Goal: Task Accomplishment & Management: Use online tool/utility

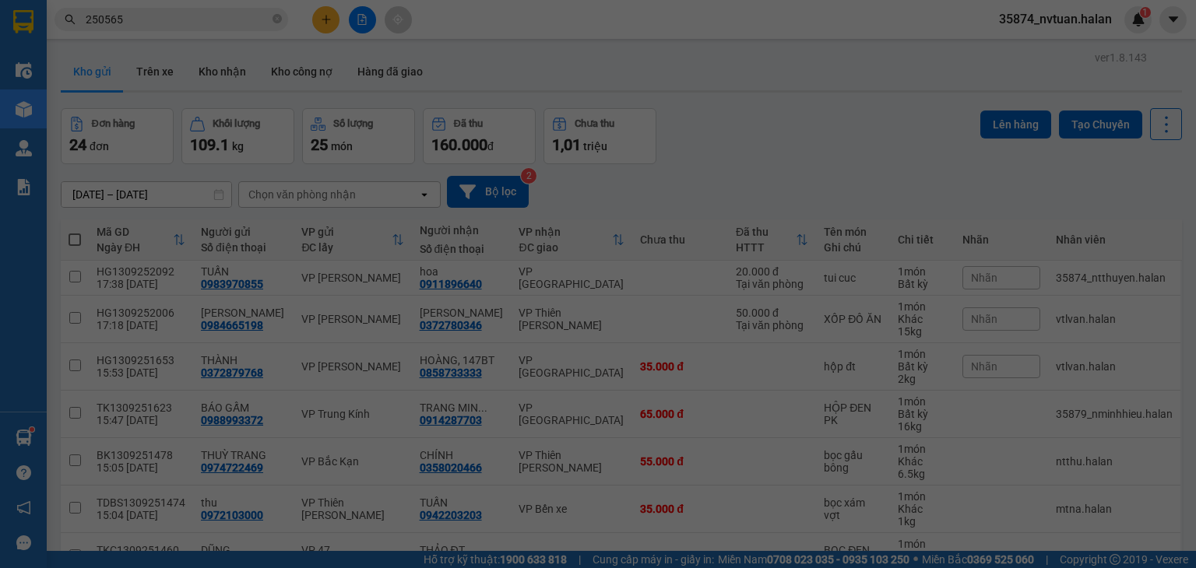
scroll to position [25, 0]
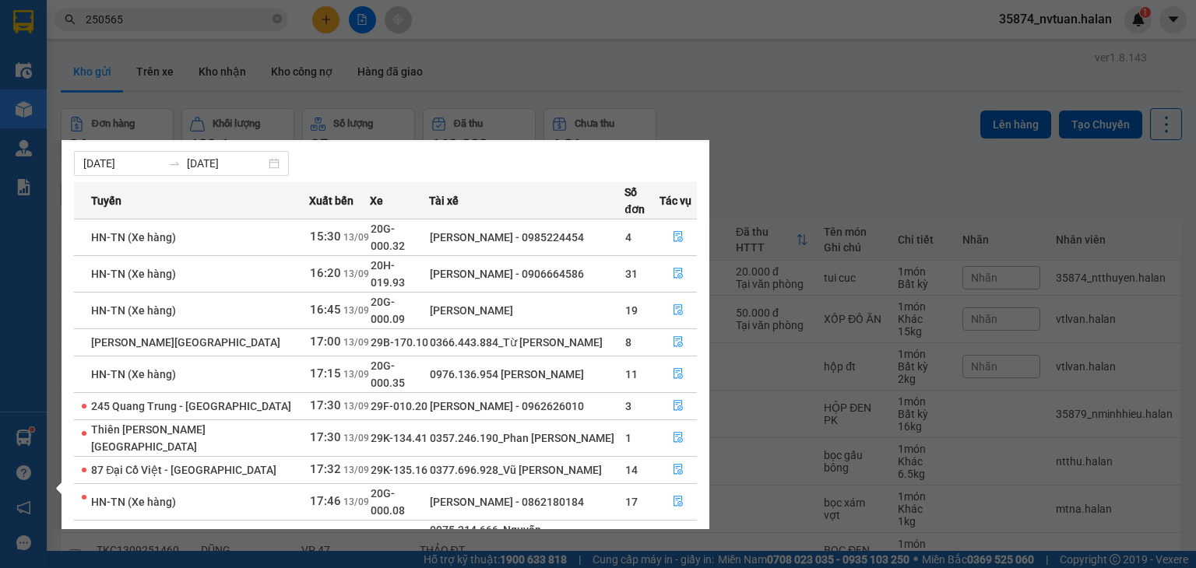
click at [796, 135] on section "Kết quả tìm kiếm ( 248 ) Bộ lọc Mã ĐH Trạng thái Món hàng Thu hộ Tổng cước Chưa…" at bounding box center [598, 284] width 1196 height 568
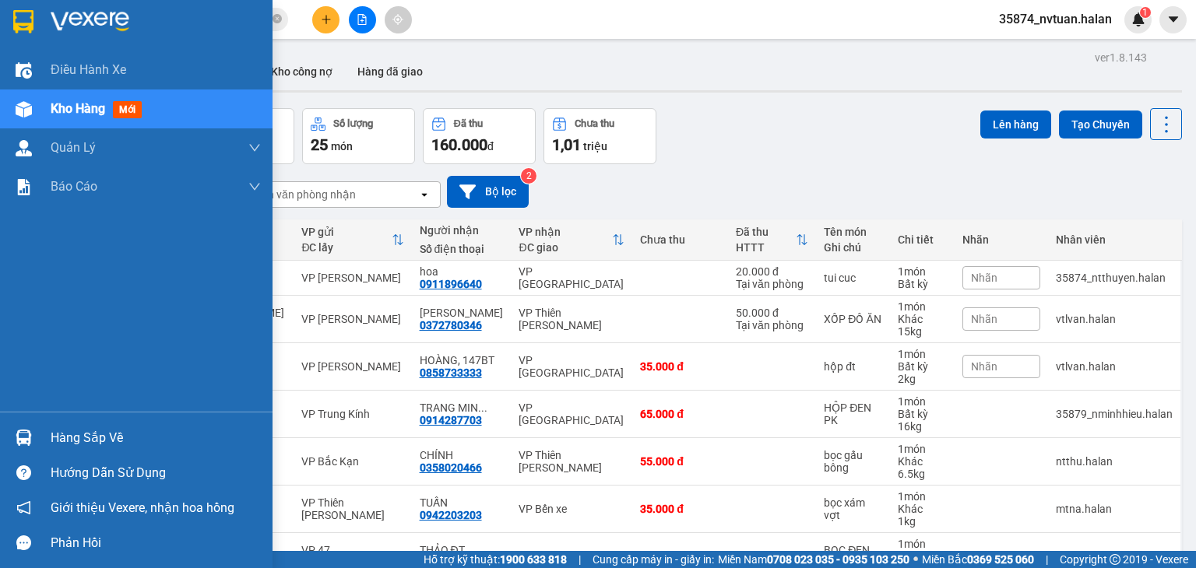
click at [54, 439] on div "Hàng sắp về" at bounding box center [156, 438] width 210 height 23
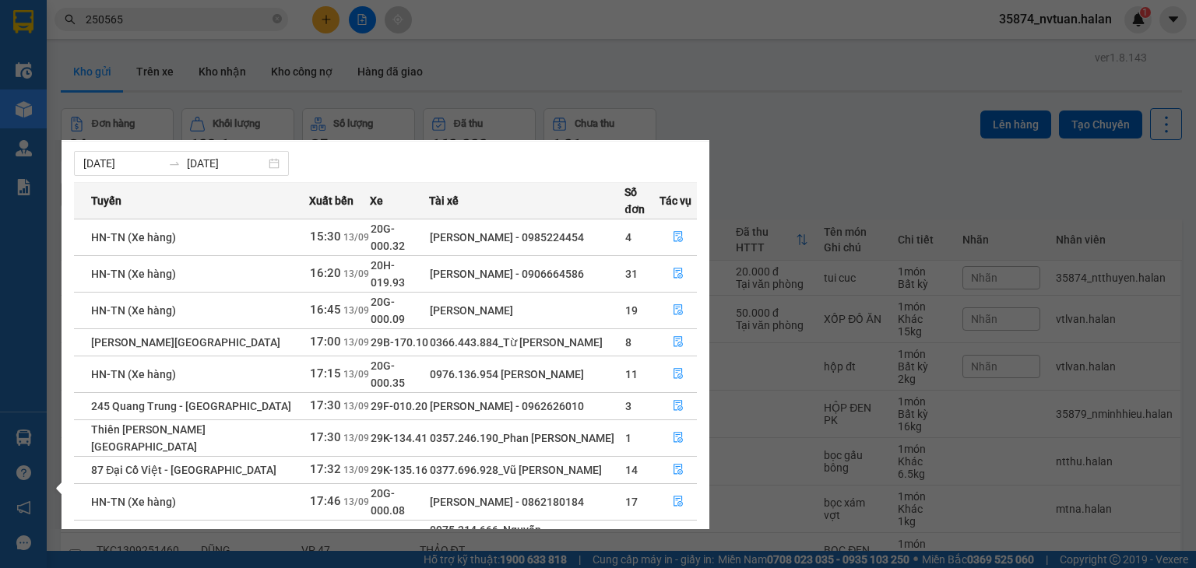
drag, startPoint x: 872, startPoint y: 125, endPoint x: 365, endPoint y: 5, distance: 520.8
click at [860, 125] on section "Kết quả tìm kiếm ( 248 ) Bộ lọc Mã ĐH Trạng thái Món hàng Thu hộ Tổng cước Chưa…" at bounding box center [598, 284] width 1196 height 568
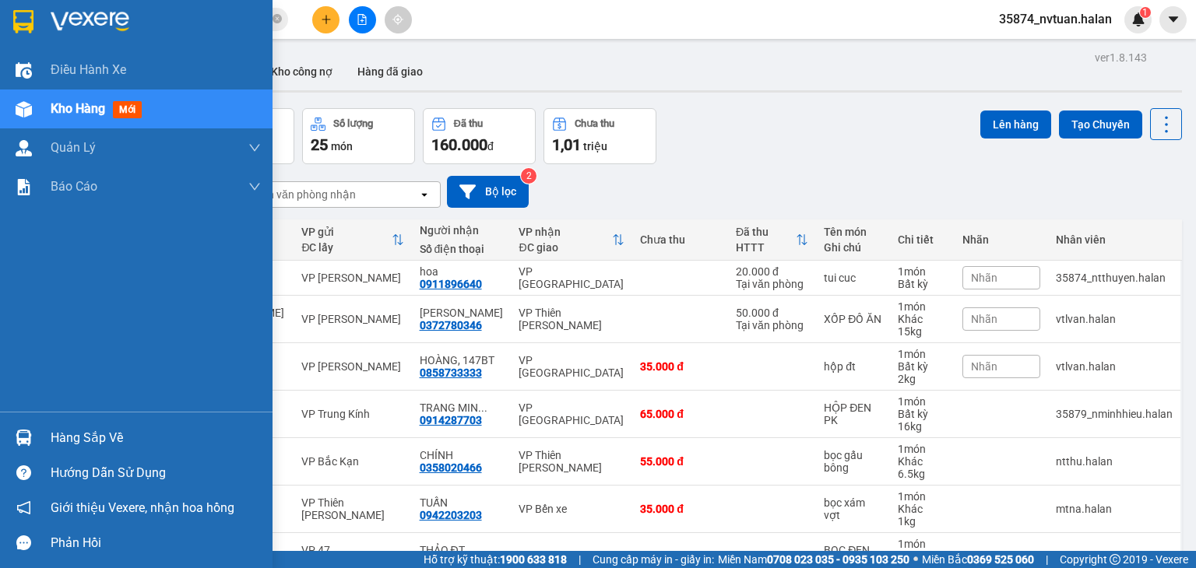
click at [113, 440] on div "Hàng sắp về" at bounding box center [156, 438] width 210 height 23
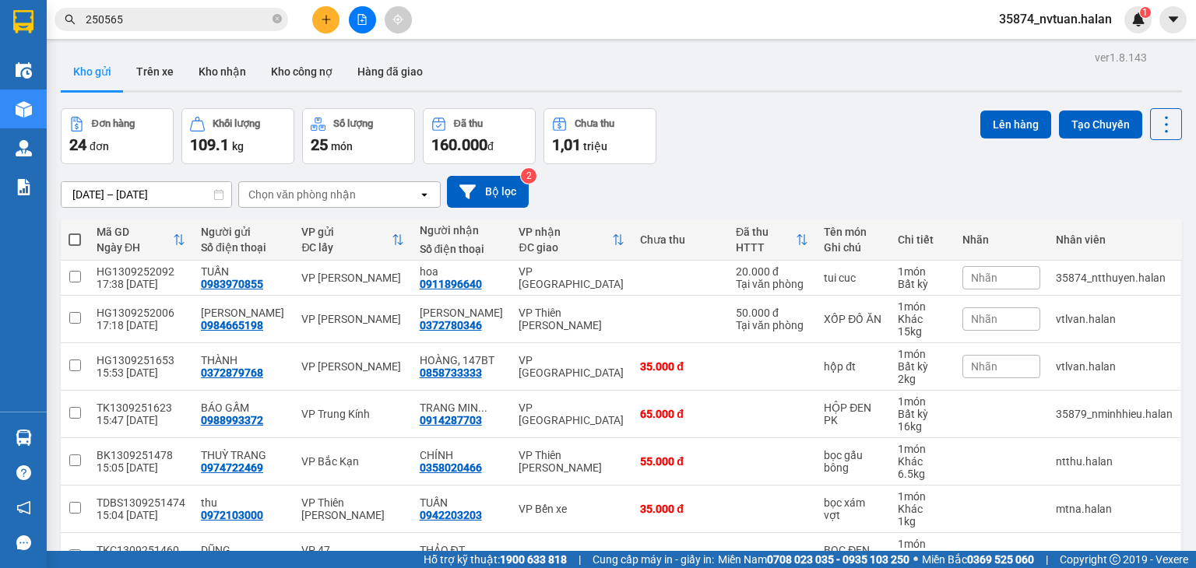
click at [698, 29] on section "Kết quả tìm kiếm ( 248 ) Bộ lọc Mã ĐH Trạng thái Món hàng Thu hộ Tổng cước Chưa…" at bounding box center [598, 284] width 1196 height 568
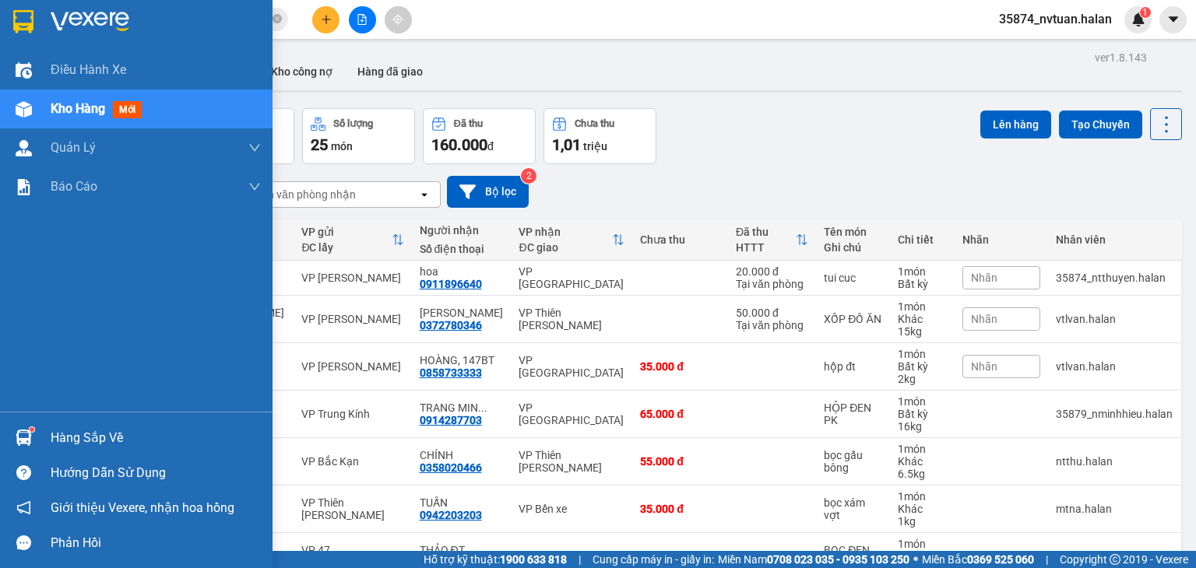
click at [62, 445] on div "Hàng sắp về" at bounding box center [156, 438] width 210 height 23
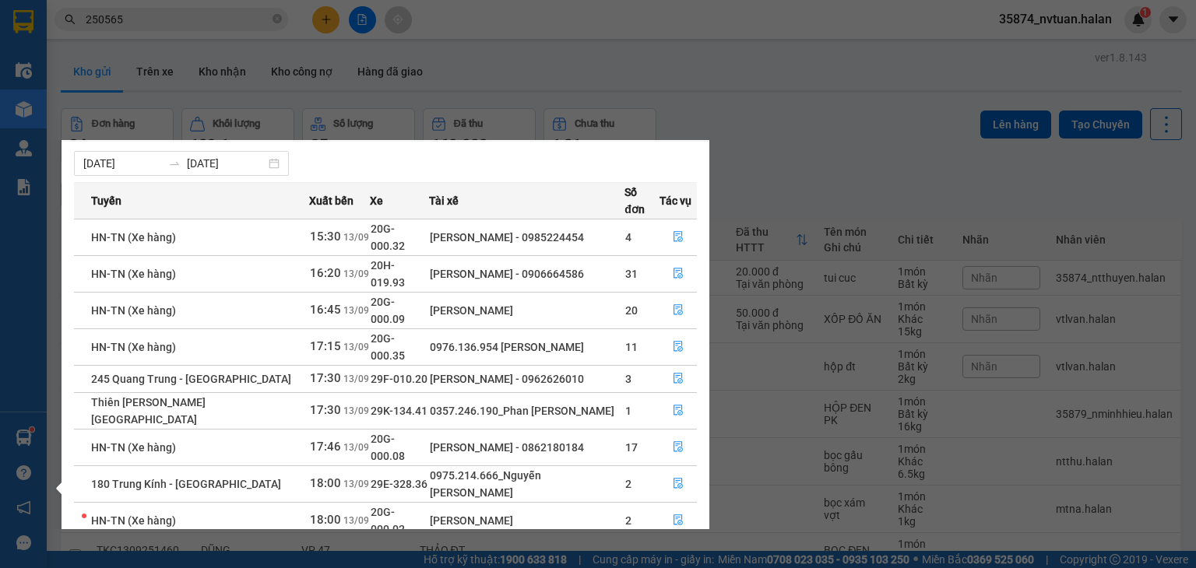
click at [838, 171] on section "Kết quả tìm kiếm ( 248 ) Bộ lọc Mã ĐH Trạng thái Món hàng Thu hộ Tổng cước Chưa…" at bounding box center [598, 284] width 1196 height 568
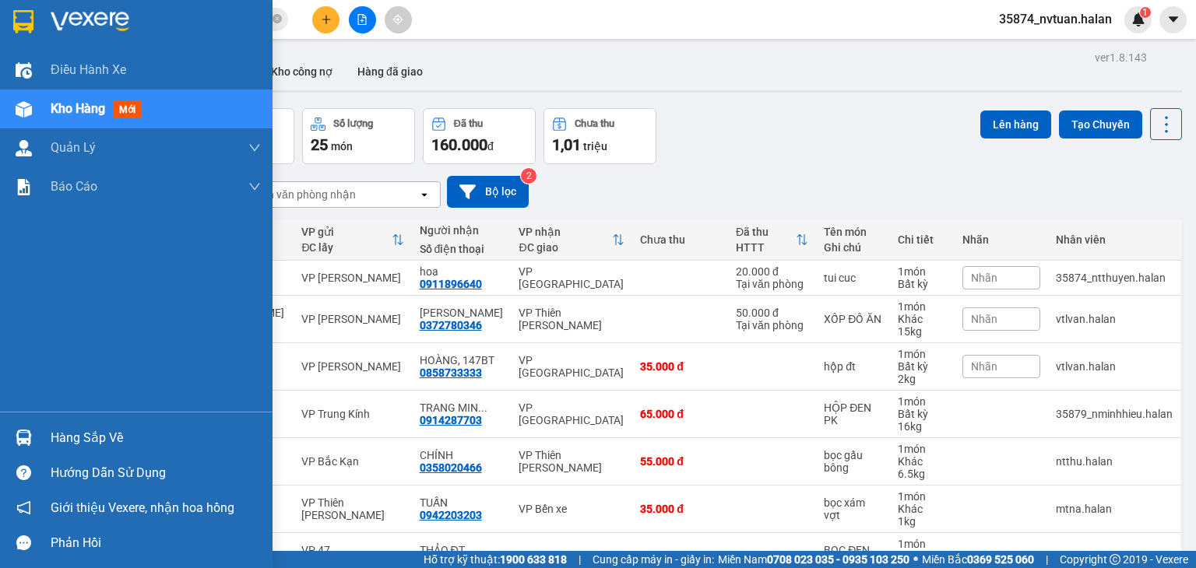
click at [38, 439] on div "Hàng sắp về" at bounding box center [136, 437] width 272 height 35
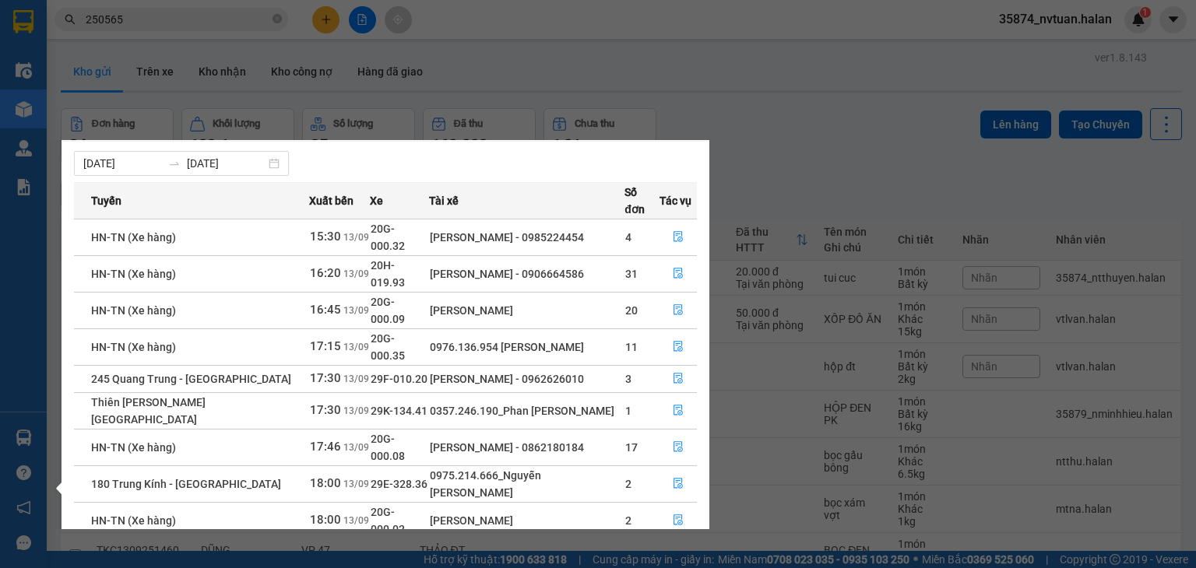
drag, startPoint x: 811, startPoint y: 156, endPoint x: 820, endPoint y: 153, distance: 8.9
click at [811, 155] on section "Kết quả tìm kiếm ( 248 ) Bộ lọc Mã ĐH Trạng thái Món hàng Thu hộ Tổng cước Chưa…" at bounding box center [598, 284] width 1196 height 568
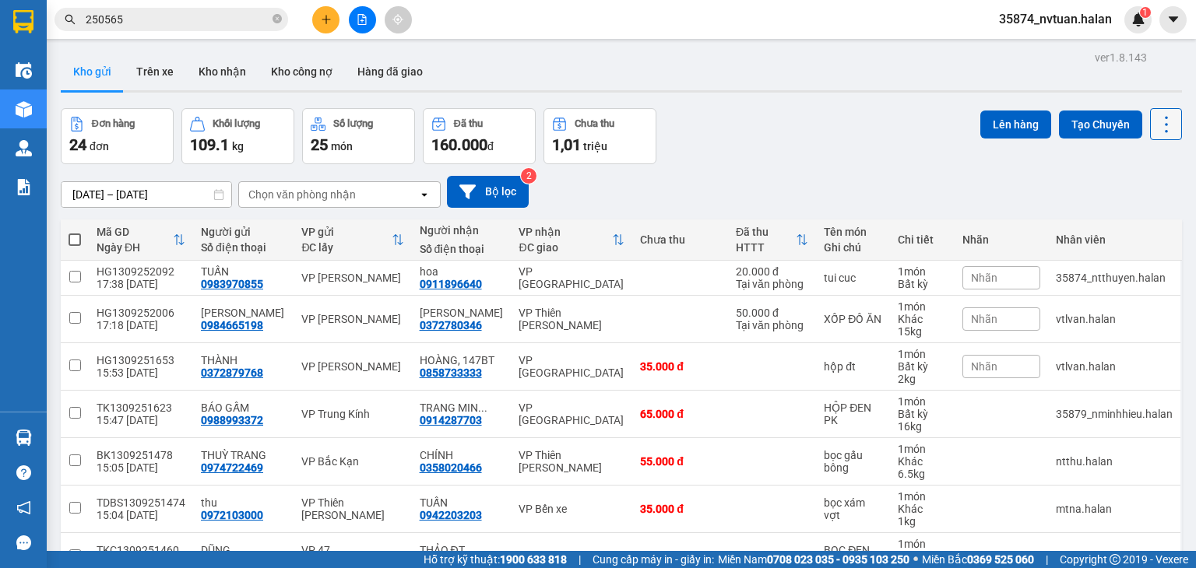
click at [1155, 124] on icon at bounding box center [1166, 125] width 22 height 22
click at [1137, 228] on span "Làm mới" at bounding box center [1132, 222] width 43 height 16
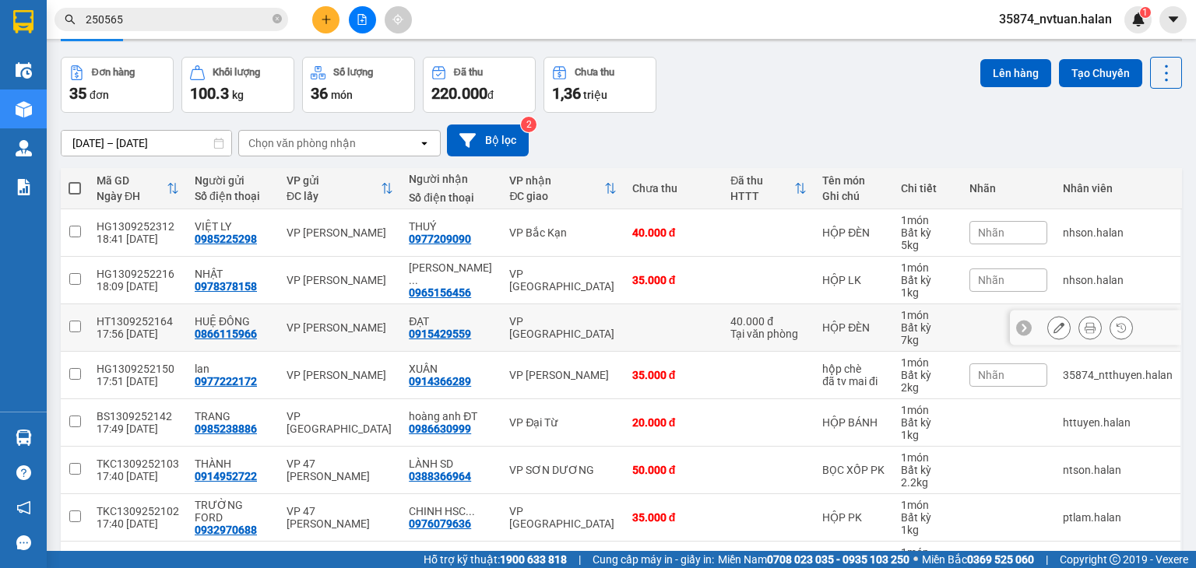
scroll to position [234, 0]
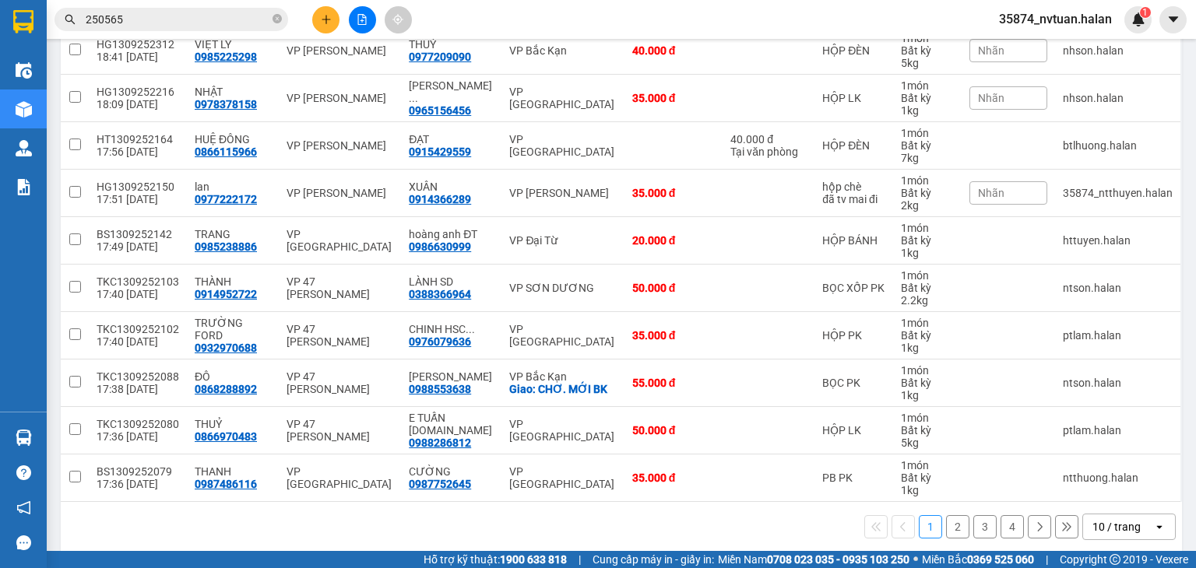
click at [1107, 525] on div "10 / trang" at bounding box center [1116, 527] width 48 height 16
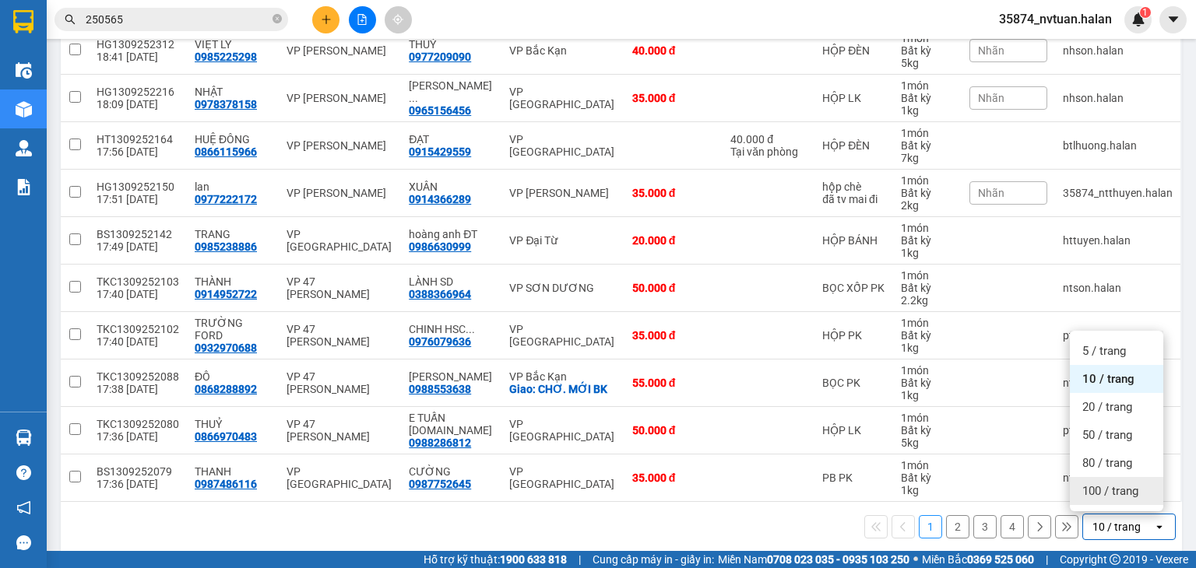
click at [1084, 487] on span "100 / trang" at bounding box center [1110, 491] width 56 height 16
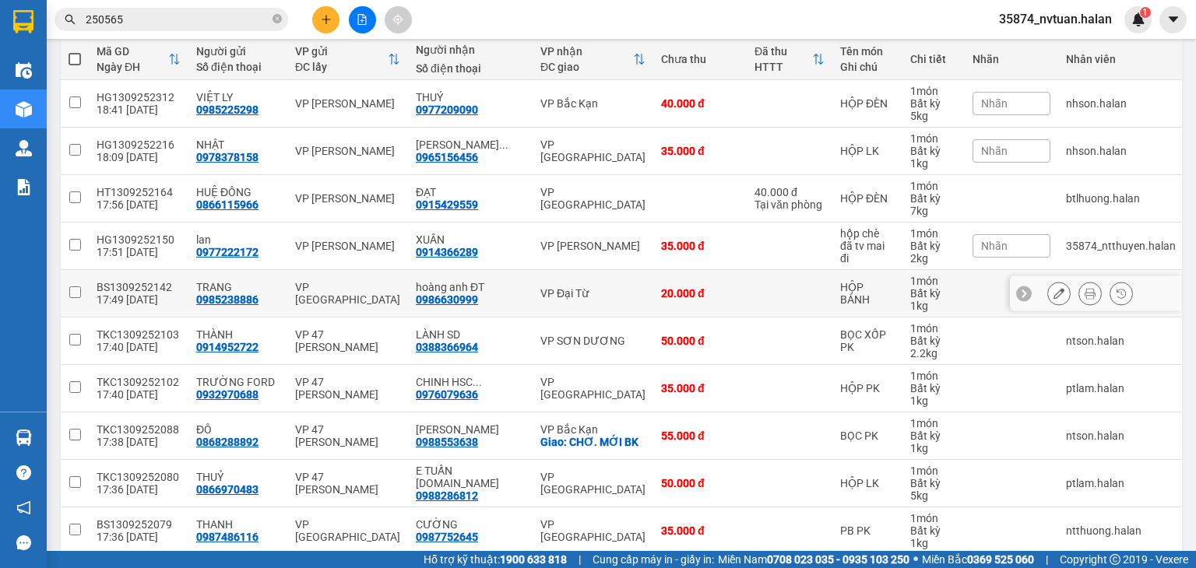
scroll to position [78, 0]
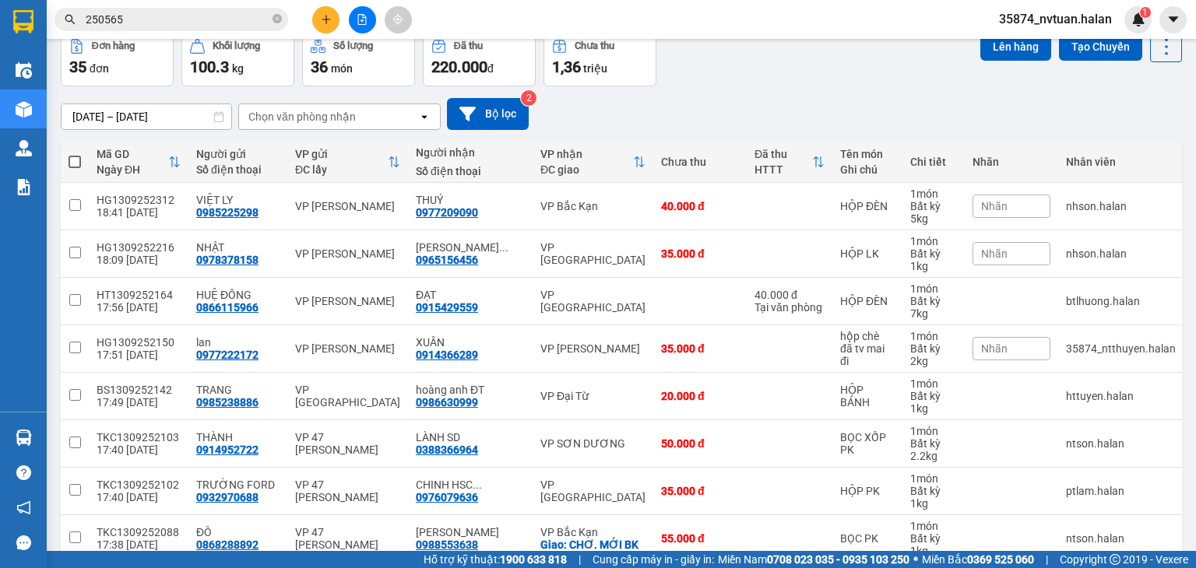
click at [267, 113] on div "Chọn văn phòng nhận" at bounding box center [301, 117] width 107 height 16
type input "bk"
click at [268, 156] on span "VP Bắc Kạn" at bounding box center [281, 150] width 61 height 16
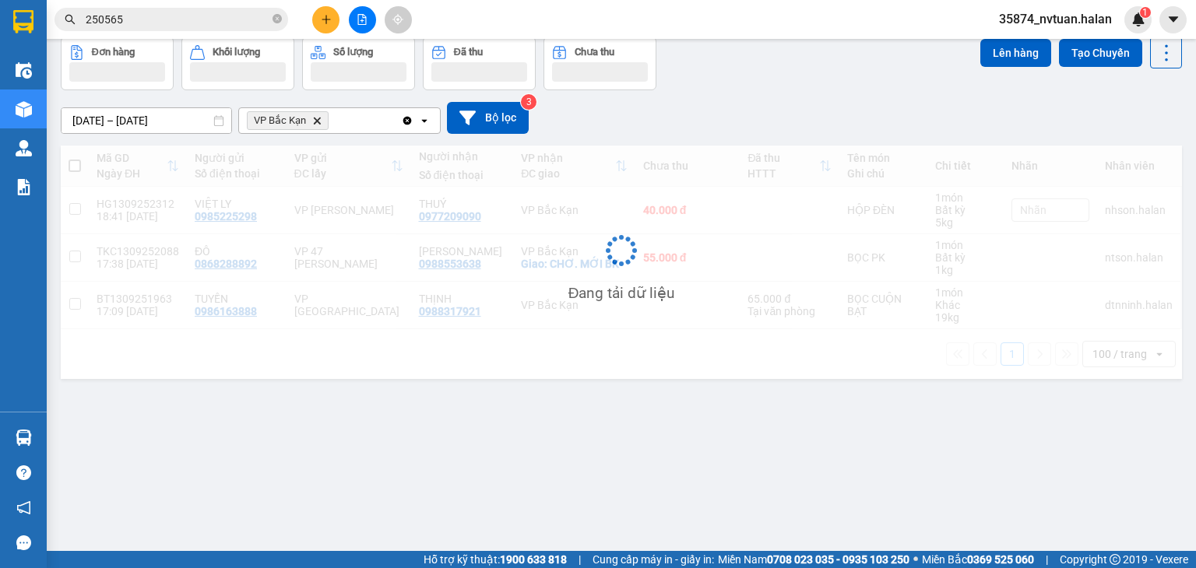
scroll to position [72, 0]
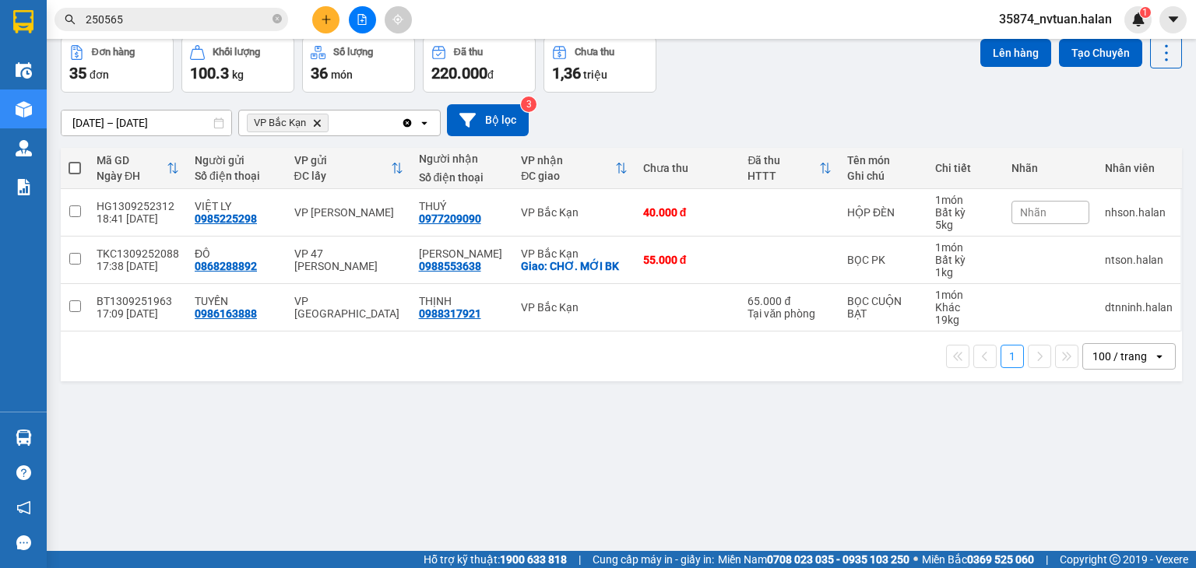
click at [316, 120] on icon "Delete" at bounding box center [316, 122] width 9 height 9
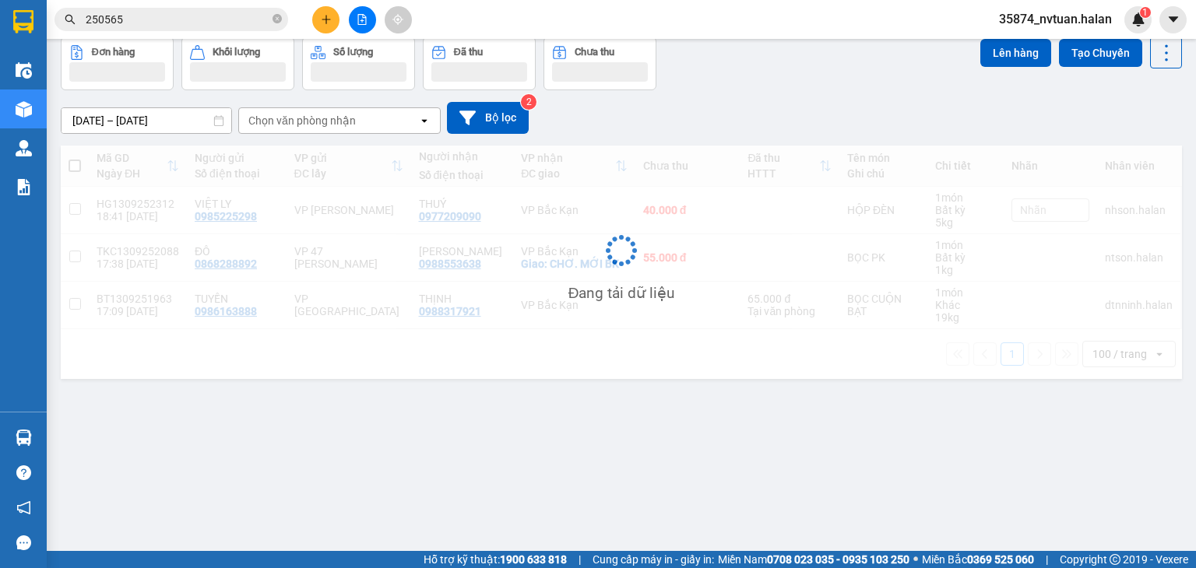
click at [293, 121] on div "Chọn văn phòng nhận" at bounding box center [301, 121] width 107 height 16
type input "t"
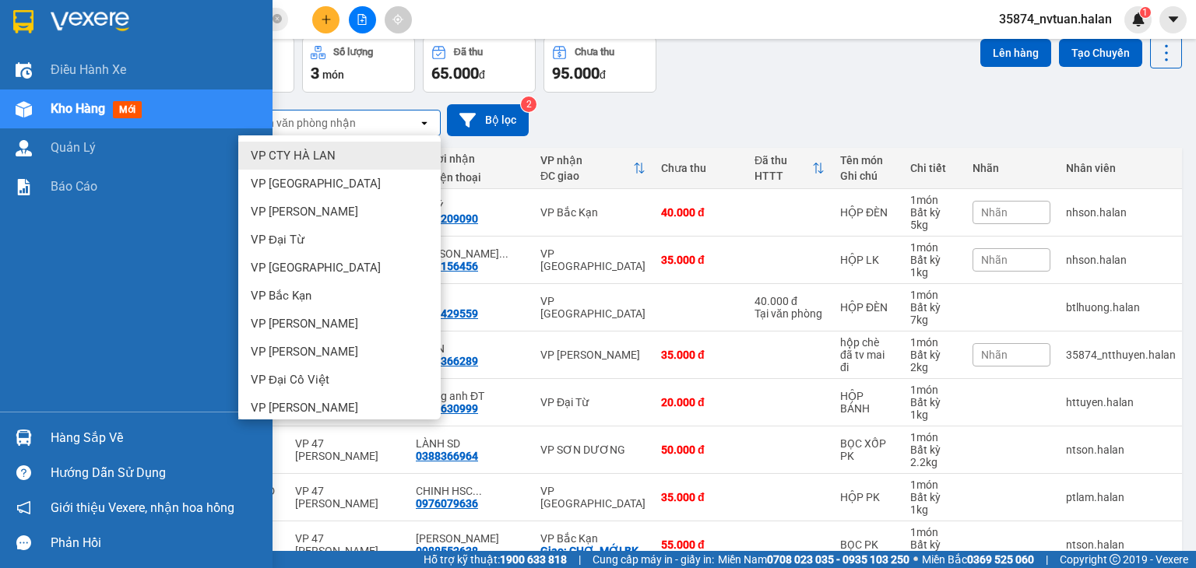
click at [68, 438] on div "Hàng sắp về" at bounding box center [156, 438] width 210 height 23
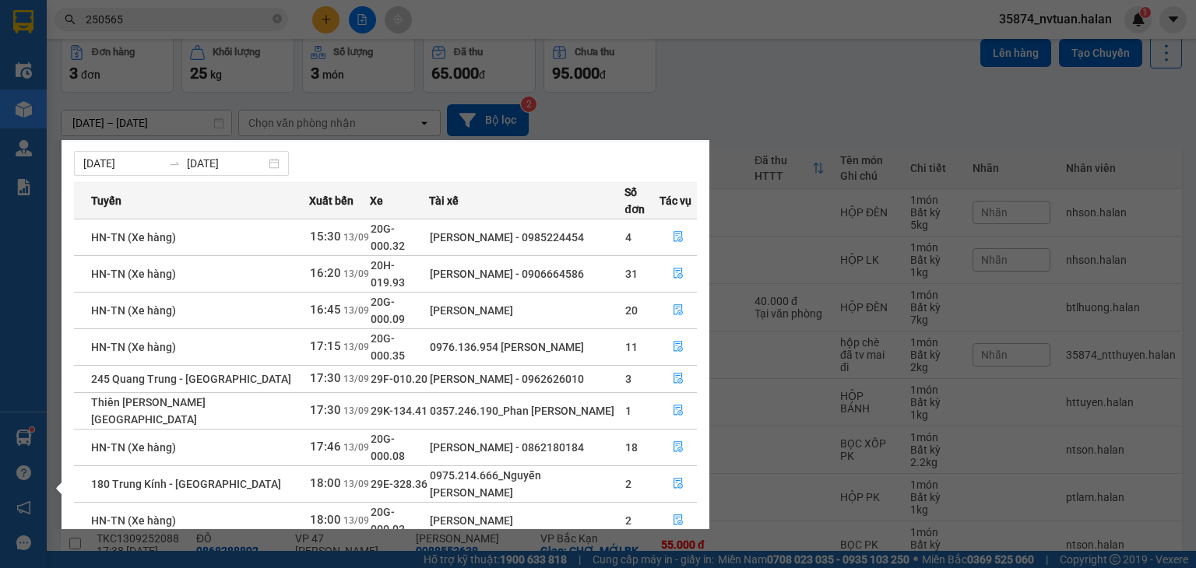
click at [776, 106] on section "Kết quả tìm kiếm ( 248 ) Bộ lọc Mã ĐH Trạng thái Món hàng Thu hộ Tổng cước Chưa…" at bounding box center [598, 284] width 1196 height 568
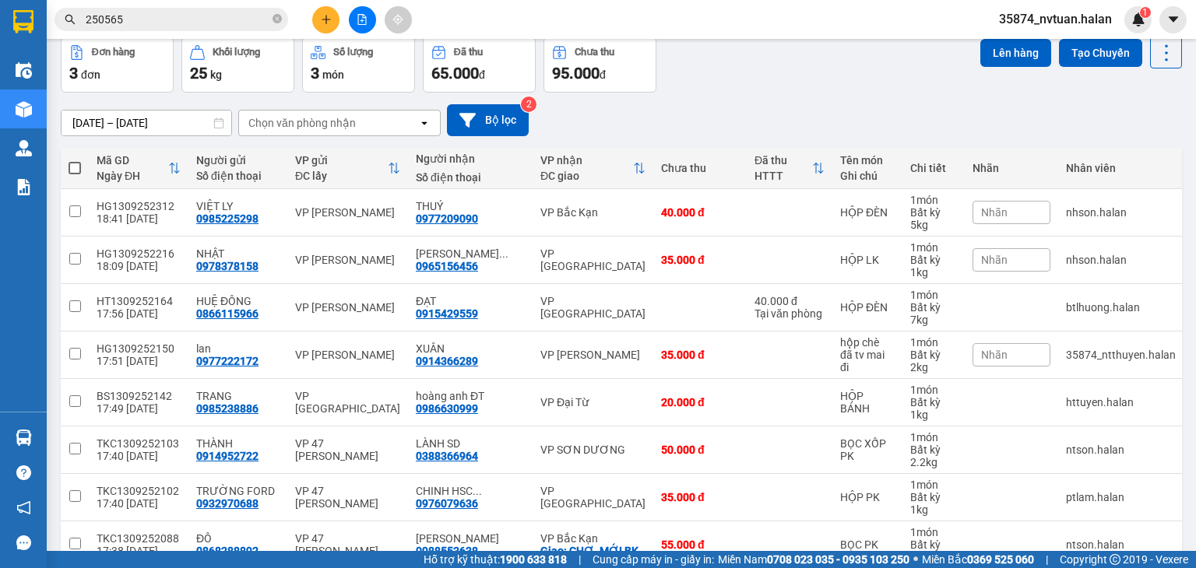
click at [308, 121] on div "Chọn văn phòng nhận" at bounding box center [301, 123] width 107 height 16
type input "tc"
click at [270, 157] on span "VP [GEOGRAPHIC_DATA]" at bounding box center [316, 156] width 130 height 16
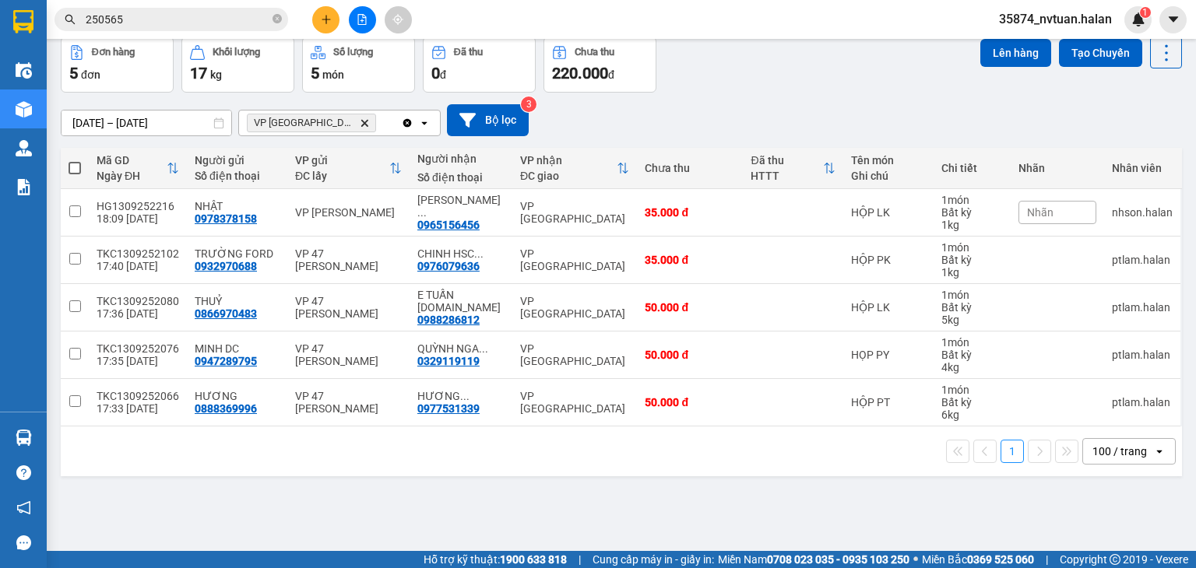
click at [427, 119] on icon "open" at bounding box center [424, 123] width 12 height 12
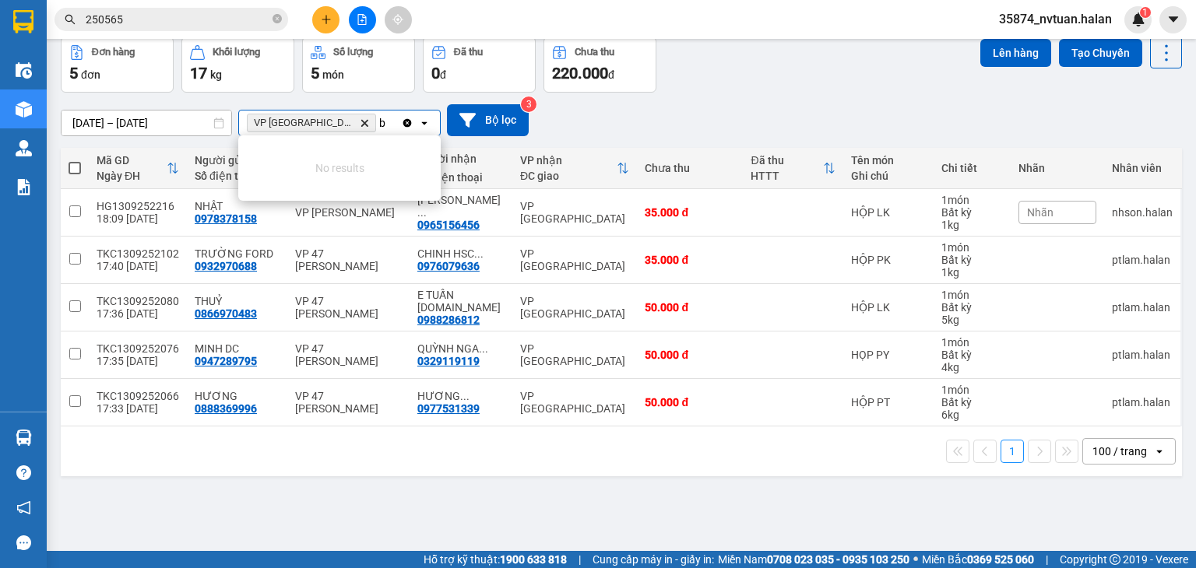
scroll to position [0, 0]
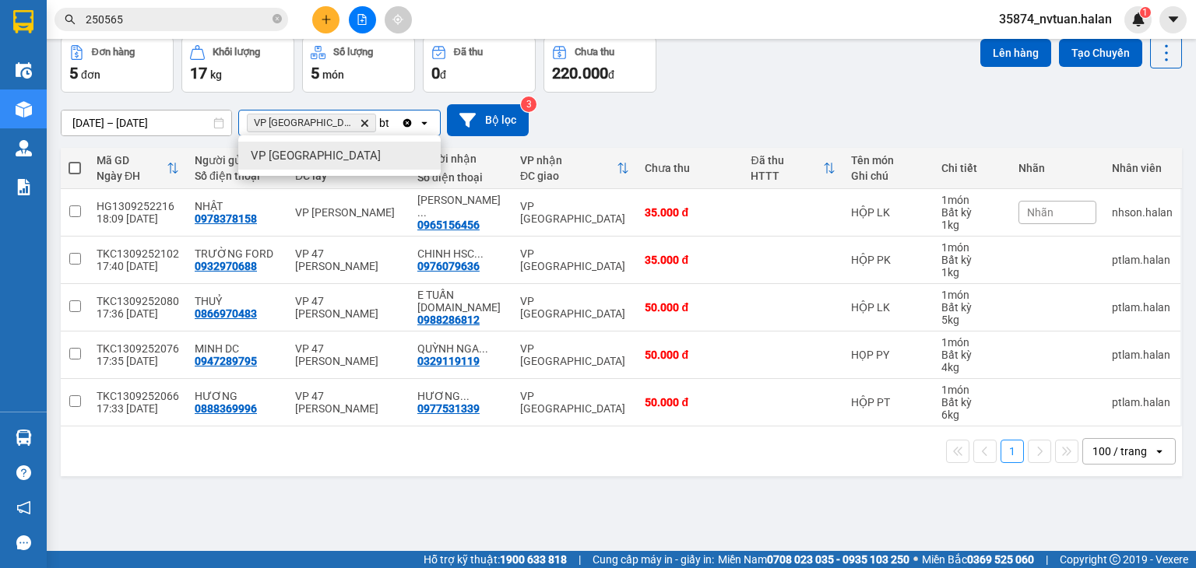
type input "bt"
drag, startPoint x: 329, startPoint y: 156, endPoint x: 287, endPoint y: 109, distance: 62.9
click at [328, 156] on div "VP [GEOGRAPHIC_DATA]" at bounding box center [339, 156] width 202 height 28
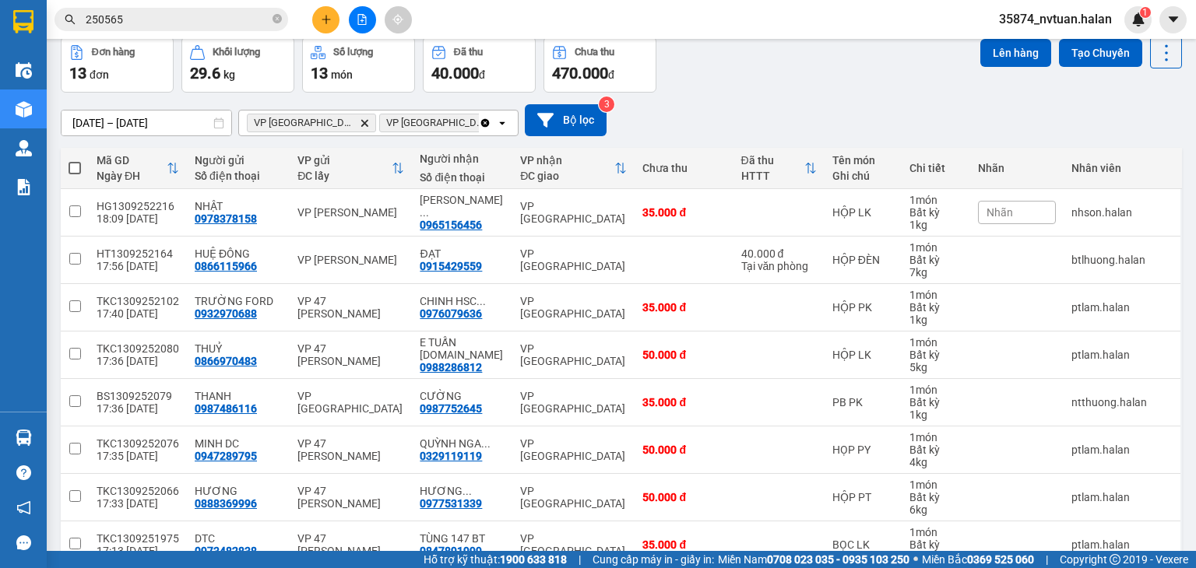
click at [496, 120] on icon "open" at bounding box center [502, 123] width 12 height 12
type input "sd"
drag, startPoint x: 427, startPoint y: 152, endPoint x: 402, endPoint y: 140, distance: 26.8
click at [425, 152] on div "VP SƠN DƯƠNG" at bounding box center [371, 156] width 268 height 28
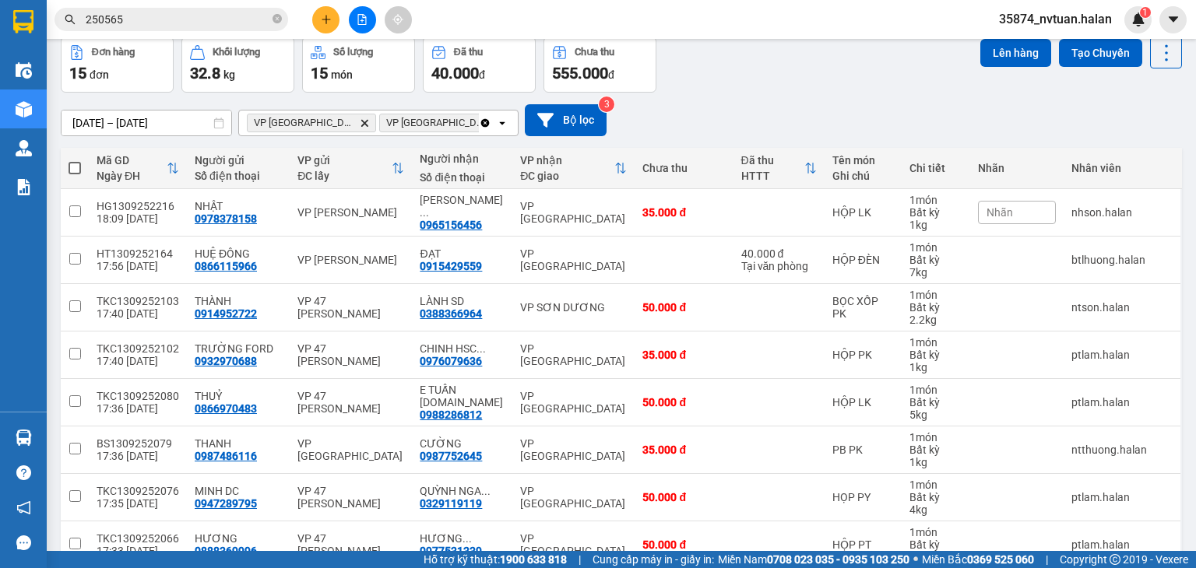
click at [508, 123] on icon "open" at bounding box center [502, 123] width 12 height 12
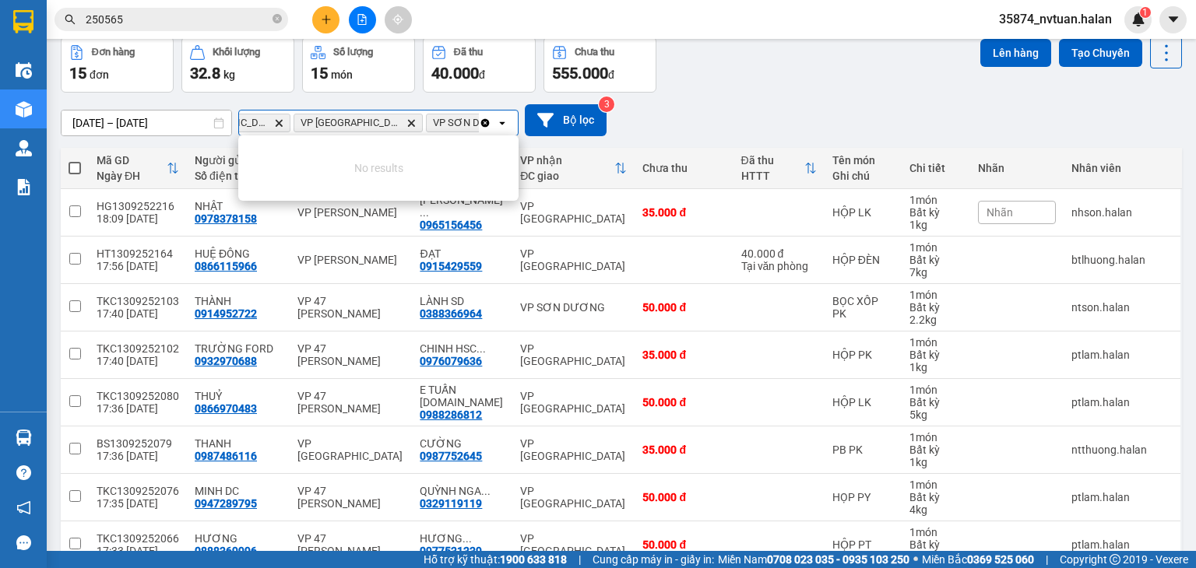
scroll to position [0, 90]
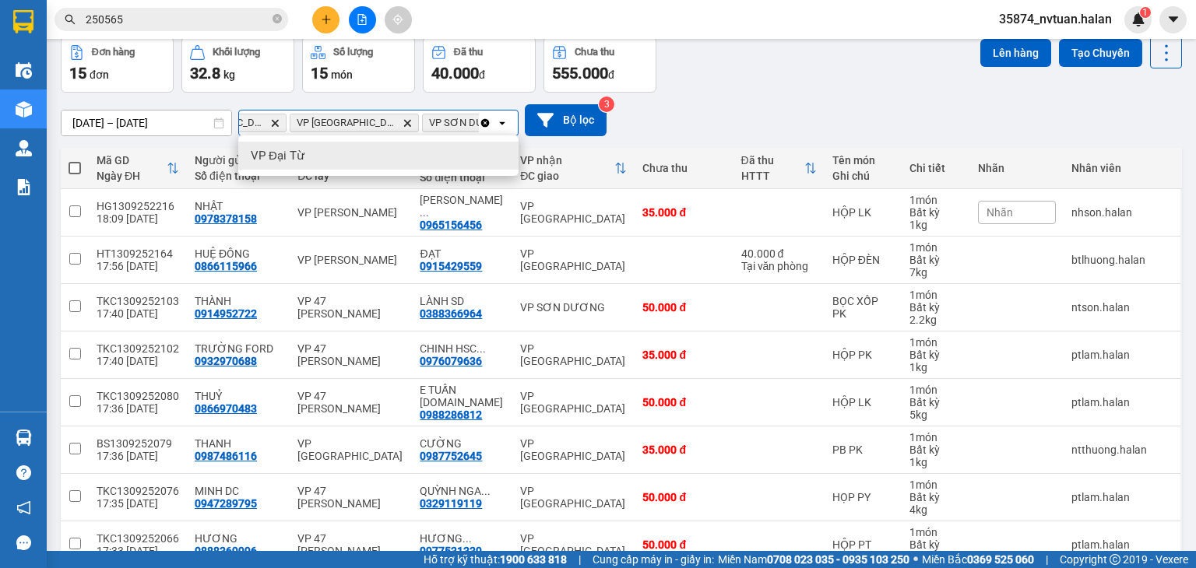
type input "dt"
click at [362, 160] on div "VP Đại Từ" at bounding box center [378, 156] width 280 height 28
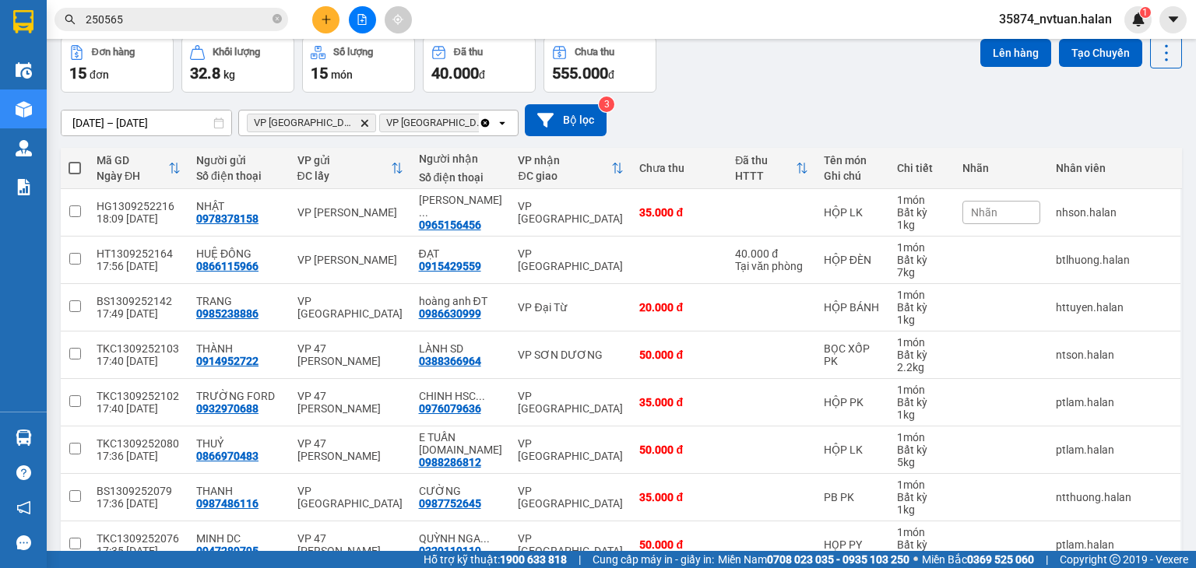
click at [75, 169] on span at bounding box center [75, 168] width 12 height 12
click at [75, 160] on input "checkbox" at bounding box center [75, 160] width 0 height 0
checkbox input "true"
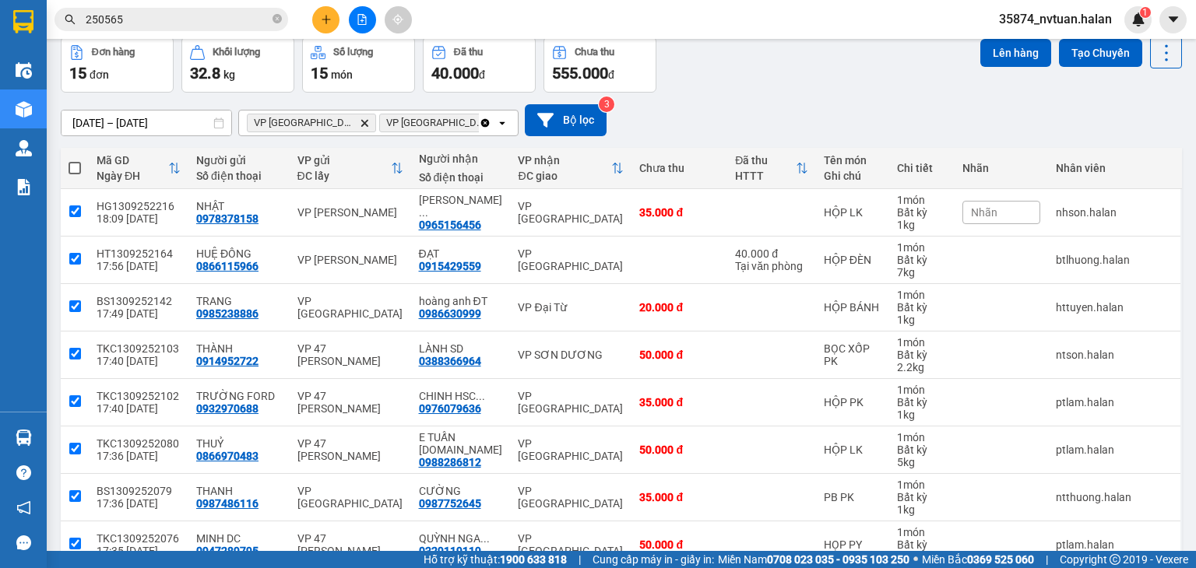
checkbox input "true"
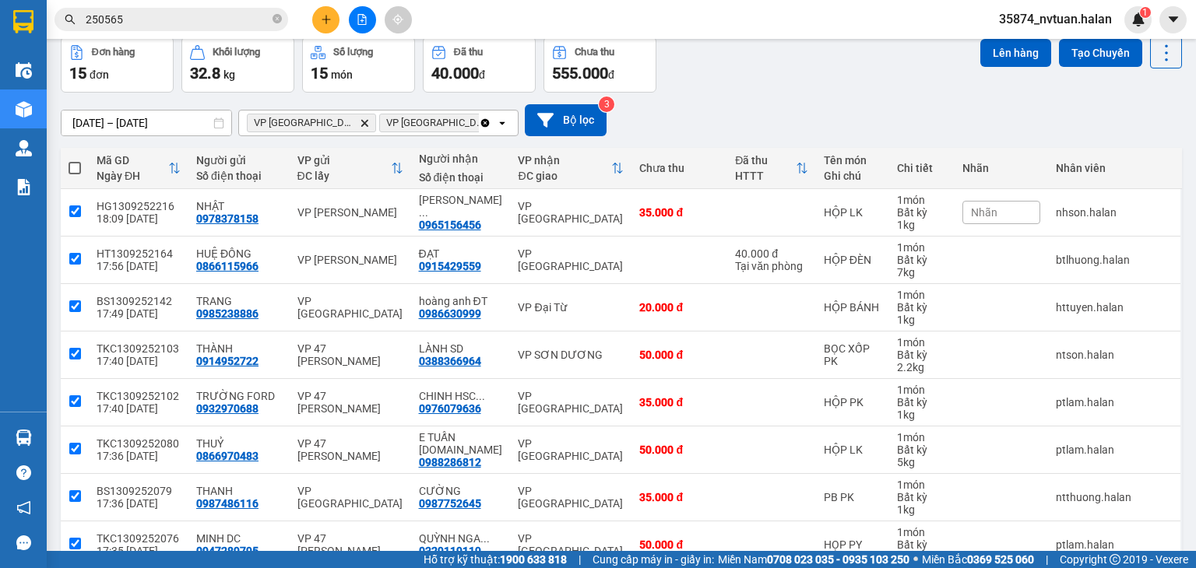
checkbox input "true"
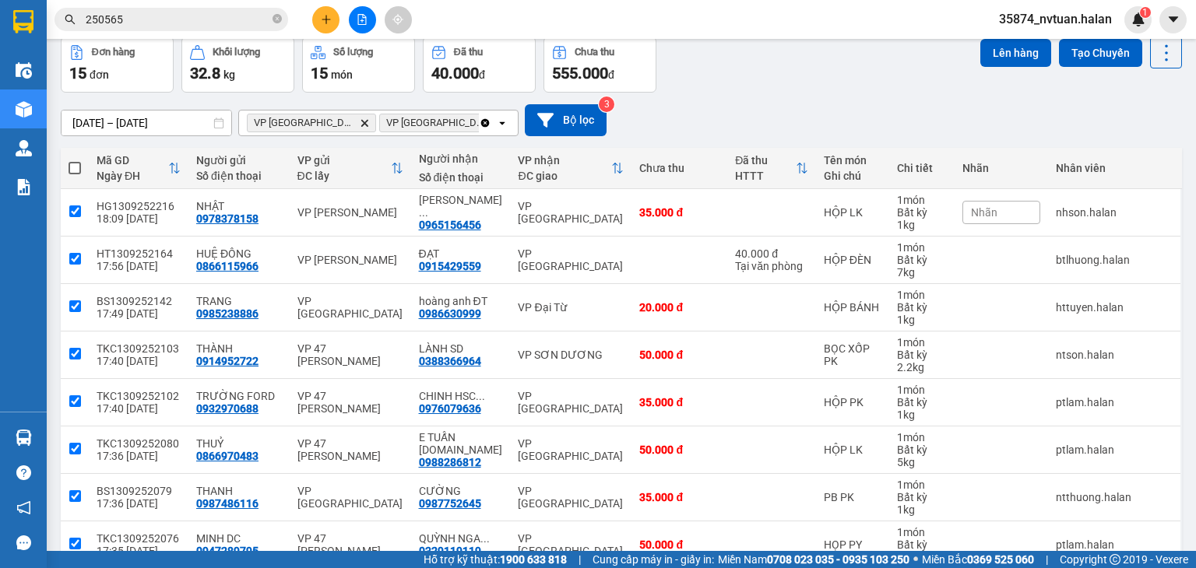
checkbox input "true"
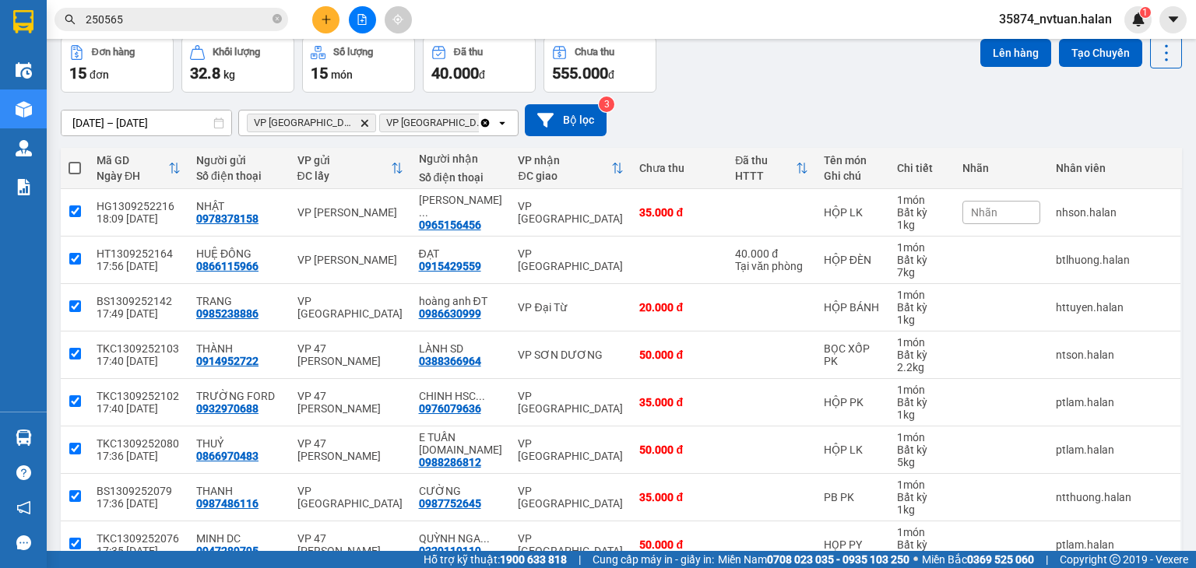
checkbox input "true"
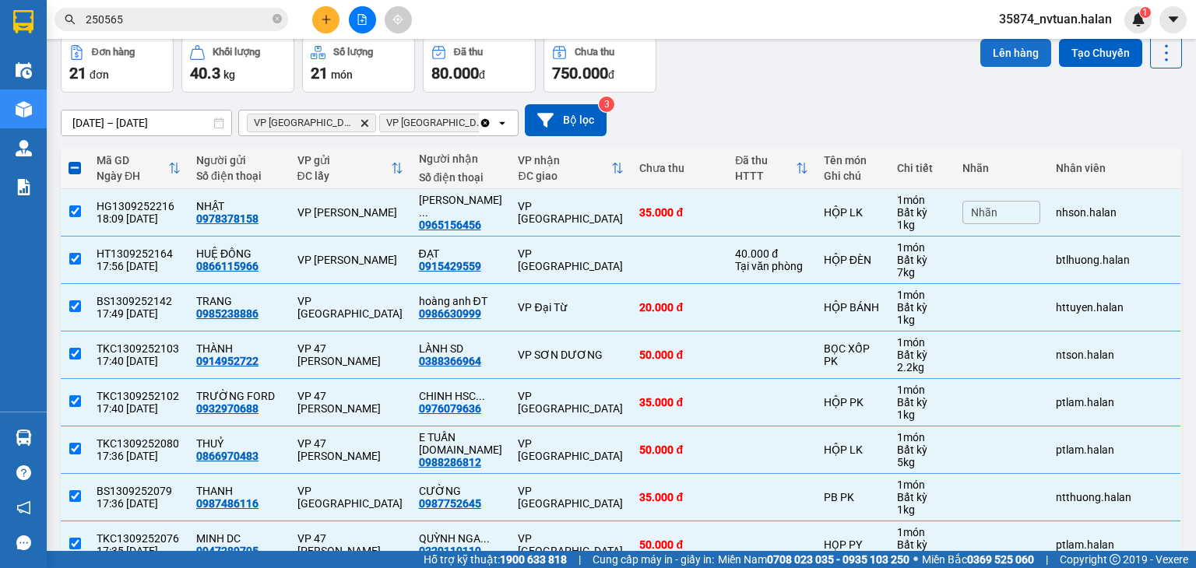
click at [995, 53] on button "Lên hàng" at bounding box center [1015, 53] width 71 height 28
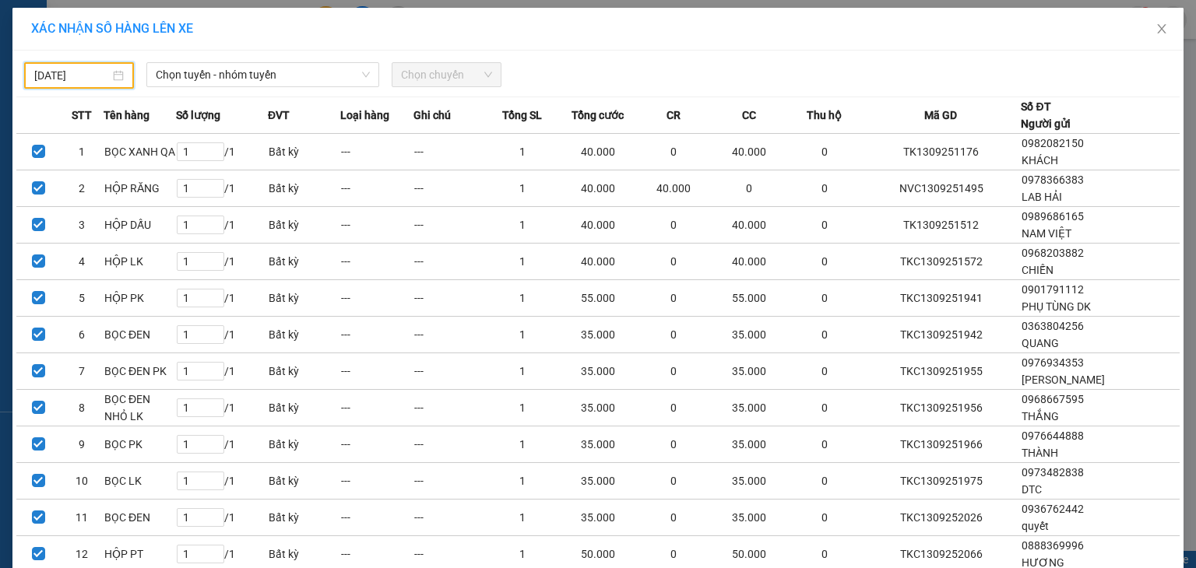
drag, startPoint x: 69, startPoint y: 73, endPoint x: 65, endPoint y: 65, distance: 9.4
click at [67, 67] on input "[DATE]" at bounding box center [72, 75] width 76 height 17
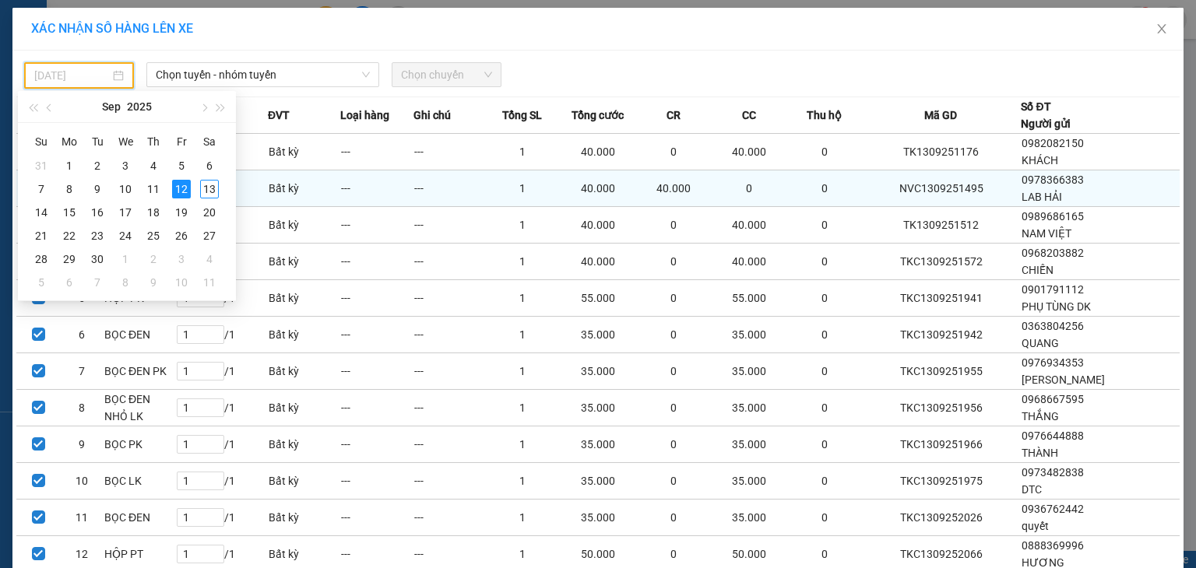
click at [209, 188] on div "13" at bounding box center [209, 189] width 19 height 19
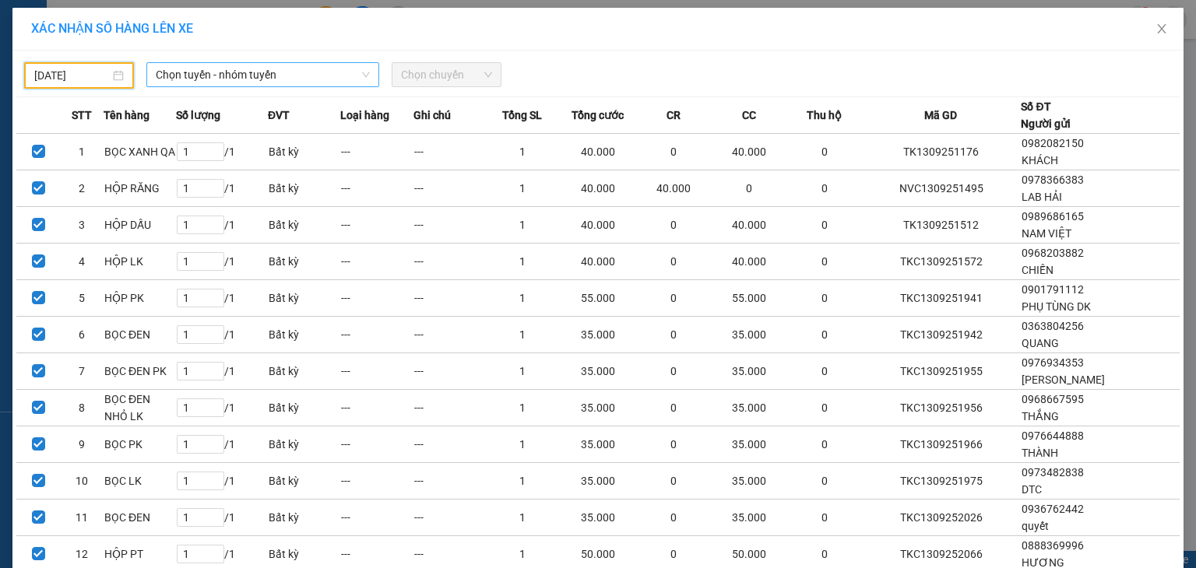
type input "[DATE]"
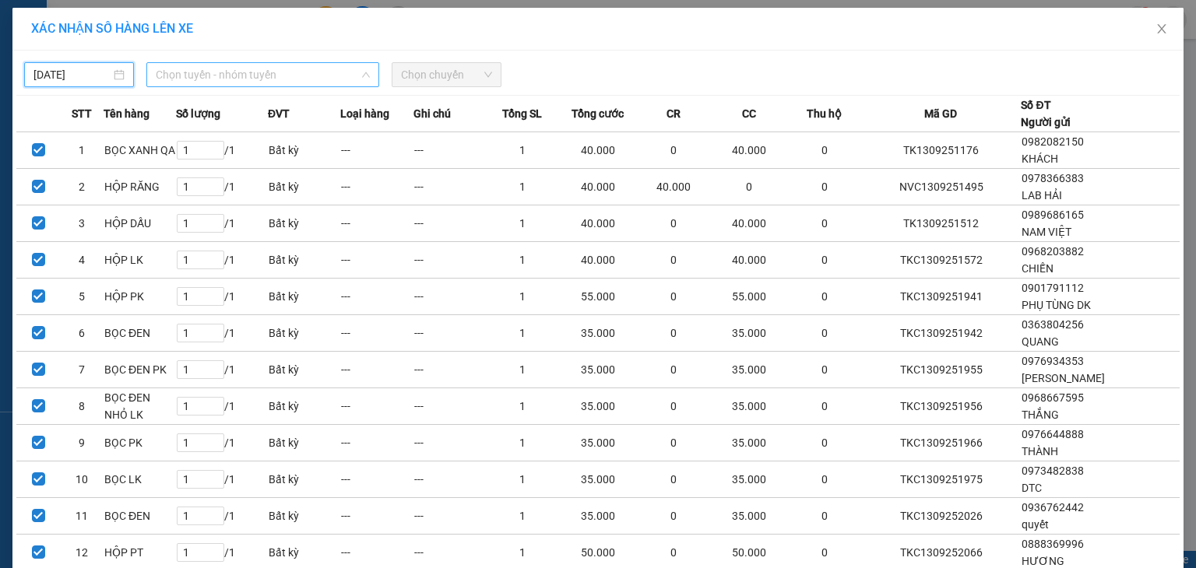
click at [199, 74] on span "Chọn tuyến - nhóm tuyến" at bounding box center [263, 74] width 214 height 23
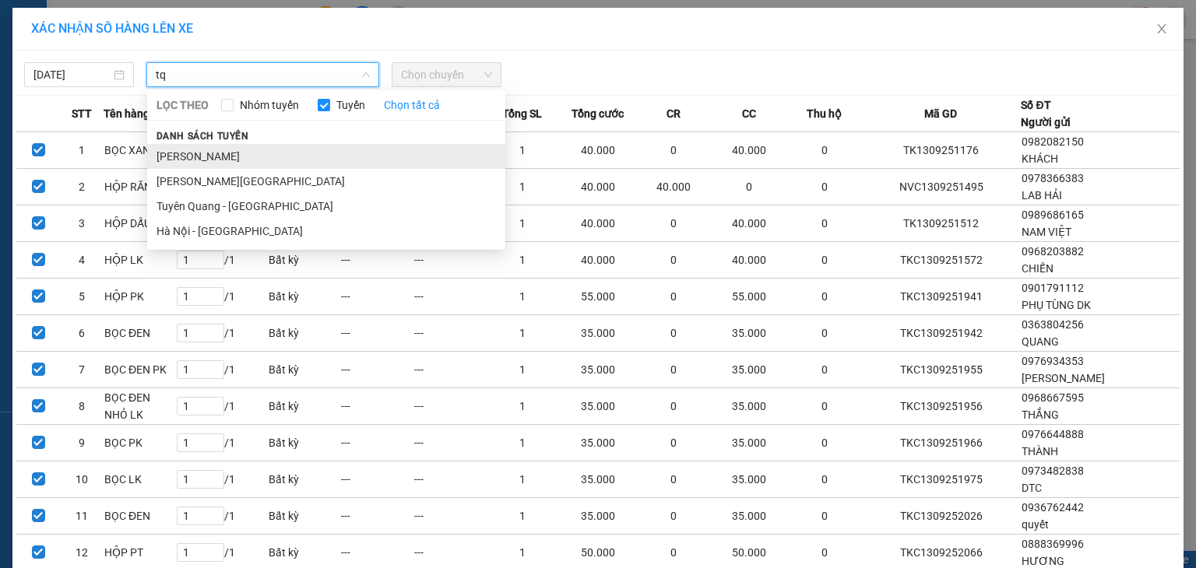
type input "tq"
click at [251, 158] on li "[PERSON_NAME]" at bounding box center [326, 156] width 358 height 25
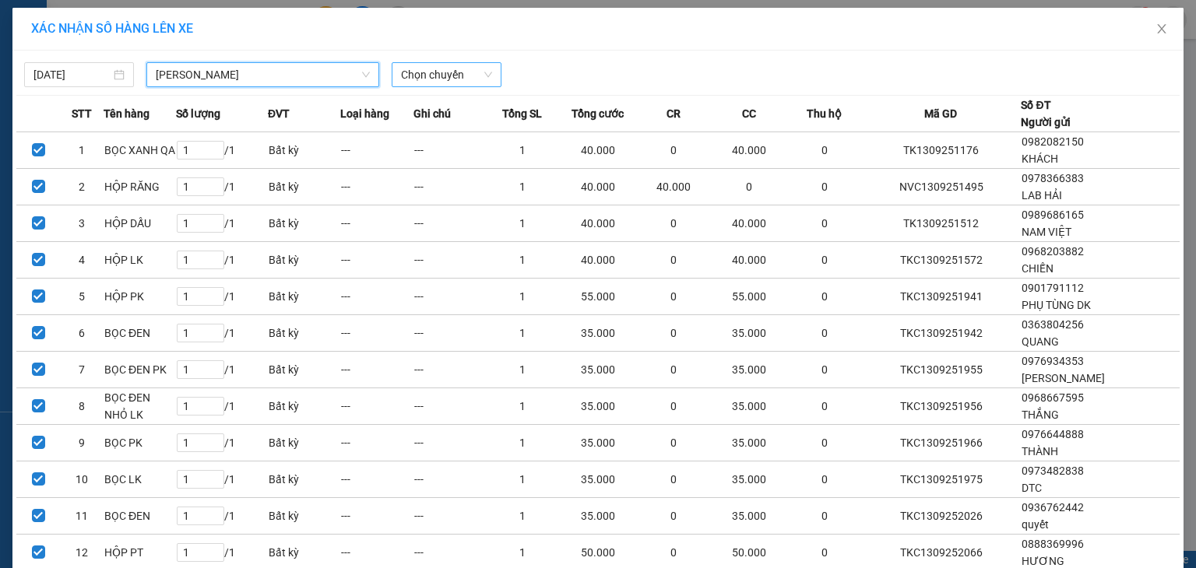
click at [428, 75] on span "Chọn chuyến" at bounding box center [446, 74] width 91 height 23
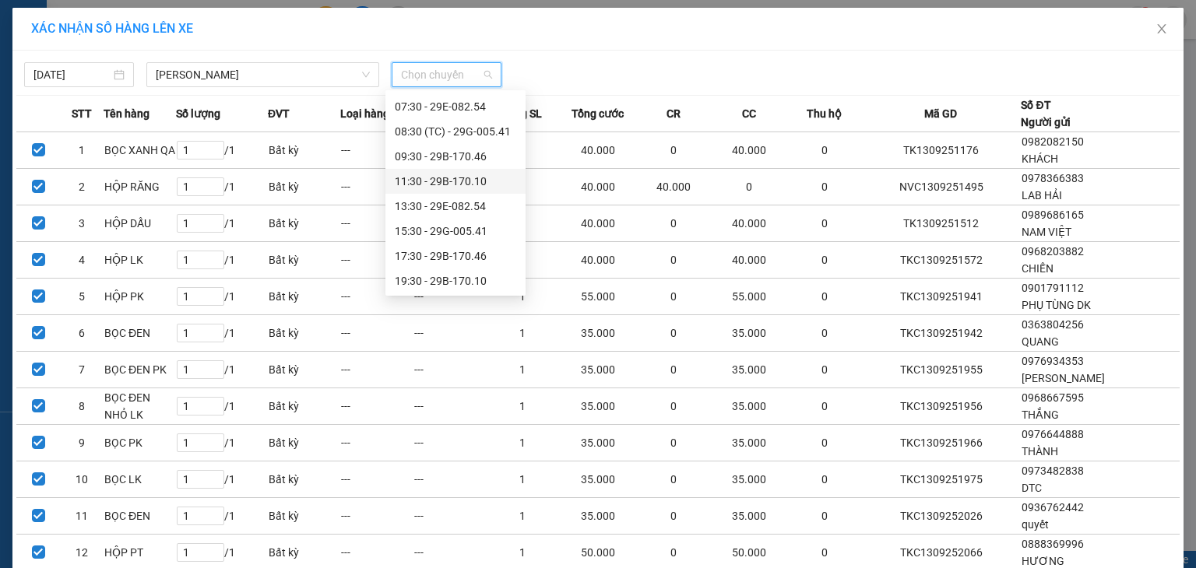
scroll to position [50, 0]
click at [476, 282] on div "19:30 - 29B-170.10" at bounding box center [455, 280] width 121 height 17
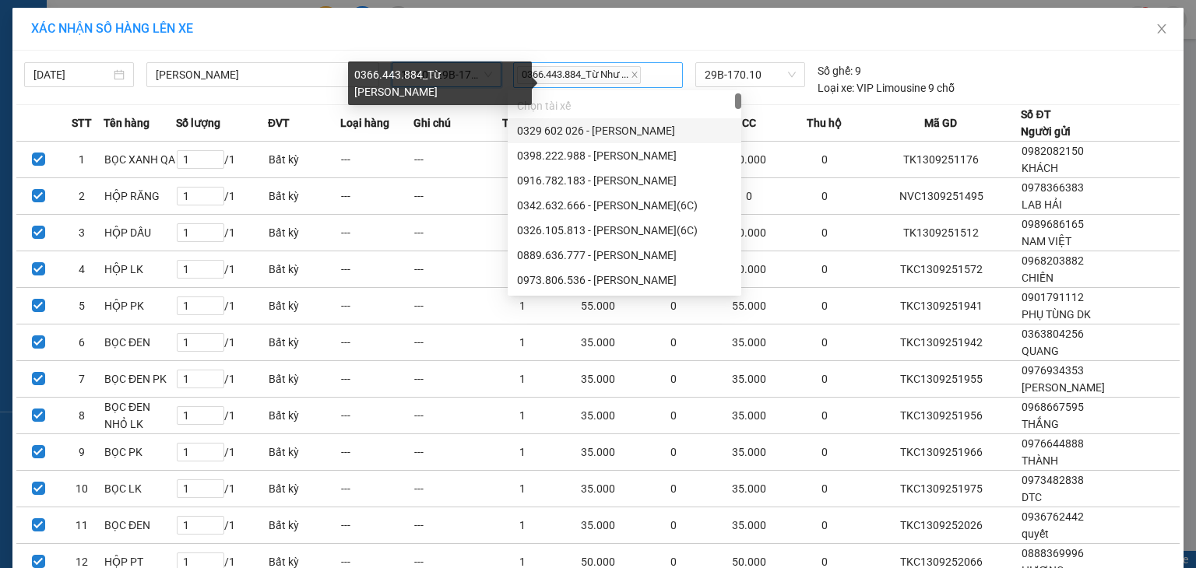
click at [570, 75] on span "0366.443.884_Từ Như ..." at bounding box center [579, 75] width 124 height 18
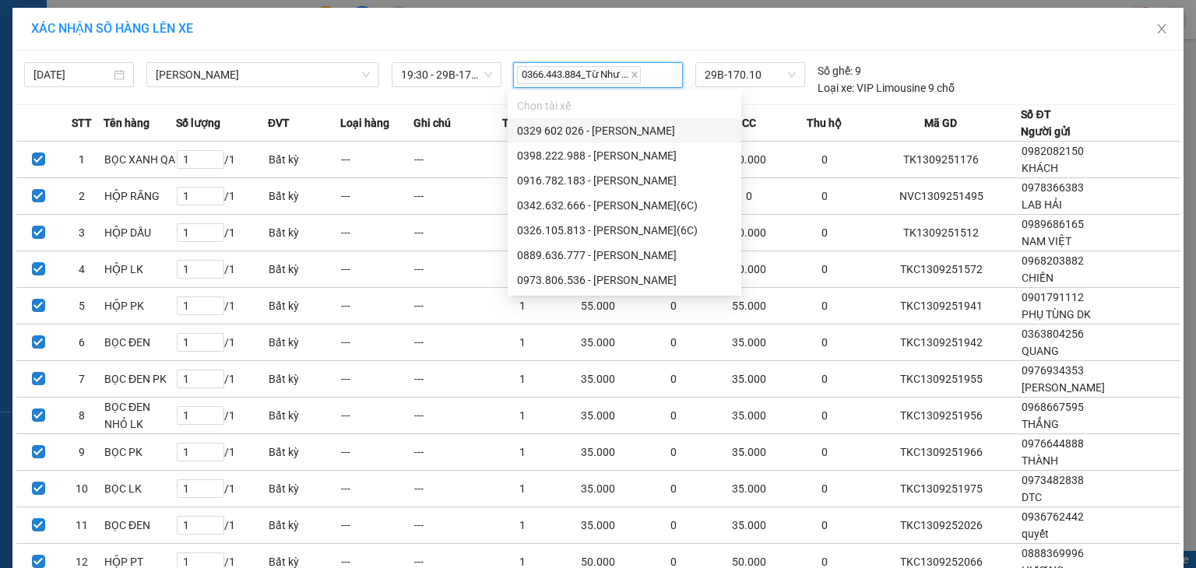
click at [1027, 67] on div "[DATE] [GEOGRAPHIC_DATA] - [GEOGRAPHIC_DATA] LỌC THEO Nhóm tuyến Tuyến Chọn tất…" at bounding box center [597, 75] width 1163 height 42
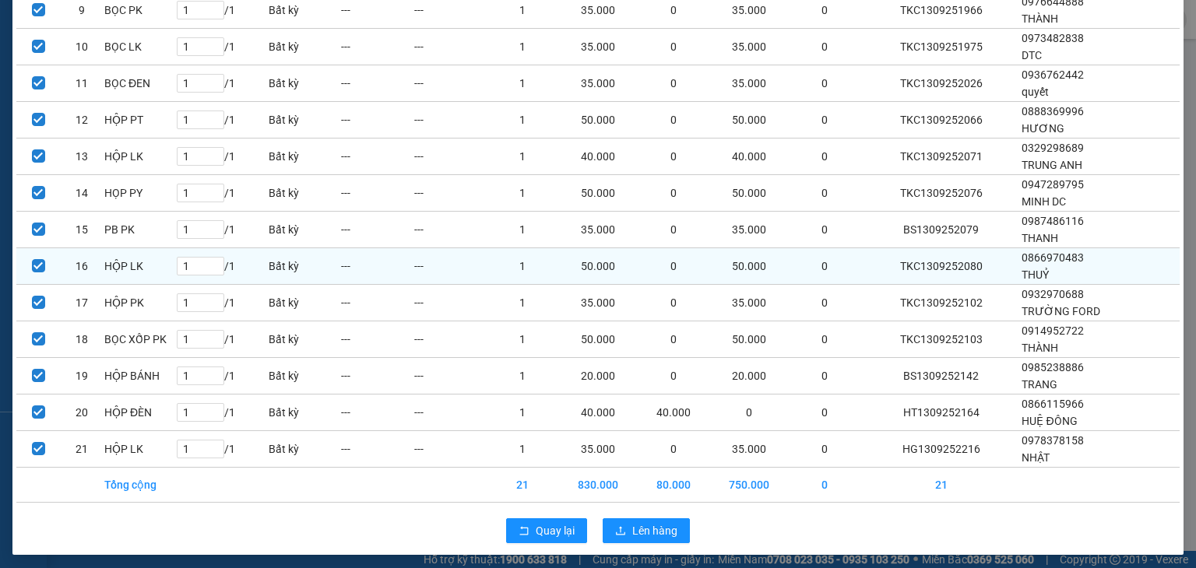
scroll to position [444, 0]
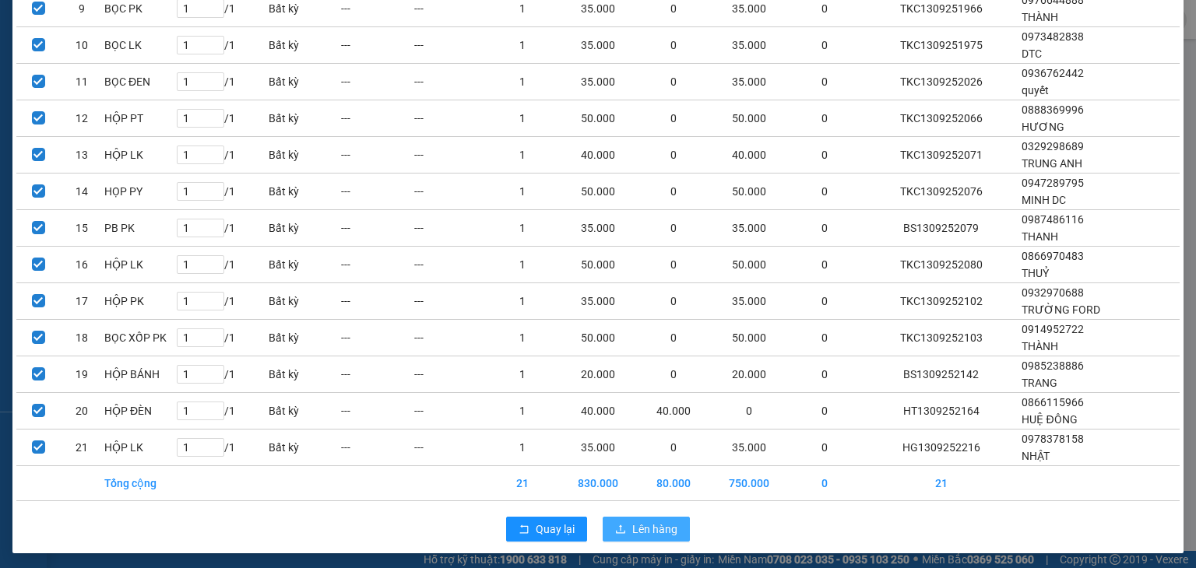
click at [635, 527] on span "Lên hàng" at bounding box center [654, 529] width 45 height 17
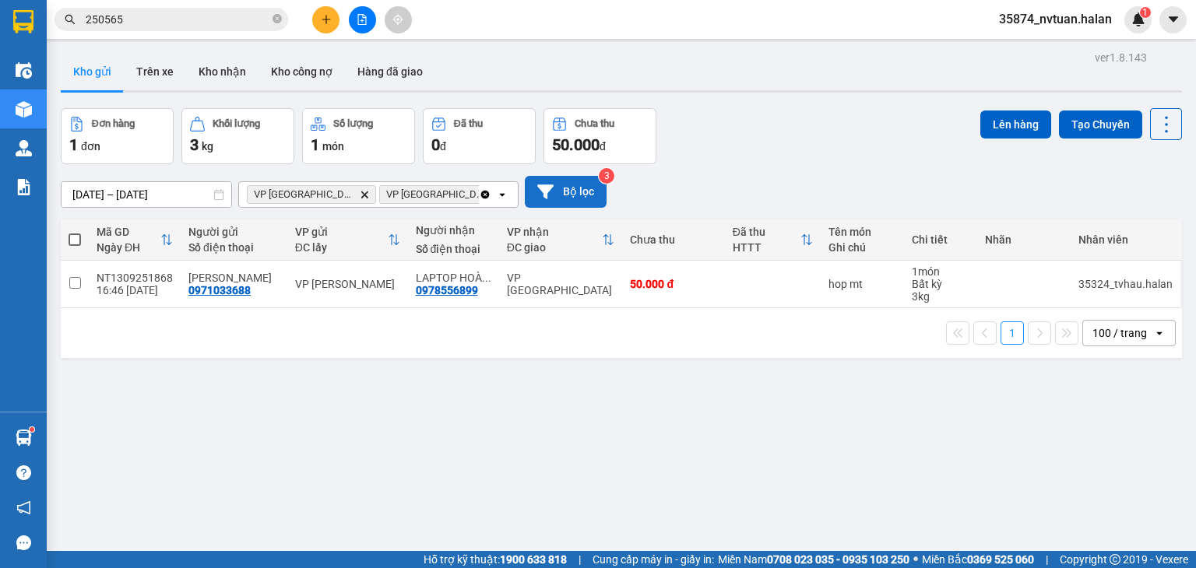
drag, startPoint x: 486, startPoint y: 191, endPoint x: 477, endPoint y: 191, distance: 8.6
click at [483, 191] on icon "Clear all" at bounding box center [485, 194] width 9 height 9
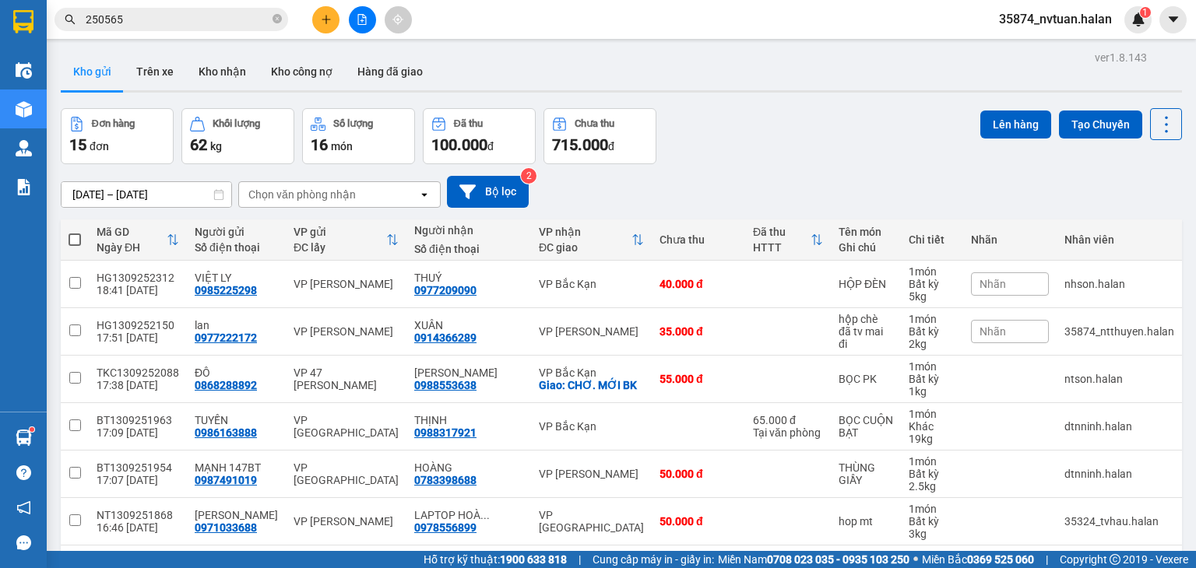
click at [281, 192] on div "Chọn văn phòng nhận" at bounding box center [301, 195] width 107 height 16
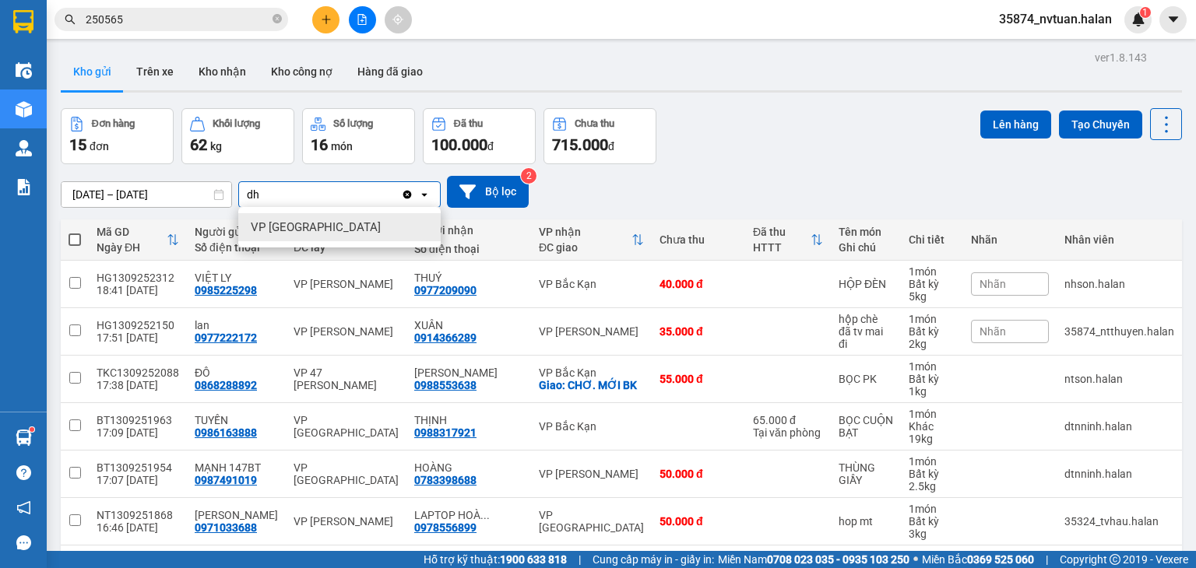
type input "dh"
click at [297, 234] on span "VP [GEOGRAPHIC_DATA]" at bounding box center [316, 228] width 130 height 16
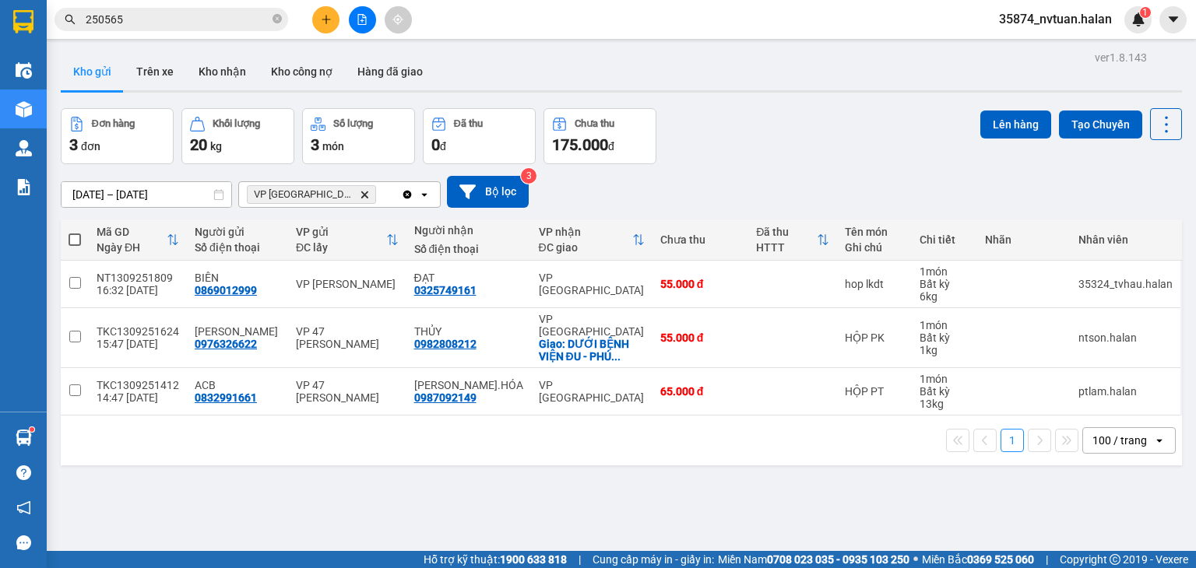
click at [76, 237] on span at bounding box center [75, 240] width 12 height 12
click at [75, 232] on input "checkbox" at bounding box center [75, 232] width 0 height 0
checkbox input "true"
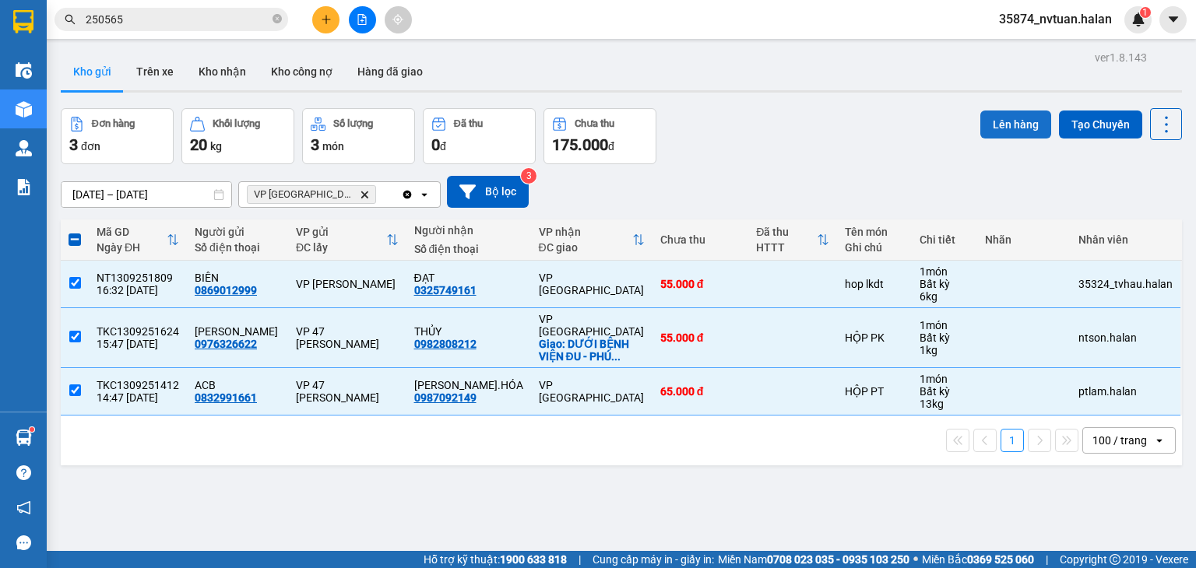
click at [1002, 126] on button "Lên hàng" at bounding box center [1015, 125] width 71 height 28
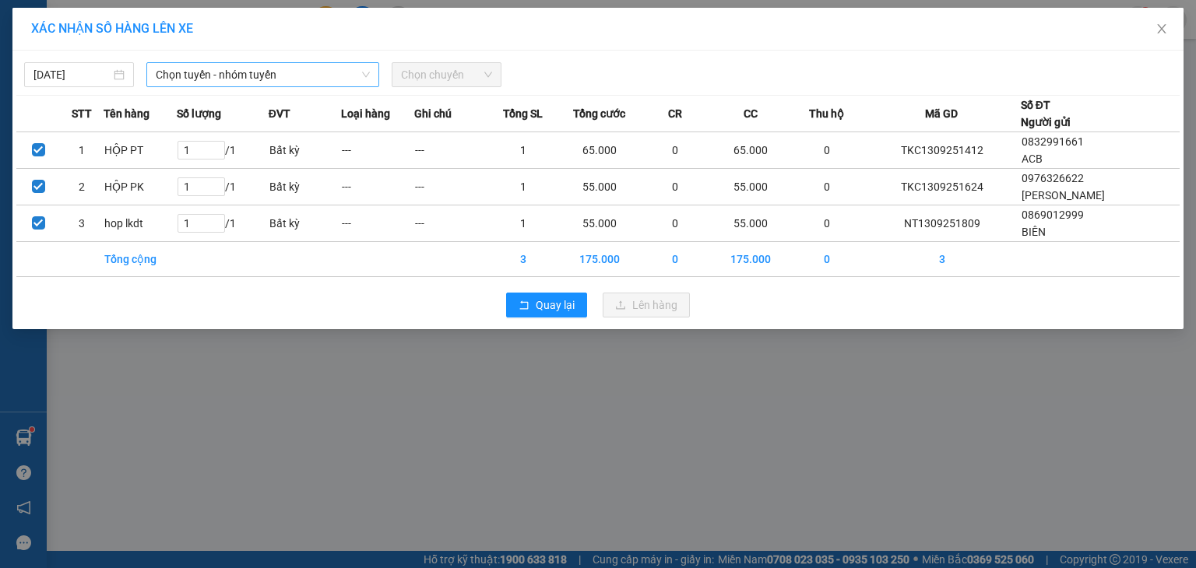
click at [213, 79] on span "Chọn tuyến - nhóm tuyến" at bounding box center [263, 74] width 214 height 23
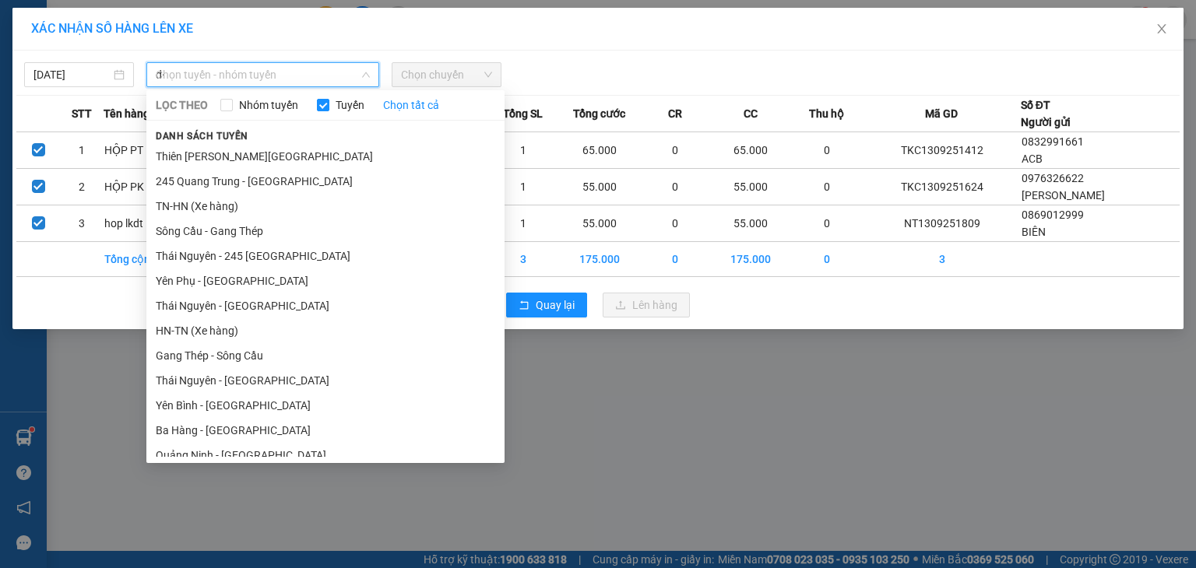
type input "d"
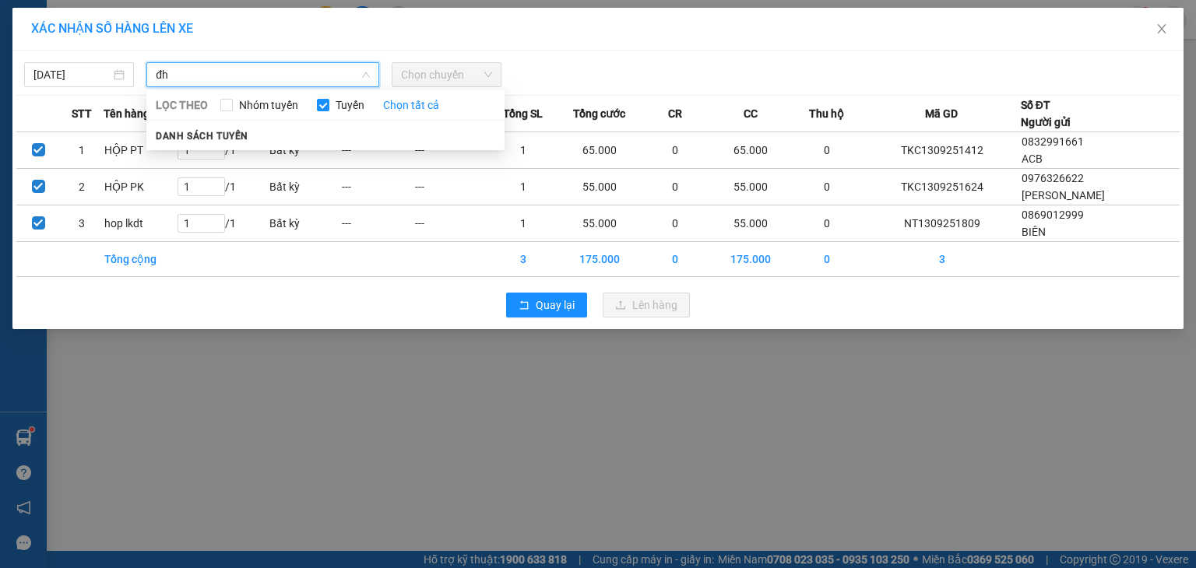
type input "đ"
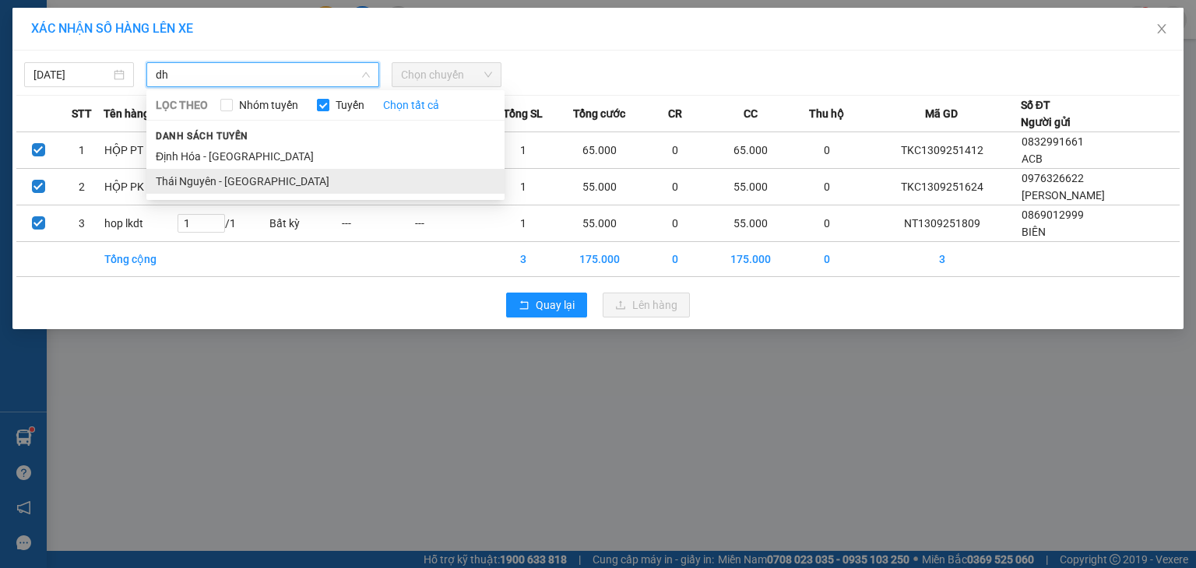
type input "dh"
click at [251, 181] on li "Thái Nguyên - [GEOGRAPHIC_DATA]" at bounding box center [325, 181] width 358 height 25
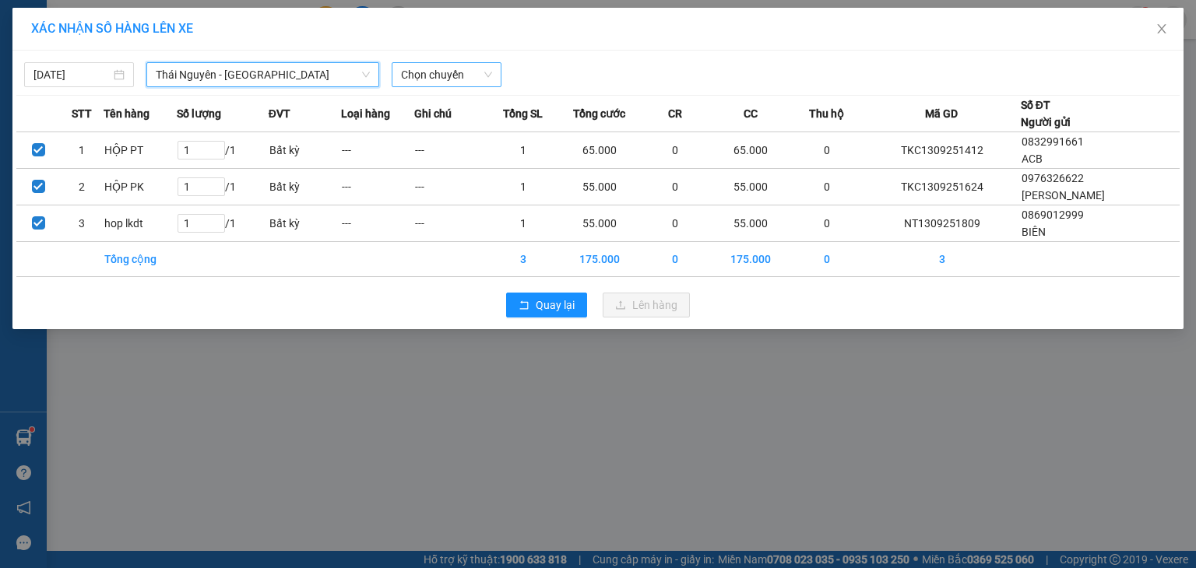
click at [417, 70] on span "Chọn chuyến" at bounding box center [446, 74] width 91 height 23
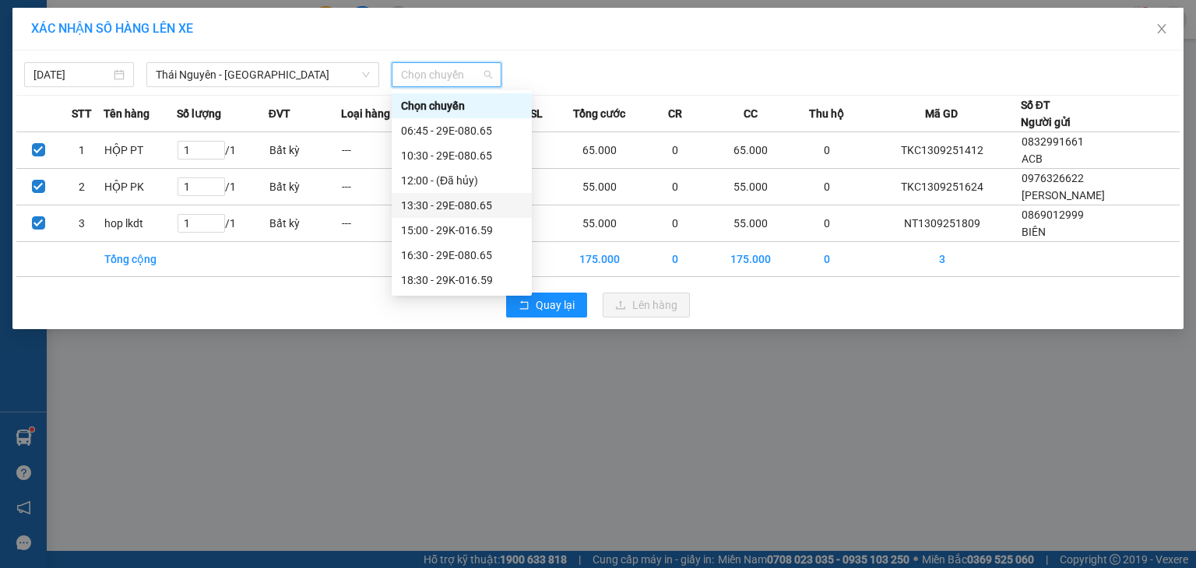
scroll to position [25, 0]
click at [470, 282] on div "20:00 - 29E-080.65" at bounding box center [461, 280] width 121 height 17
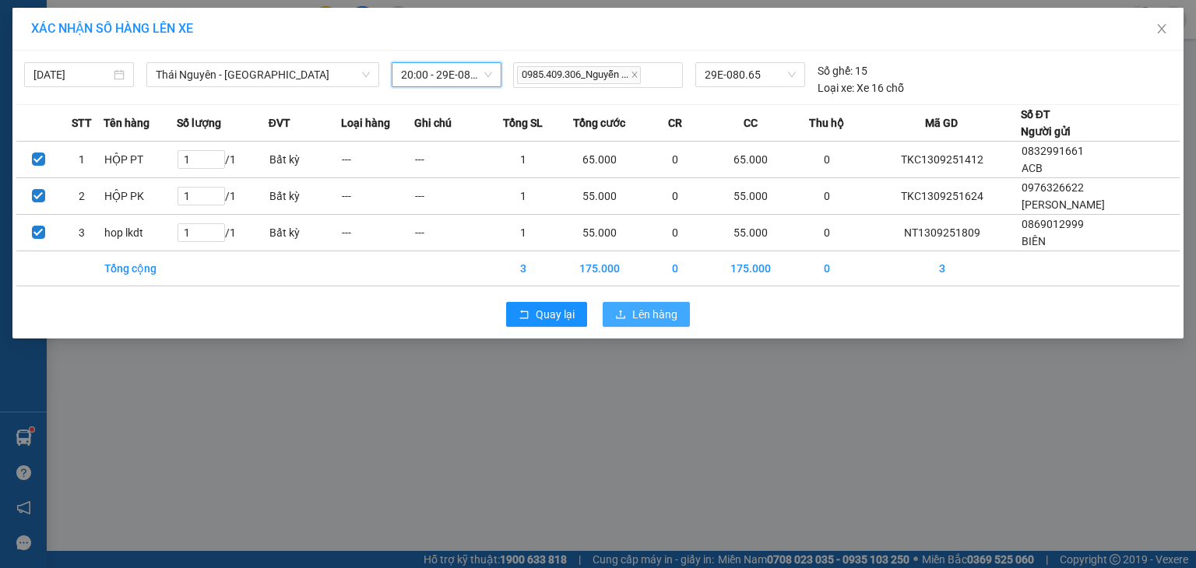
click at [623, 315] on icon "upload" at bounding box center [620, 314] width 11 height 11
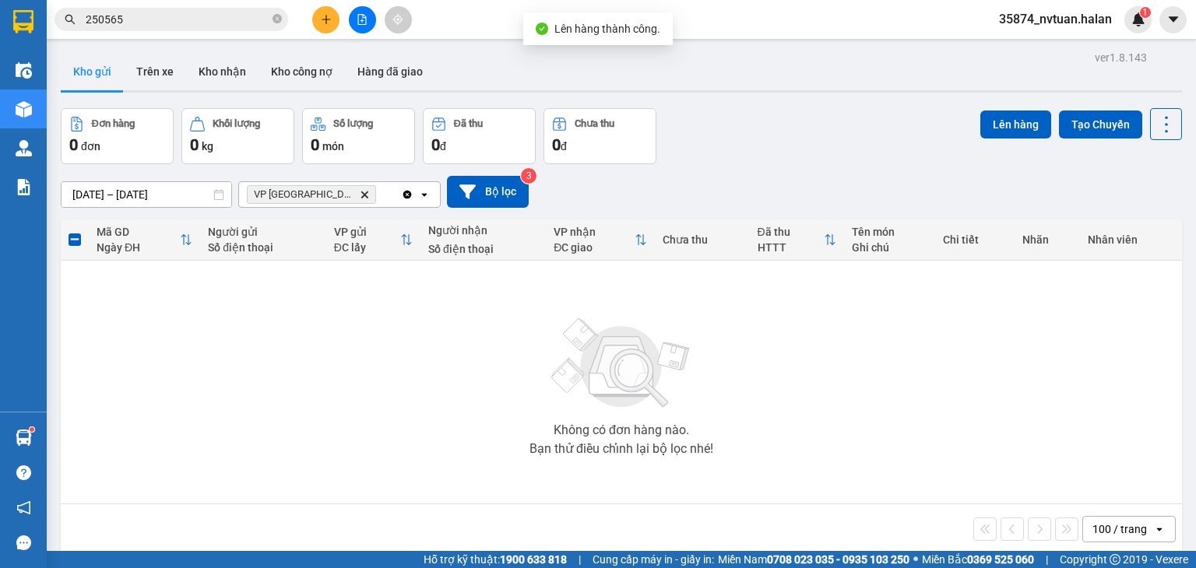
click at [178, 20] on input "250565" at bounding box center [178, 19] width 184 height 17
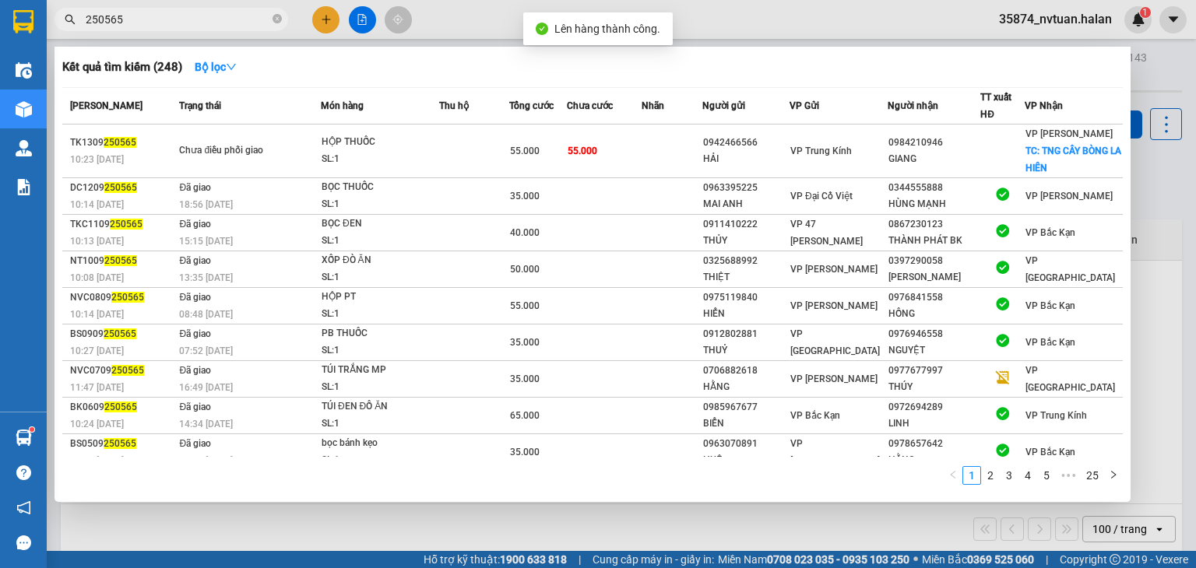
click at [181, 15] on input "250565" at bounding box center [178, 19] width 184 height 17
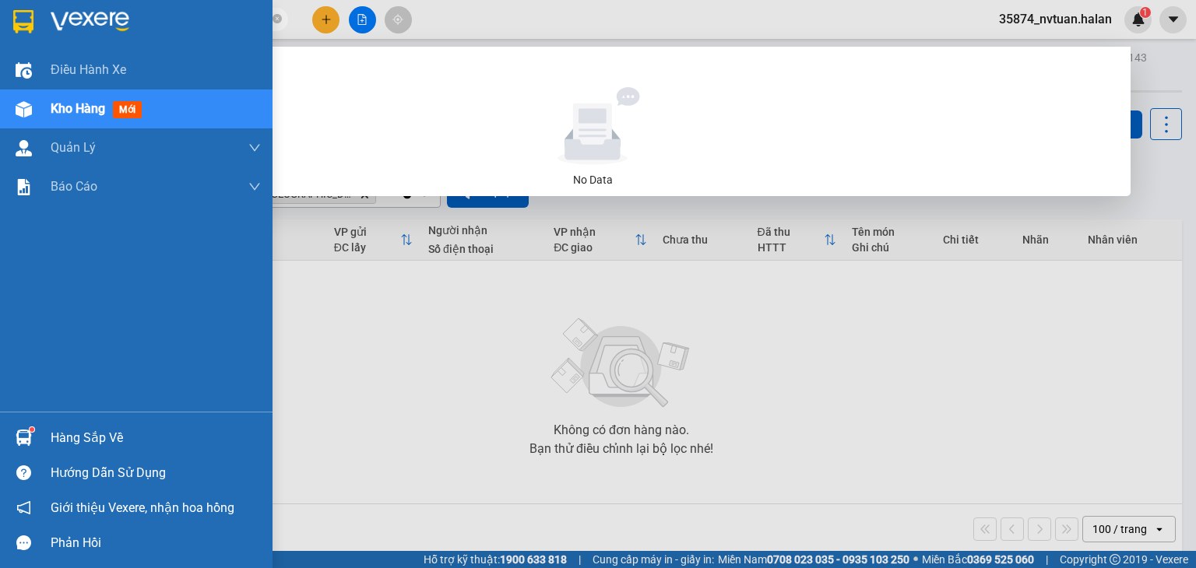
drag, startPoint x: 180, startPoint y: 16, endPoint x: 22, endPoint y: 23, distance: 158.2
click at [22, 23] on section "Kết quả tìm kiếm ( 0 ) Bộ lọc No Data 250565251773 35874_nvtuan.halan 1 Điều hà…" at bounding box center [598, 284] width 1196 height 568
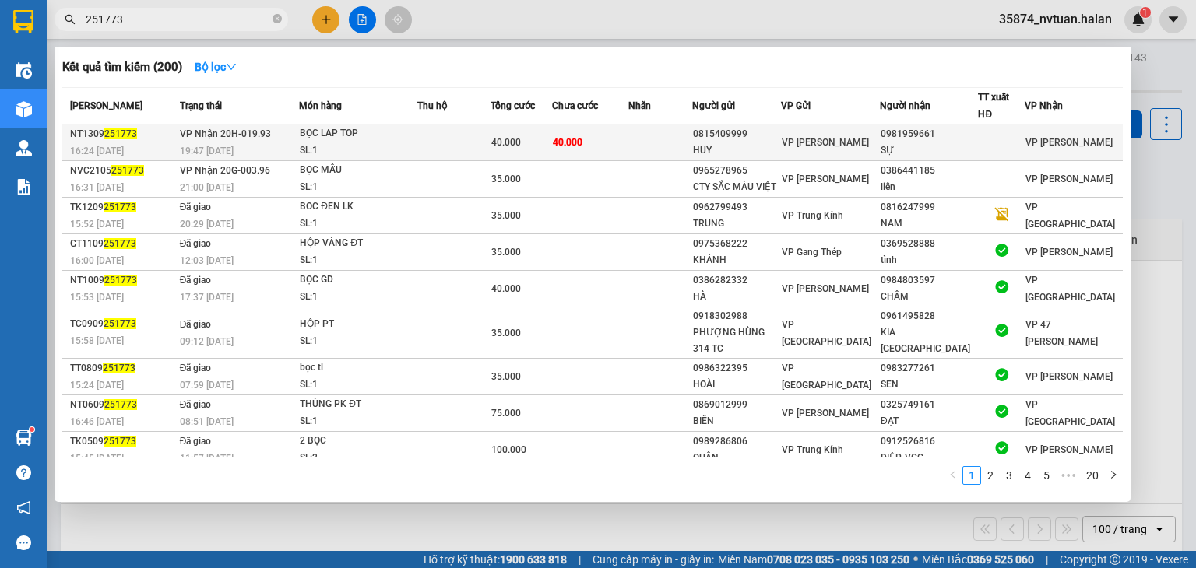
type input "251773"
click at [427, 138] on td at bounding box center [453, 143] width 73 height 37
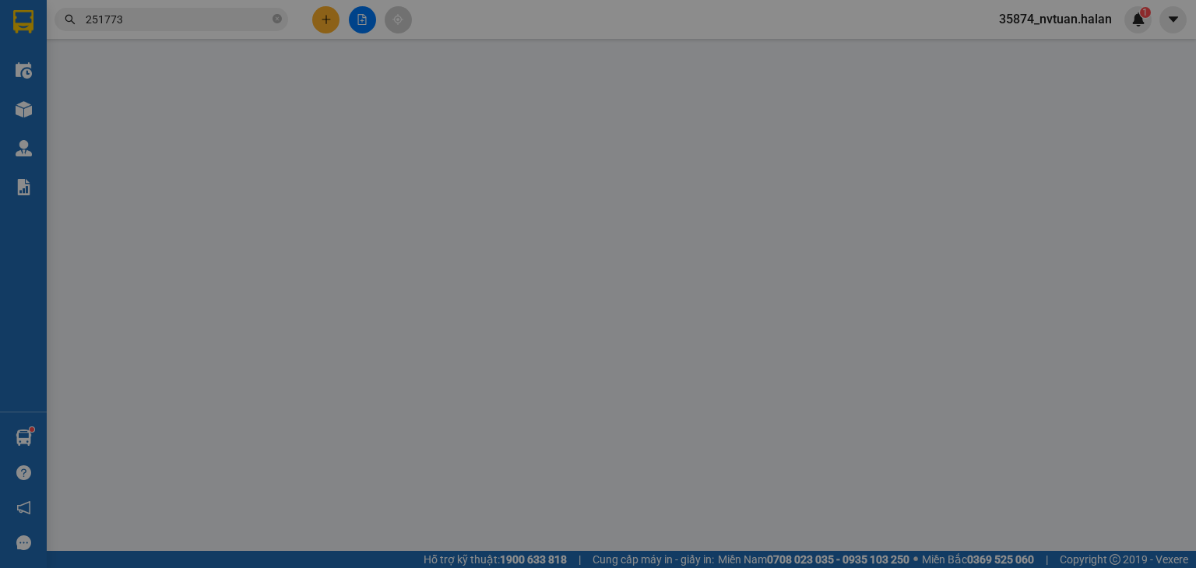
type input "0815409999"
type input "HUY"
type input "0981959661"
type input "SỰ"
type input "40.000"
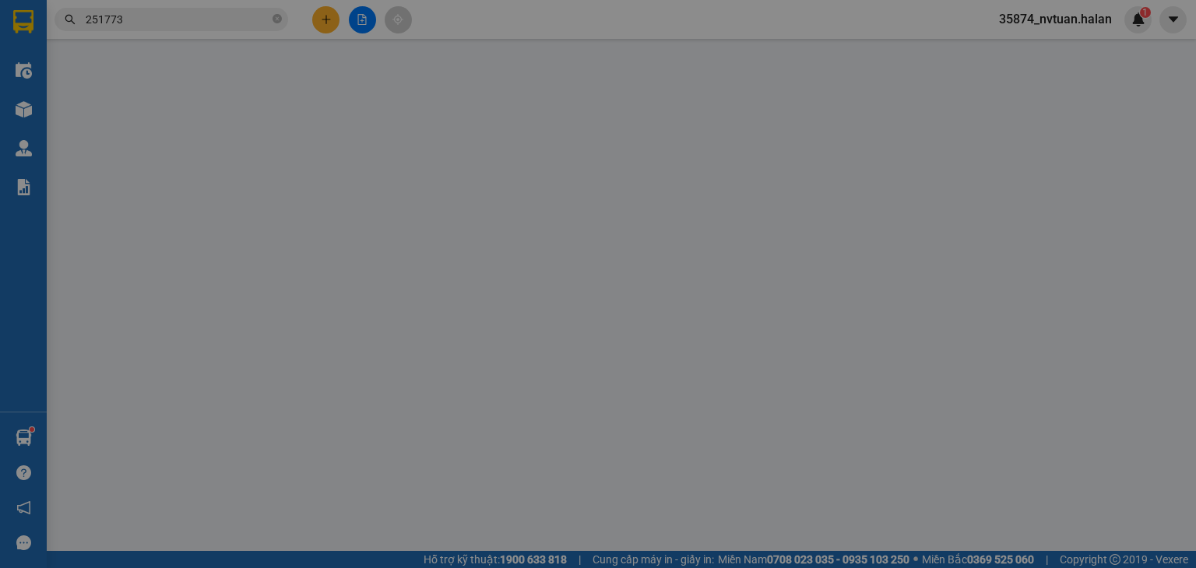
type input "40.000"
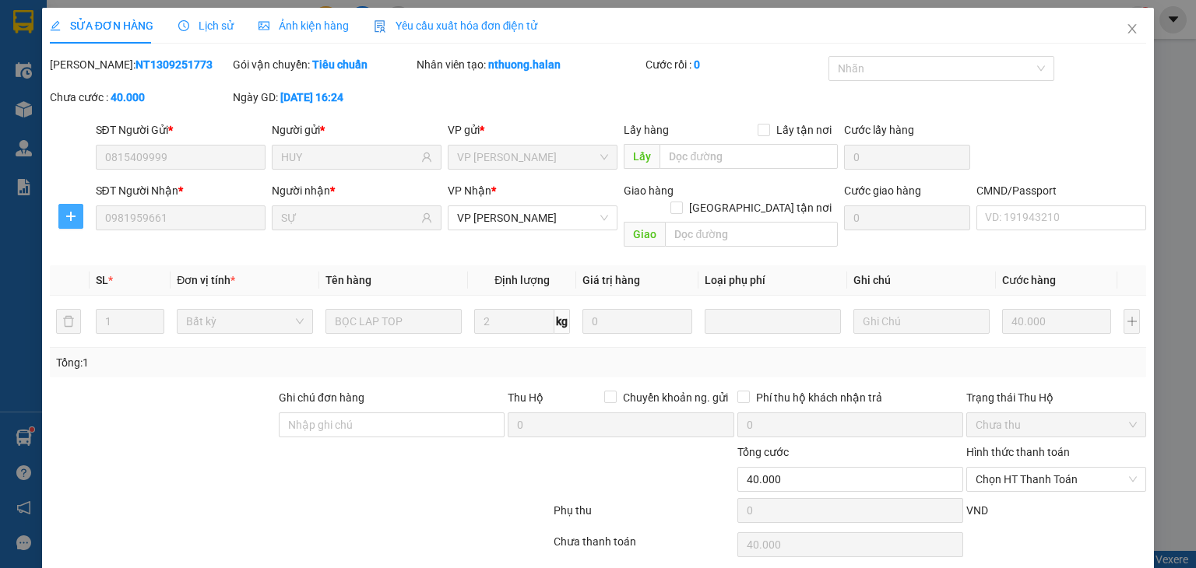
click at [72, 215] on icon "plus" at bounding box center [71, 216] width 12 height 12
click at [87, 247] on span "Chuyển kho" at bounding box center [99, 247] width 64 height 17
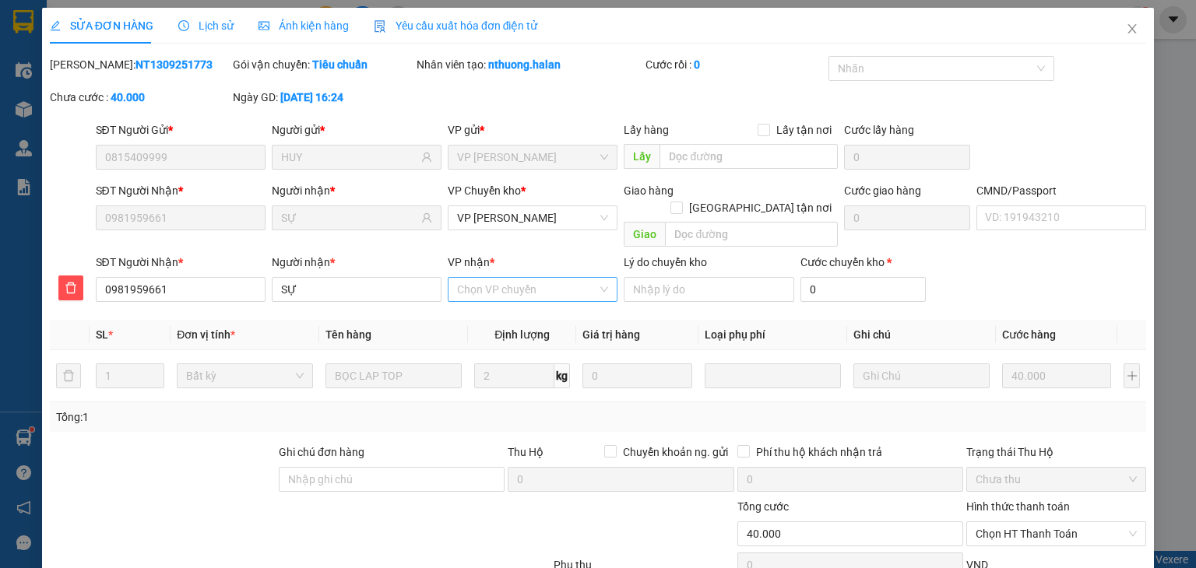
click at [495, 278] on input "VP nhận *" at bounding box center [527, 289] width 140 height 23
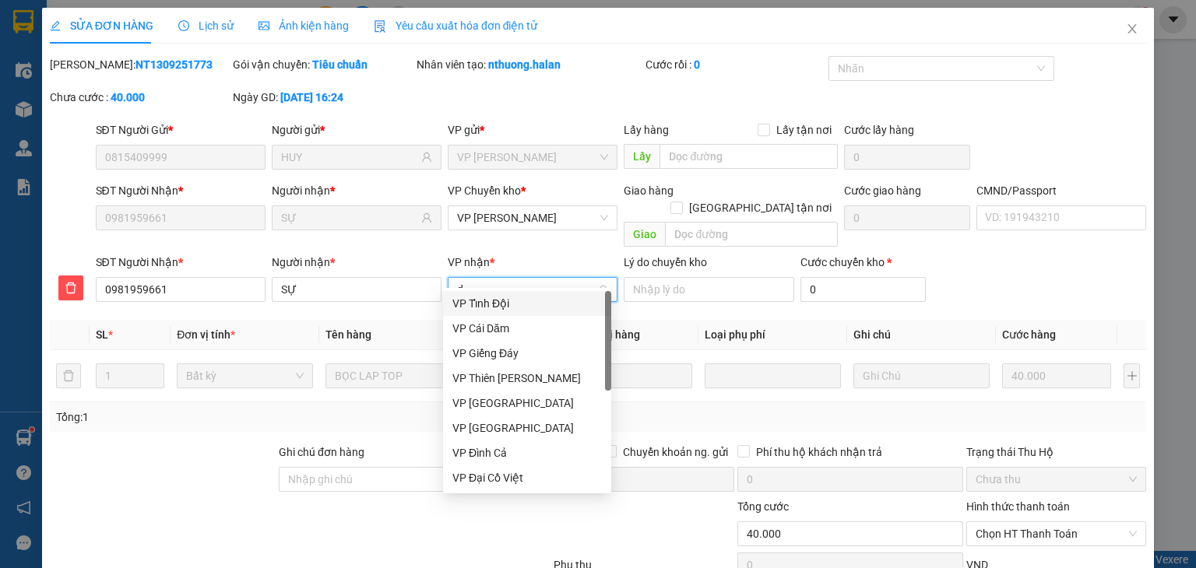
type input "dt"
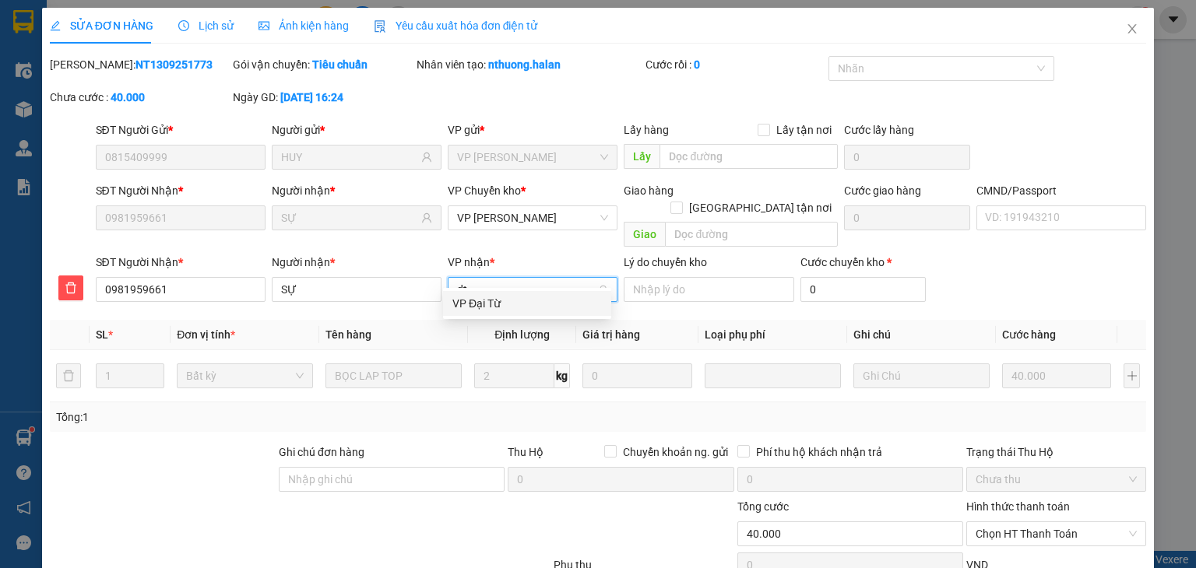
click at [499, 301] on div "VP Đại Từ" at bounding box center [526, 303] width 149 height 17
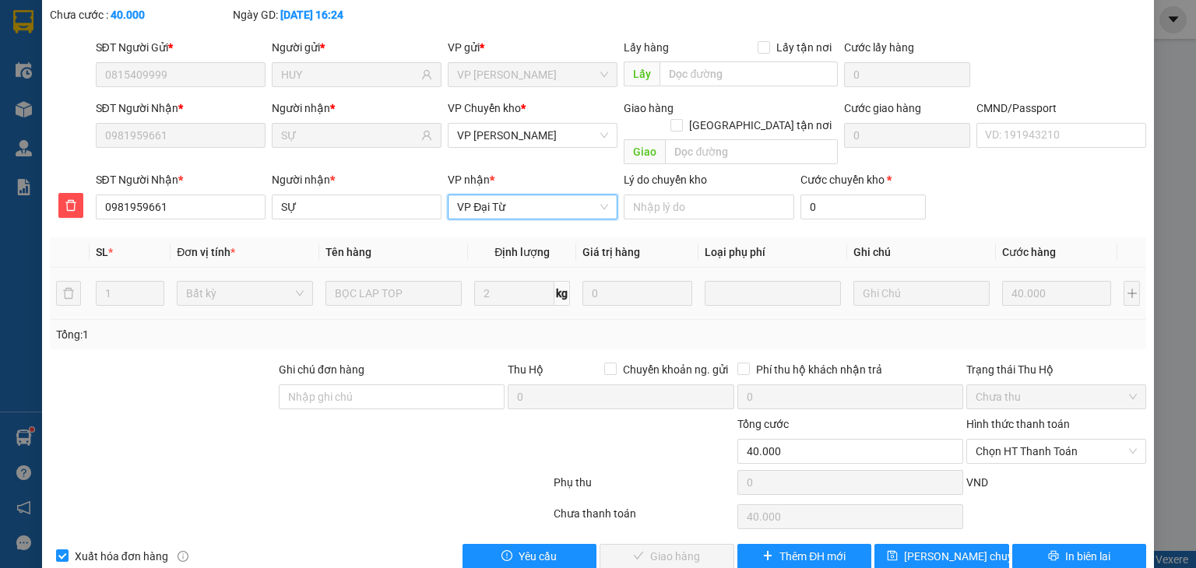
scroll to position [96, 0]
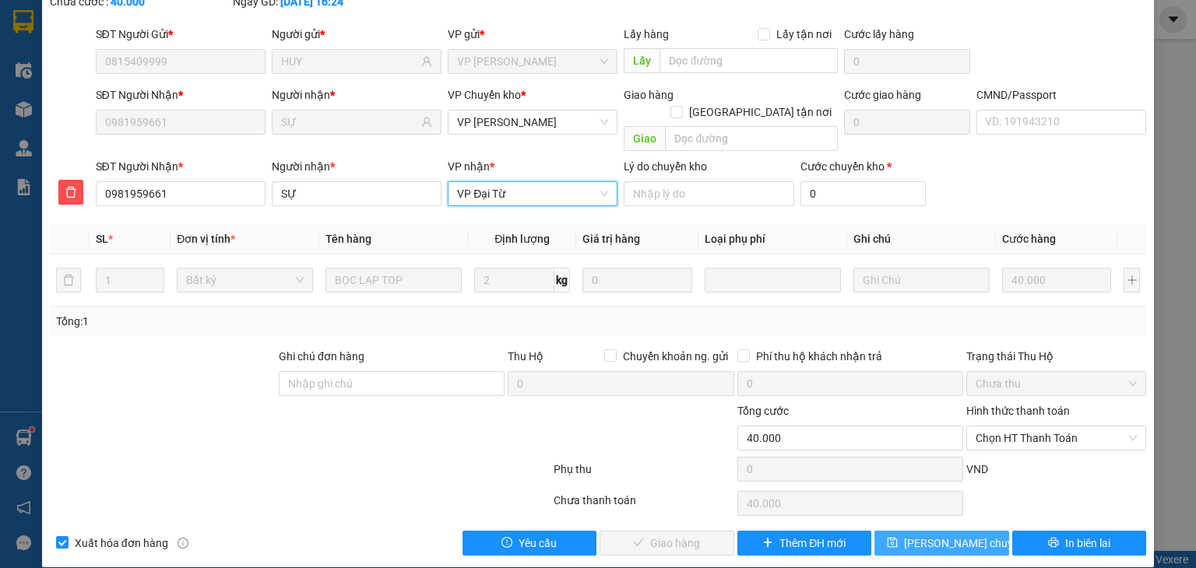
click at [923, 535] on span "[PERSON_NAME] chuyển hoàn" at bounding box center [978, 543] width 148 height 17
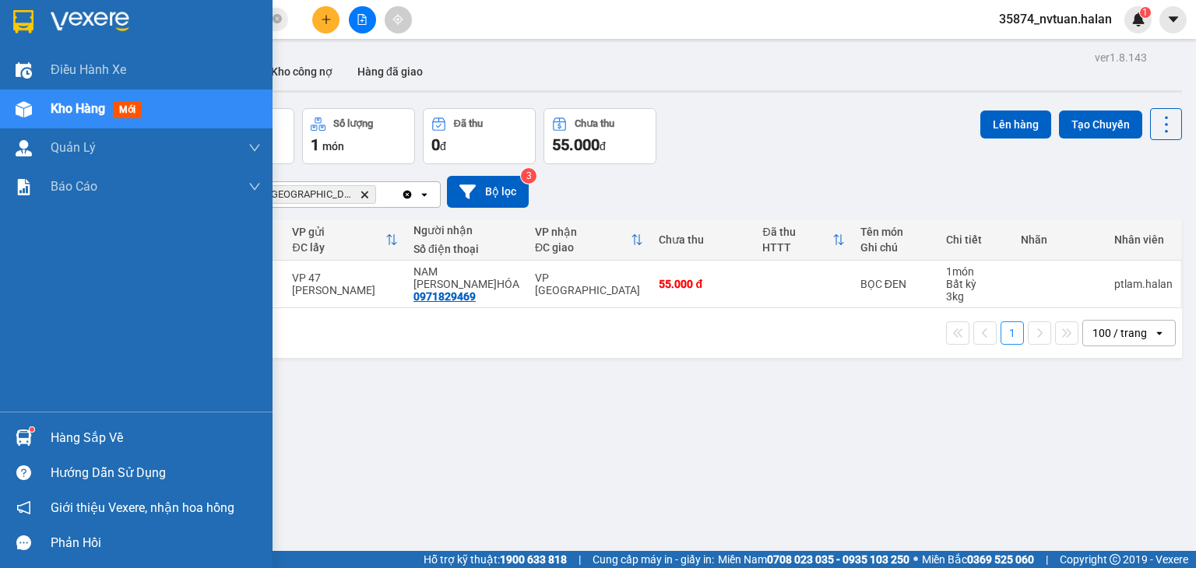
click at [73, 434] on div "Hàng sắp về" at bounding box center [156, 438] width 210 height 23
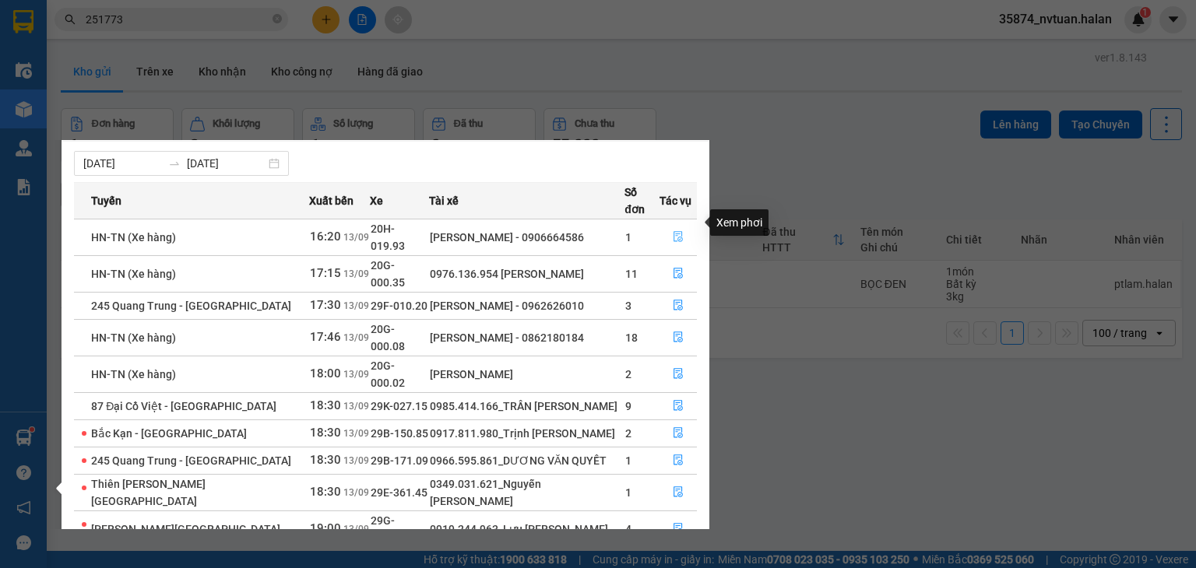
click at [676, 231] on icon "file-done" at bounding box center [678, 236] width 11 height 11
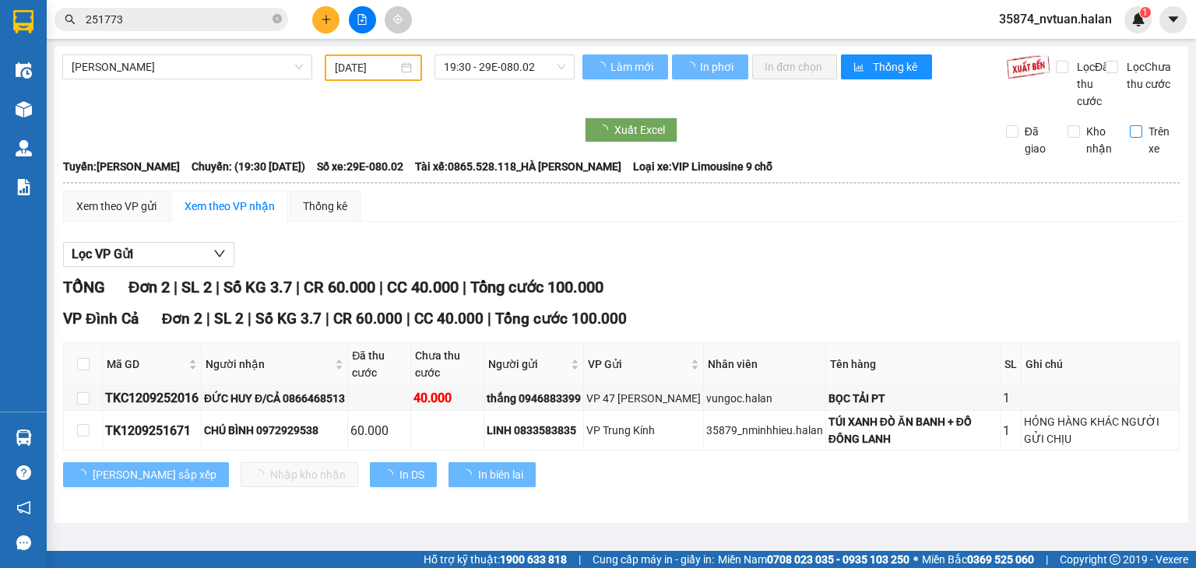
click at [1142, 147] on span "Trên xe" at bounding box center [1161, 140] width 38 height 34
click at [1138, 138] on input "Trên xe" at bounding box center [1136, 131] width 12 height 12
checkbox input "true"
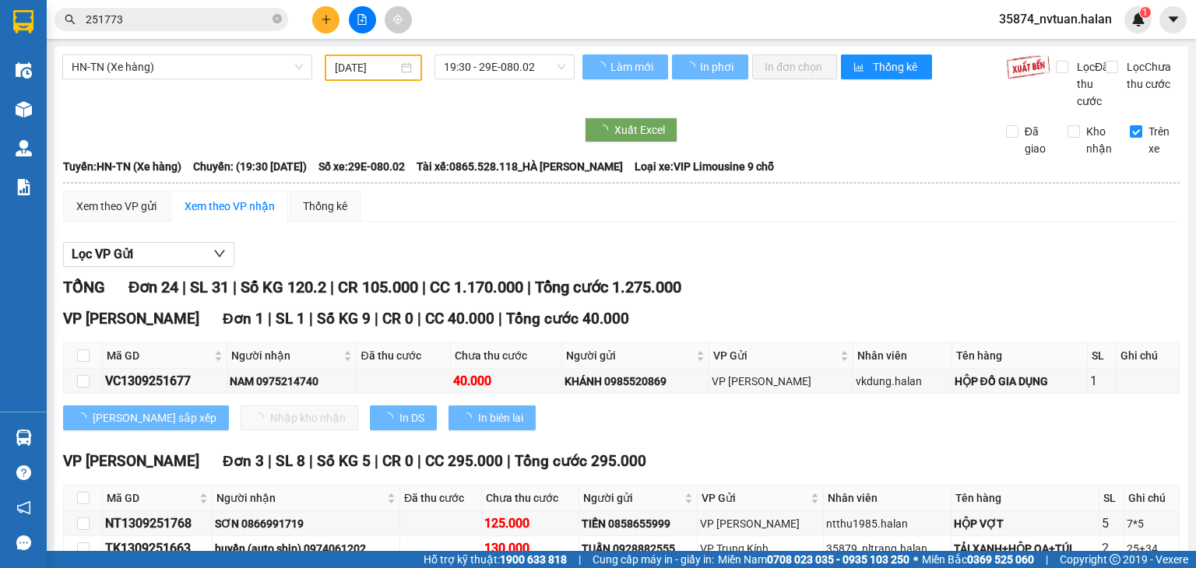
type input "[DATE]"
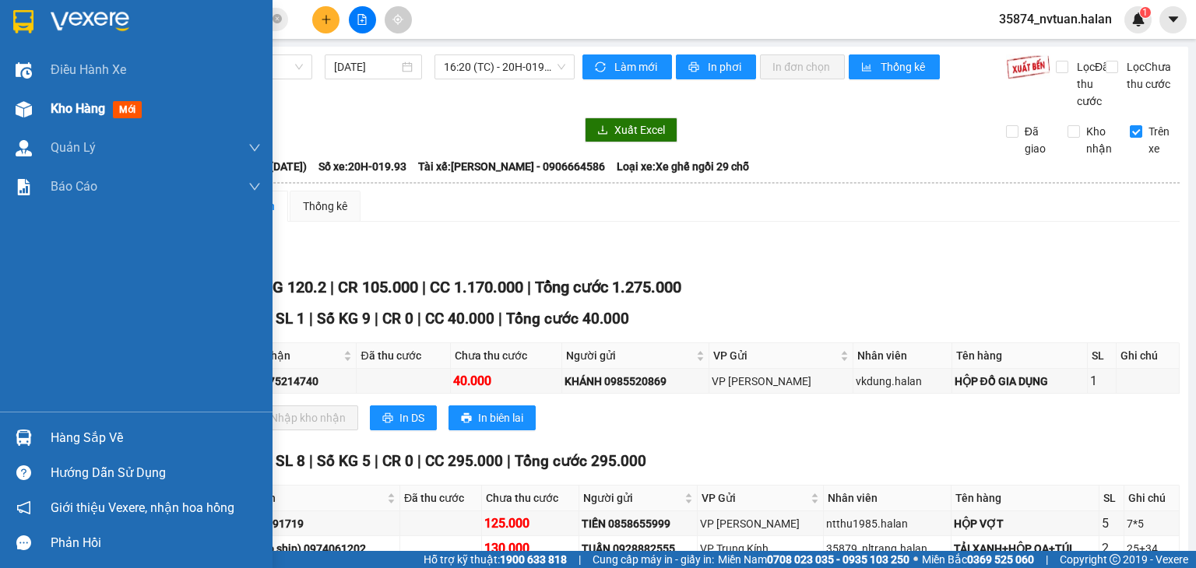
click at [56, 107] on span "Kho hàng" at bounding box center [78, 108] width 54 height 15
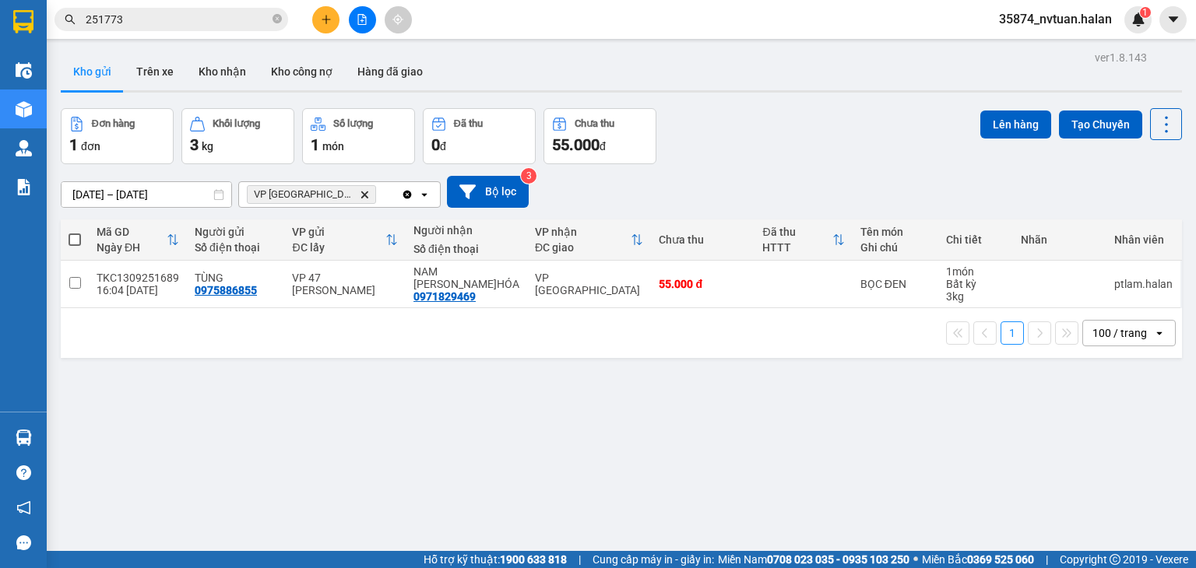
click at [405, 193] on icon "Clear all" at bounding box center [407, 194] width 9 height 9
click at [322, 200] on div "Chọn văn phòng nhận" at bounding box center [328, 194] width 179 height 25
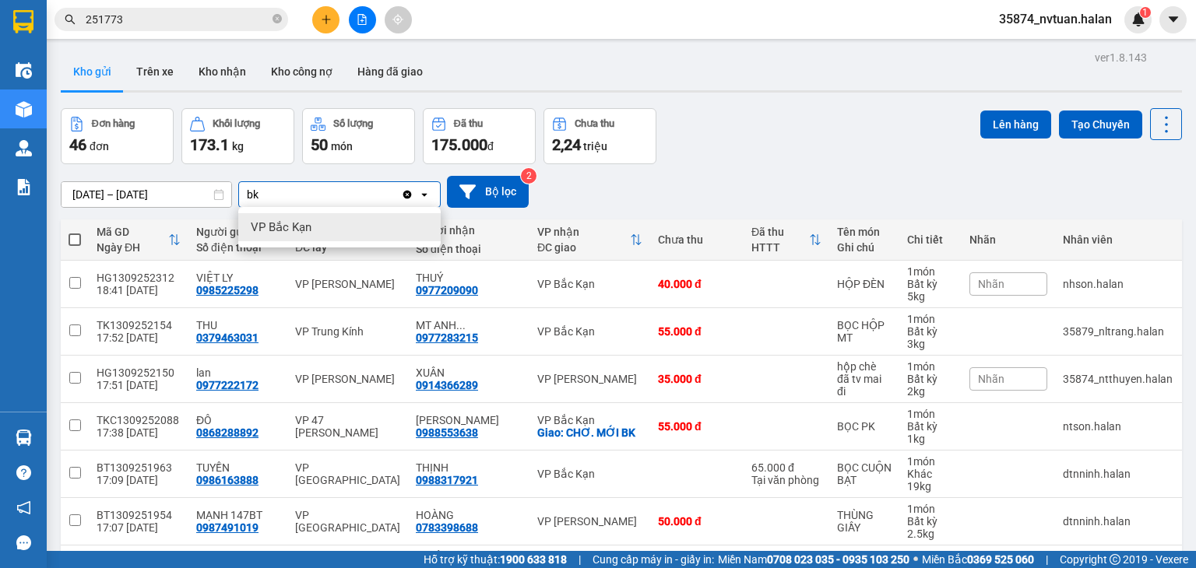
type input "bk"
click at [332, 237] on div "VP Bắc Kạn" at bounding box center [339, 227] width 202 height 28
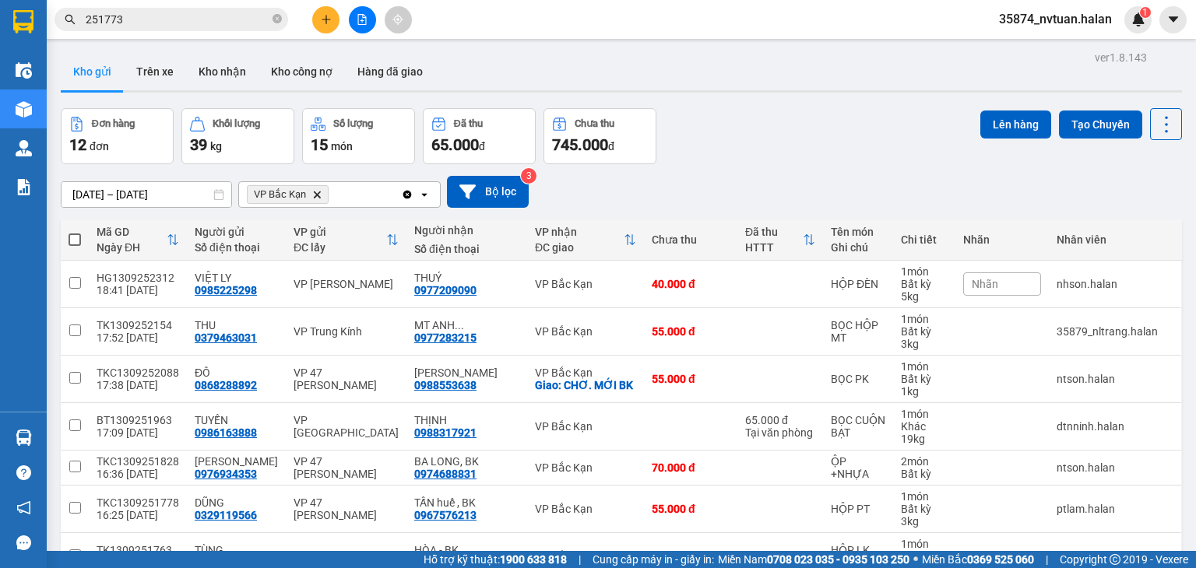
click at [72, 243] on span at bounding box center [75, 240] width 12 height 12
click at [75, 232] on input "checkbox" at bounding box center [75, 232] width 0 height 0
checkbox input "true"
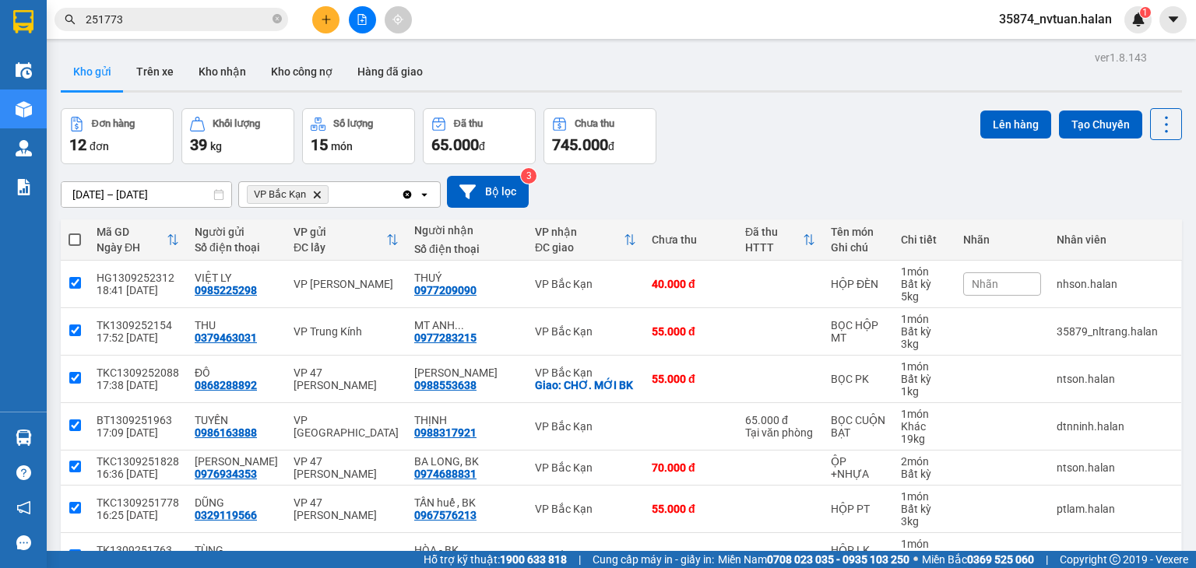
checkbox input "true"
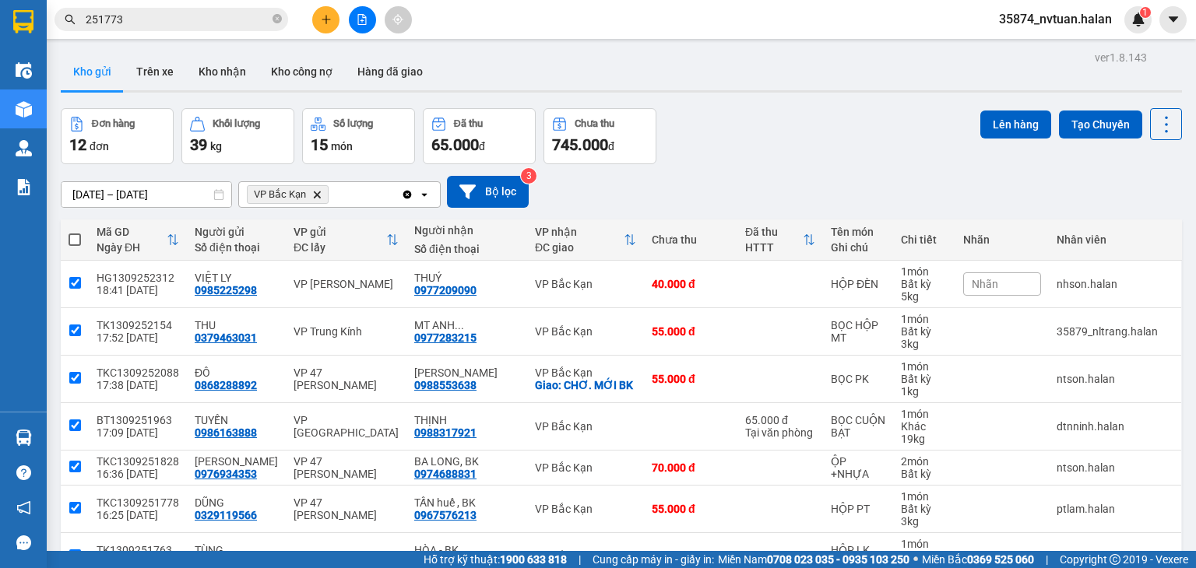
checkbox input "true"
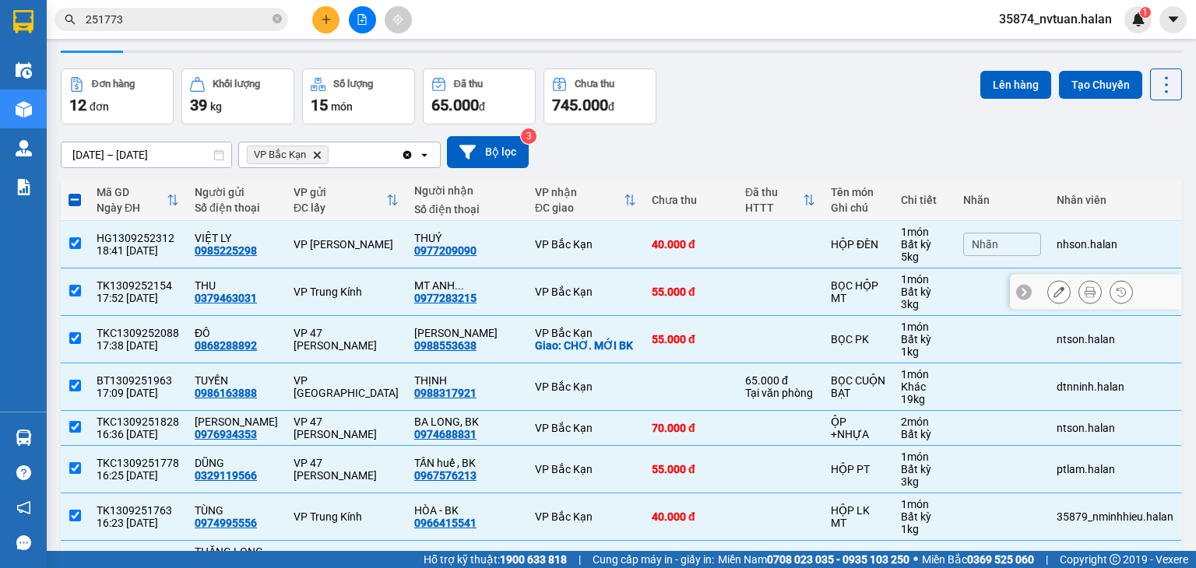
scroll to position [78, 0]
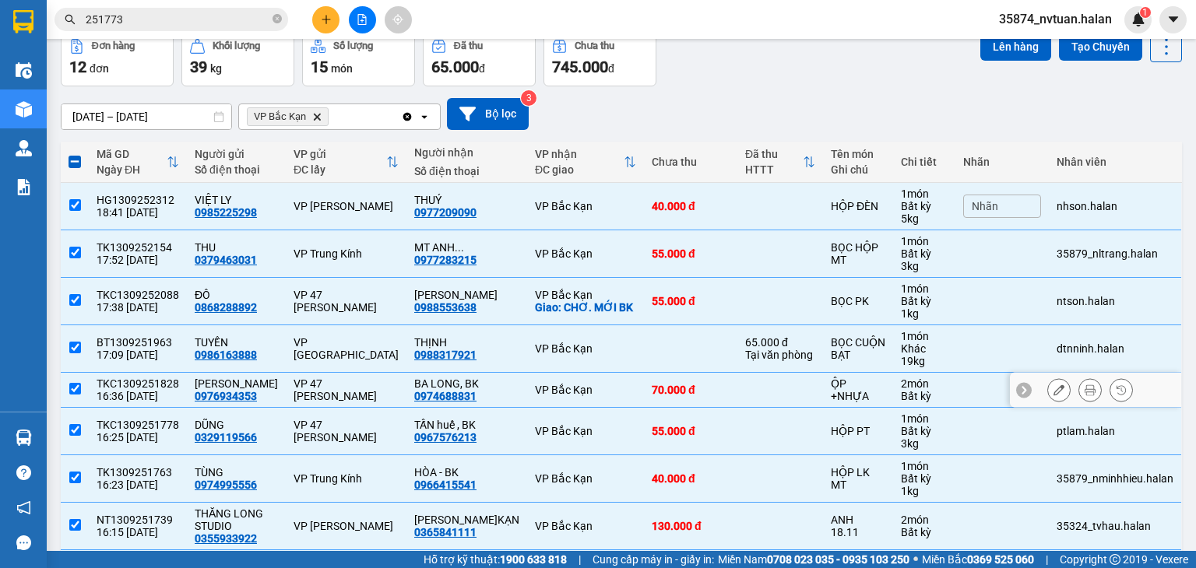
drag, startPoint x: 72, startPoint y: 388, endPoint x: 89, endPoint y: 331, distance: 60.1
click at [72, 387] on input "checkbox" at bounding box center [75, 389] width 12 height 12
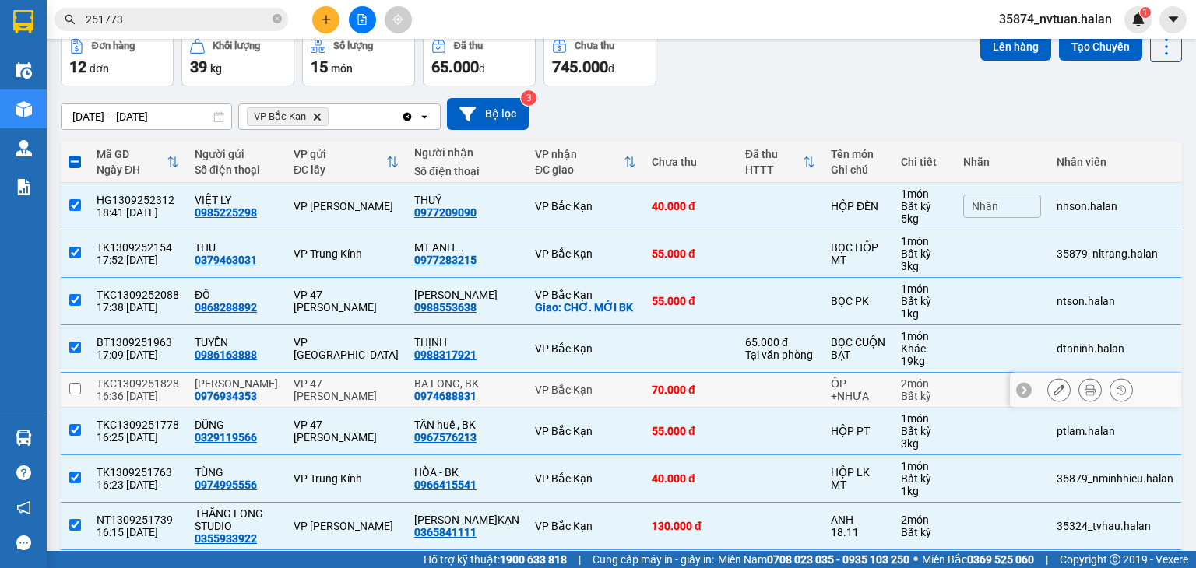
click at [71, 389] on input "checkbox" at bounding box center [75, 389] width 12 height 12
checkbox input "true"
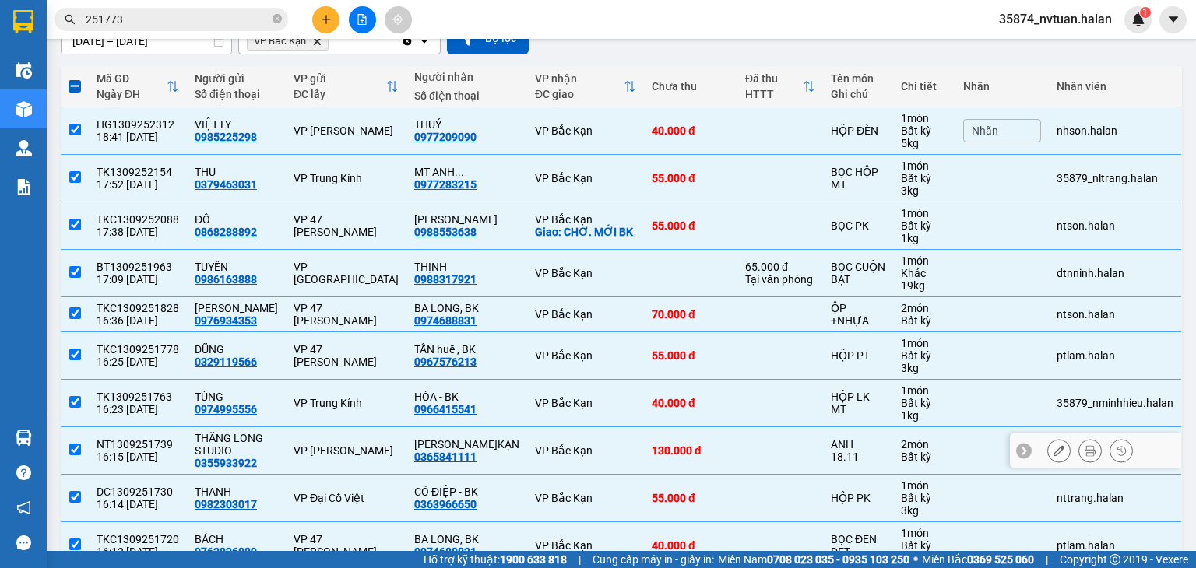
scroll to position [156, 0]
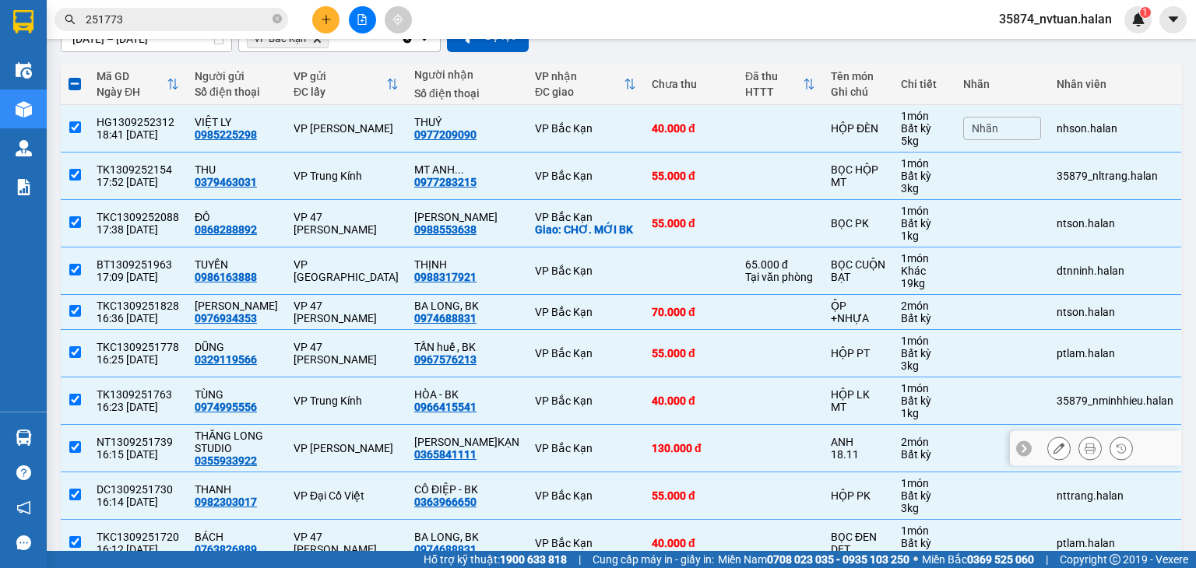
click at [75, 446] on input "checkbox" at bounding box center [75, 447] width 12 height 12
checkbox input "false"
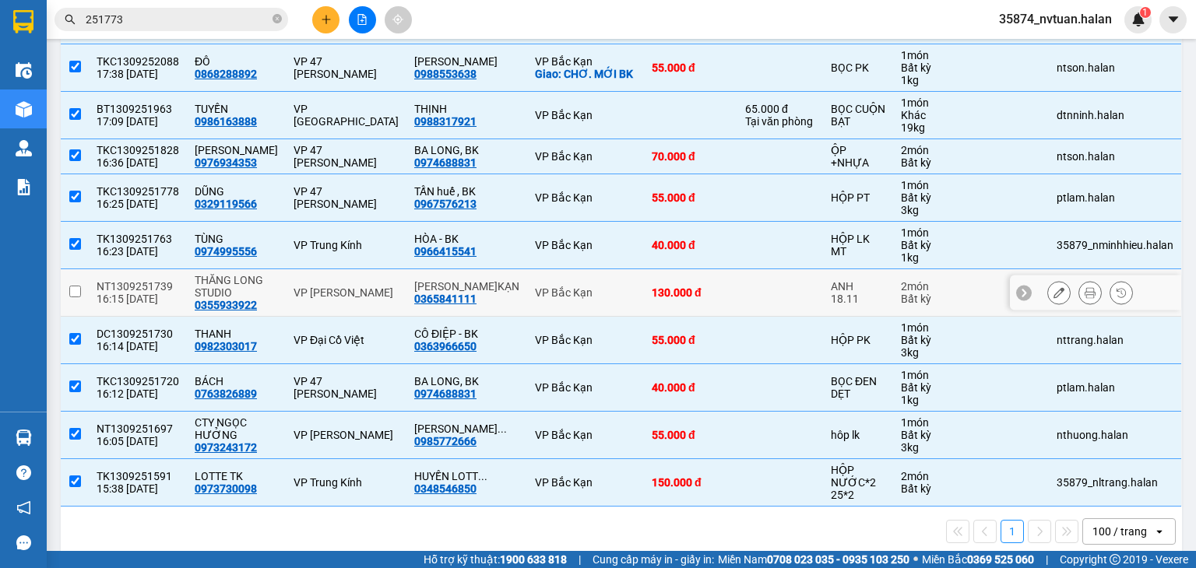
scroll to position [234, 0]
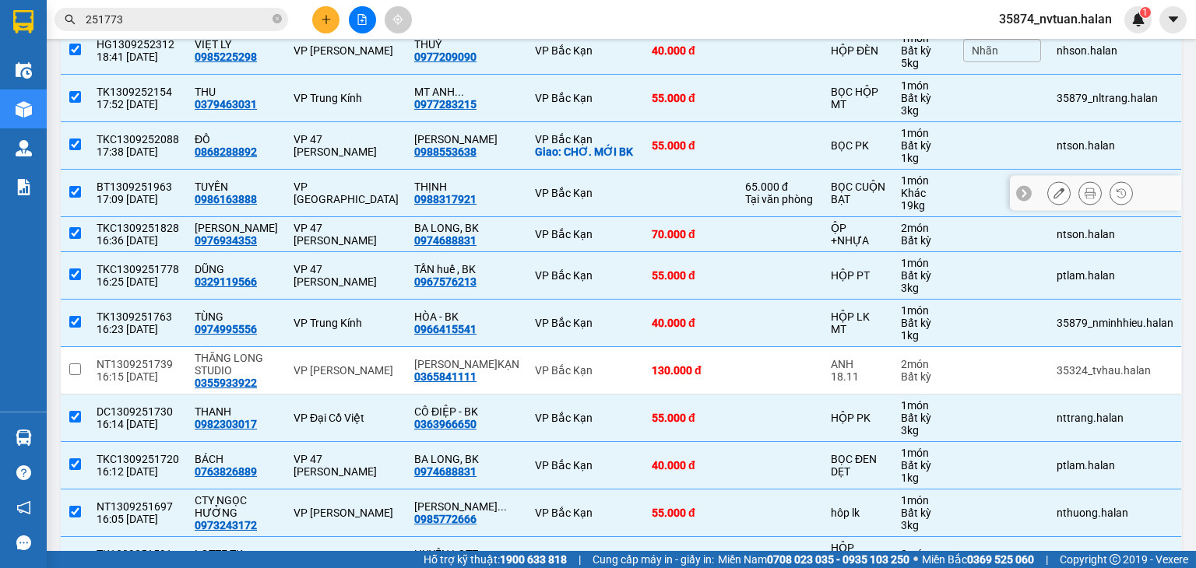
click at [75, 189] on input "checkbox" at bounding box center [75, 192] width 12 height 12
checkbox input "false"
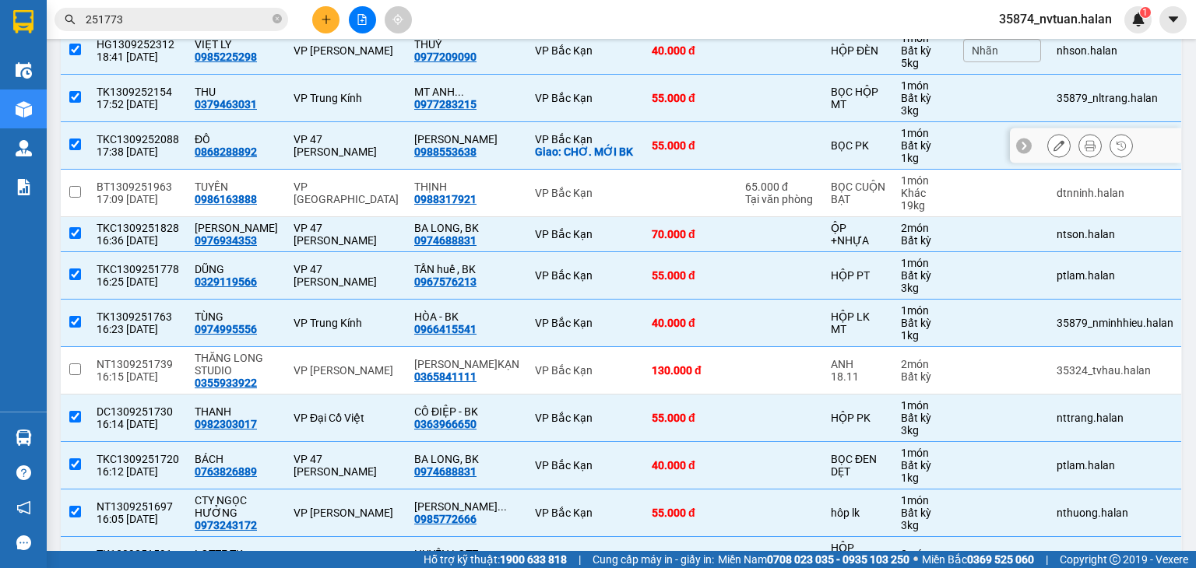
click at [76, 139] on input "checkbox" at bounding box center [75, 145] width 12 height 12
checkbox input "false"
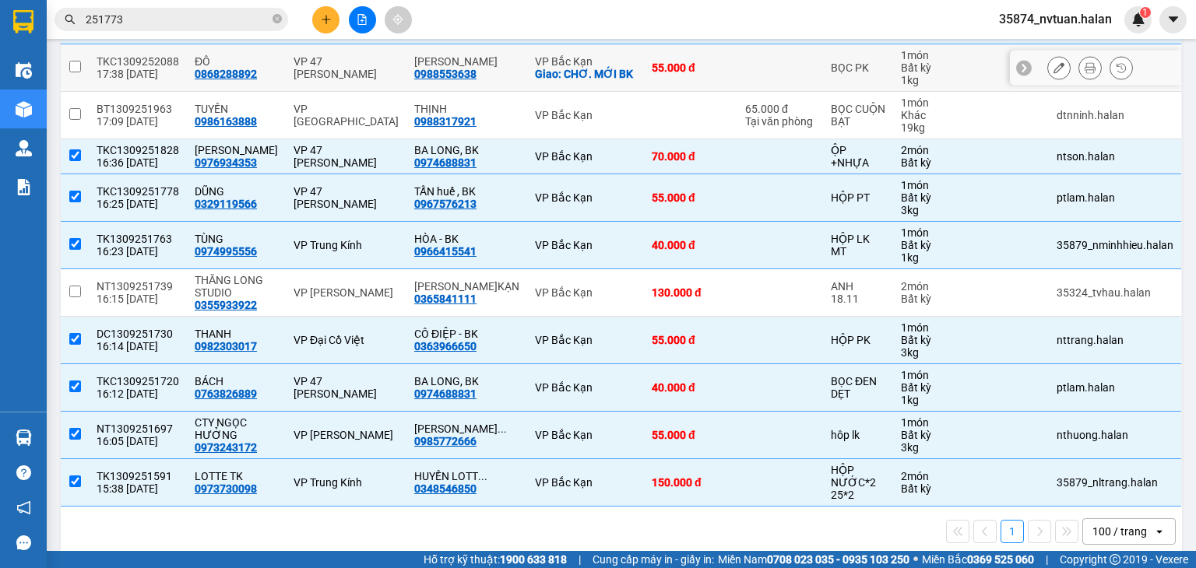
scroll to position [328, 0]
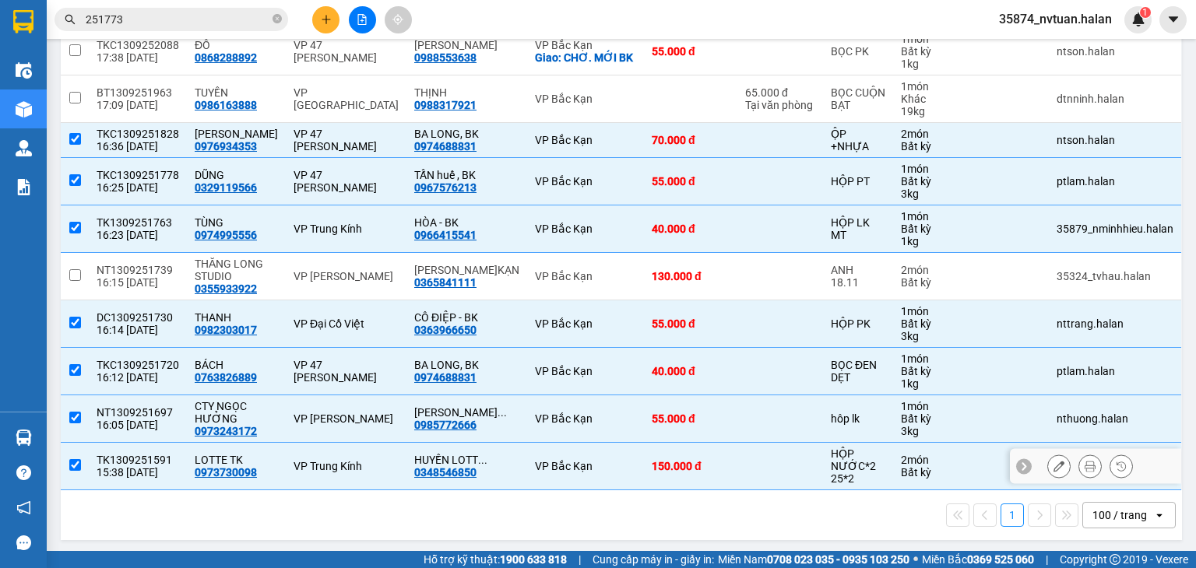
click at [69, 459] on input "checkbox" at bounding box center [75, 465] width 12 height 12
checkbox input "false"
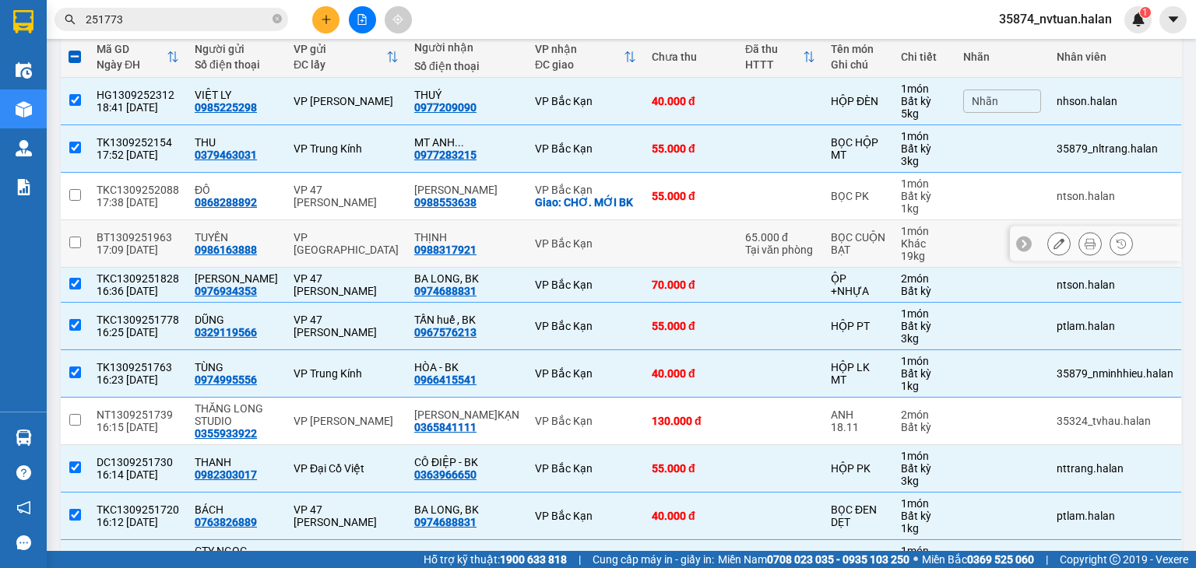
scroll to position [172, 0]
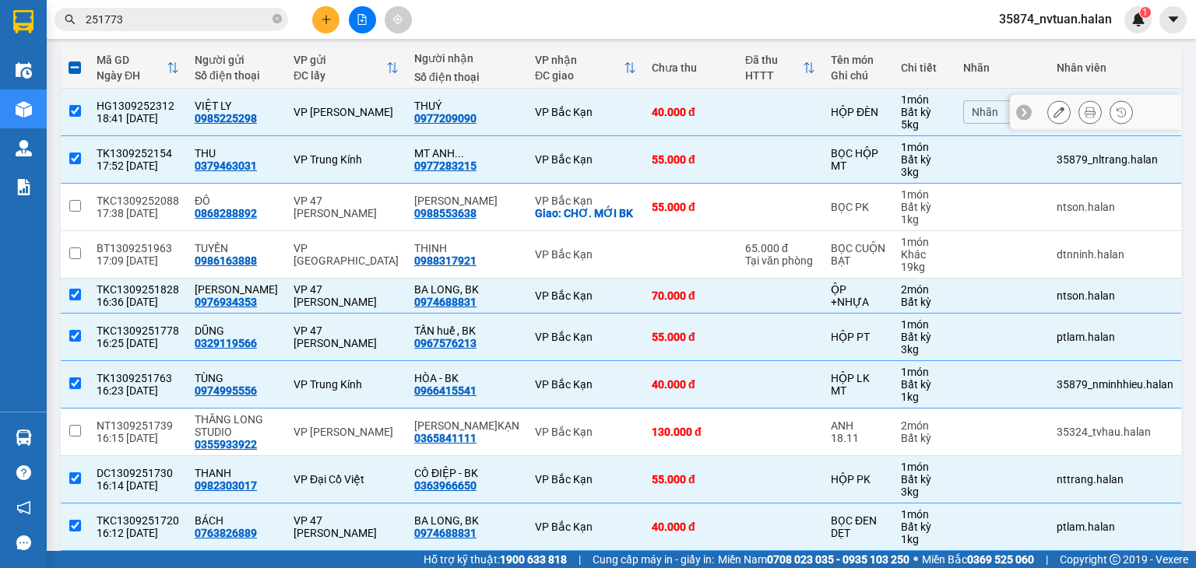
click at [73, 105] on input "checkbox" at bounding box center [75, 111] width 12 height 12
checkbox input "false"
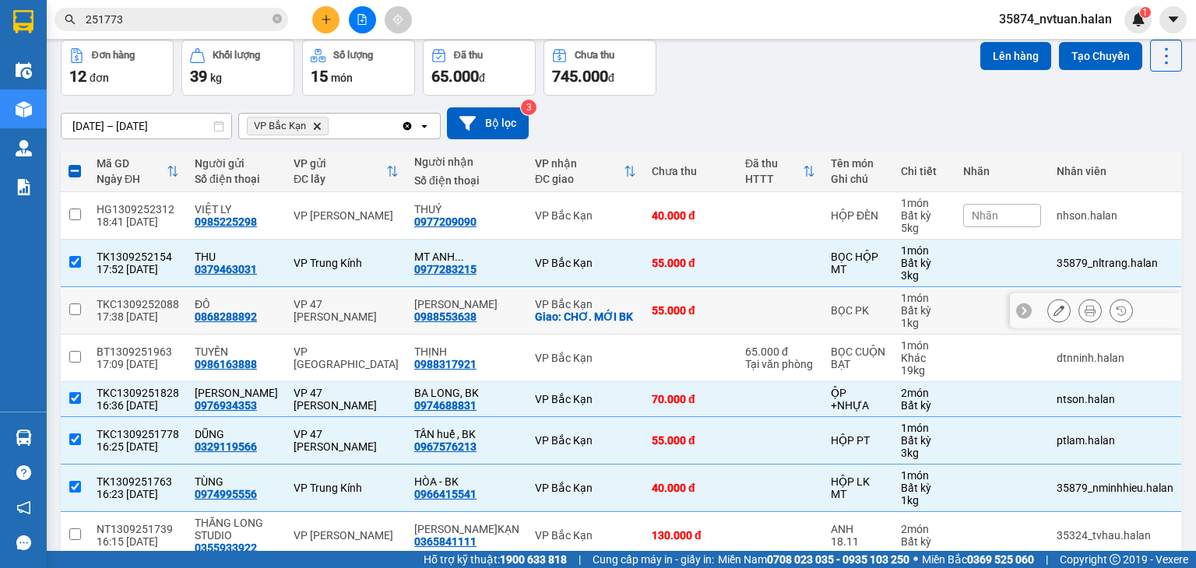
scroll to position [0, 0]
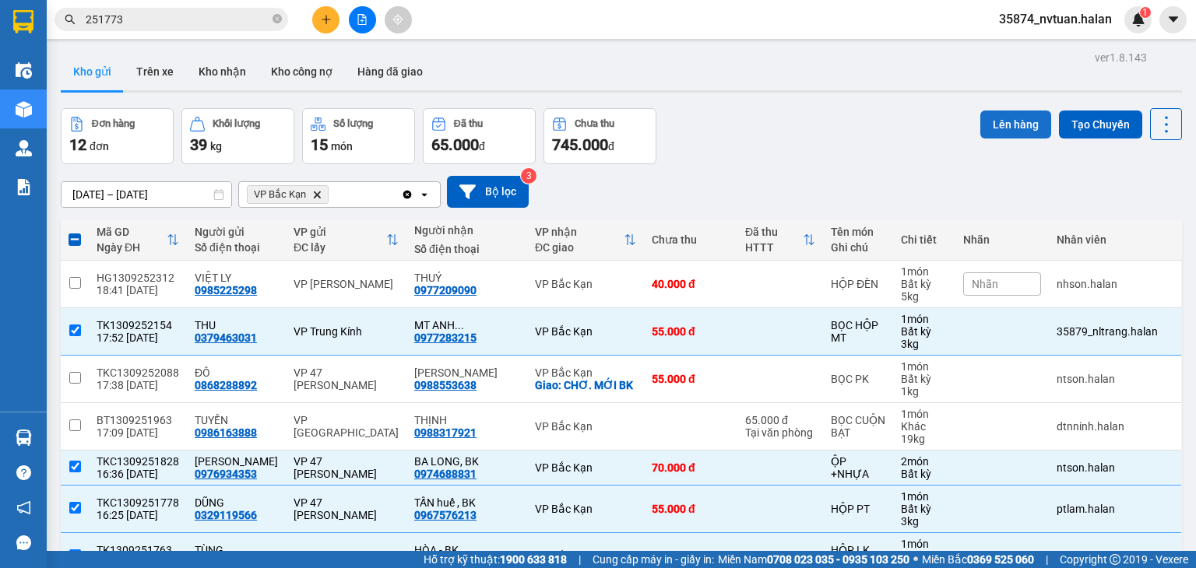
click at [1000, 125] on button "Lên hàng" at bounding box center [1015, 125] width 71 height 28
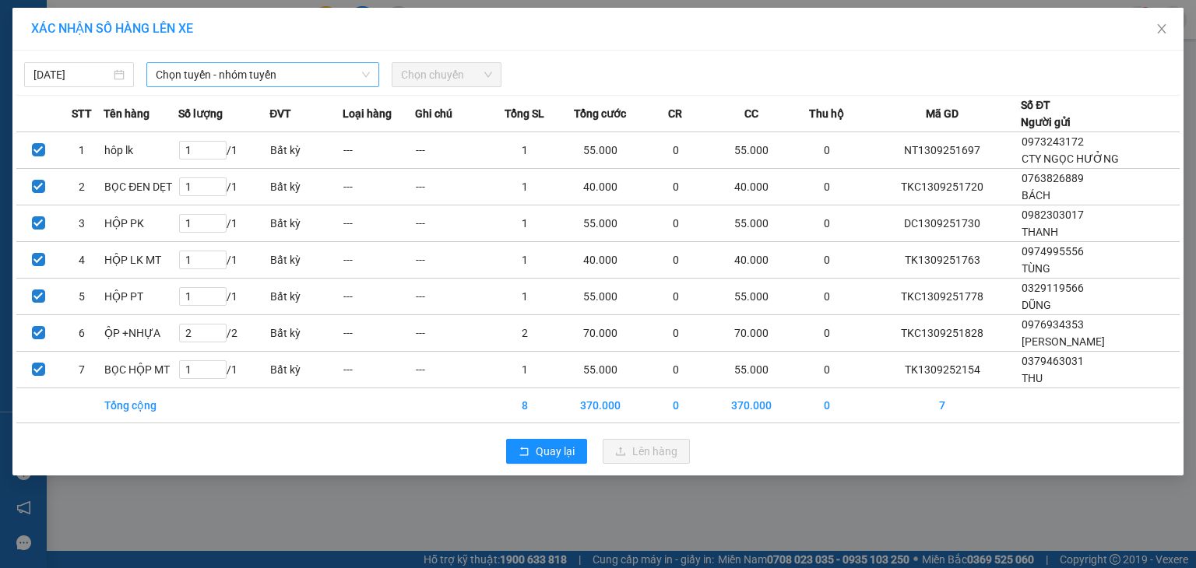
click at [184, 75] on span "Chọn tuyến - nhóm tuyến" at bounding box center [263, 74] width 214 height 23
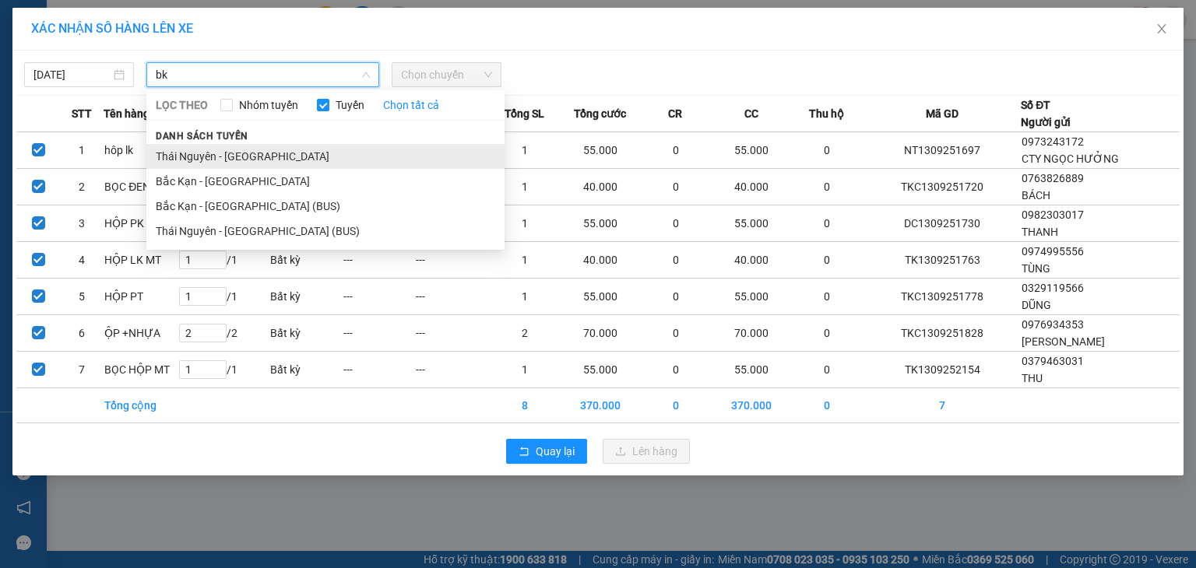
type input "bk"
click at [252, 160] on li "Thái Nguyên - [GEOGRAPHIC_DATA]" at bounding box center [325, 156] width 358 height 25
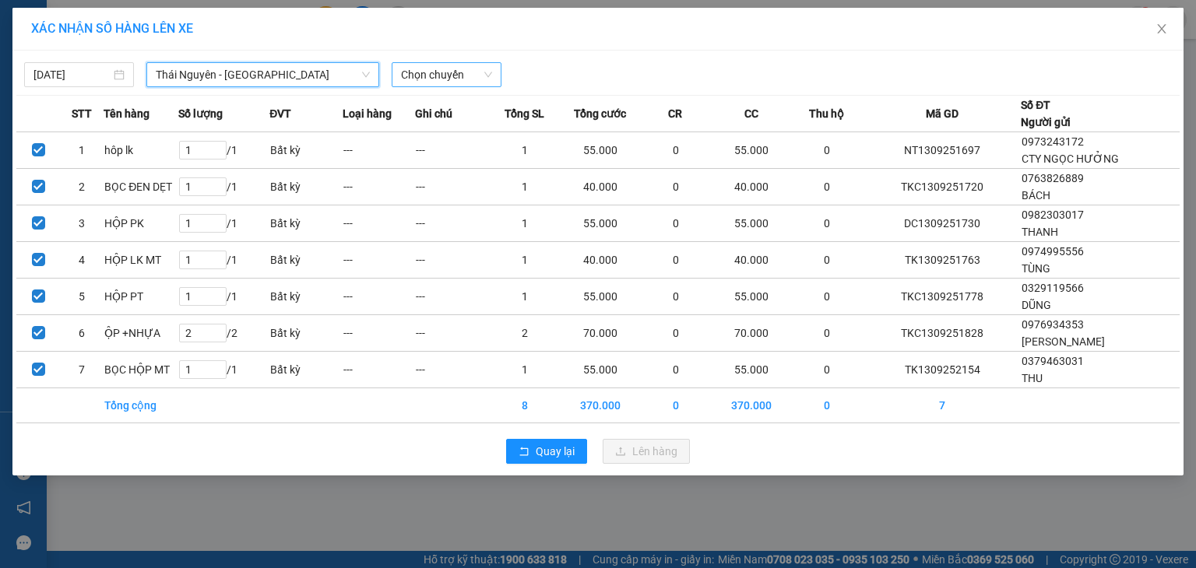
drag, startPoint x: 406, startPoint y: 72, endPoint x: 431, endPoint y: 79, distance: 24.9
click at [409, 72] on span "Chọn chuyến" at bounding box center [446, 74] width 91 height 23
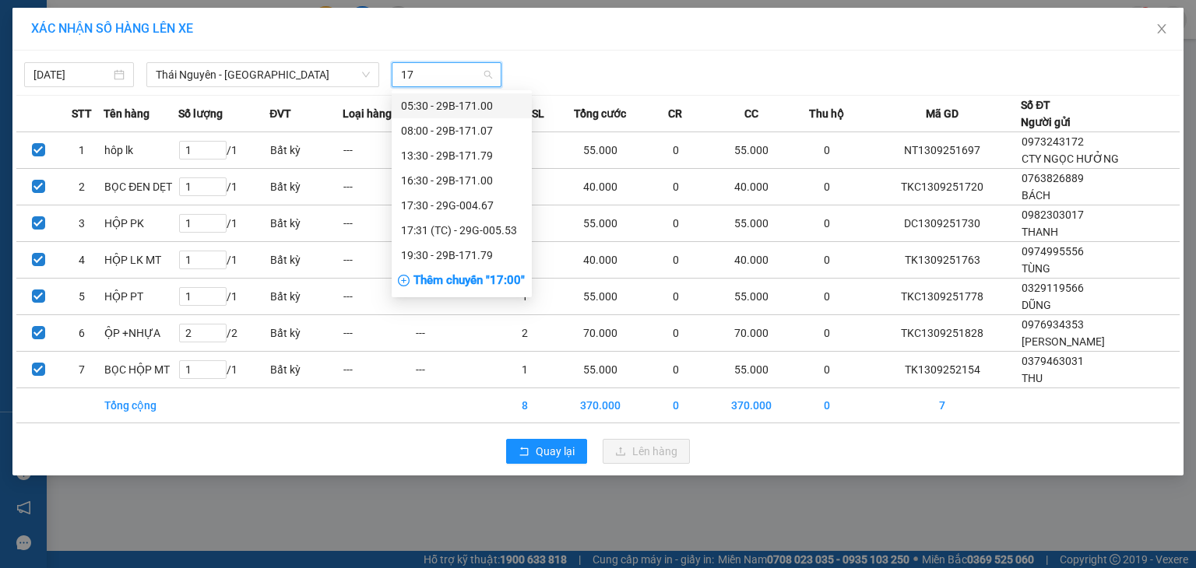
type input "179"
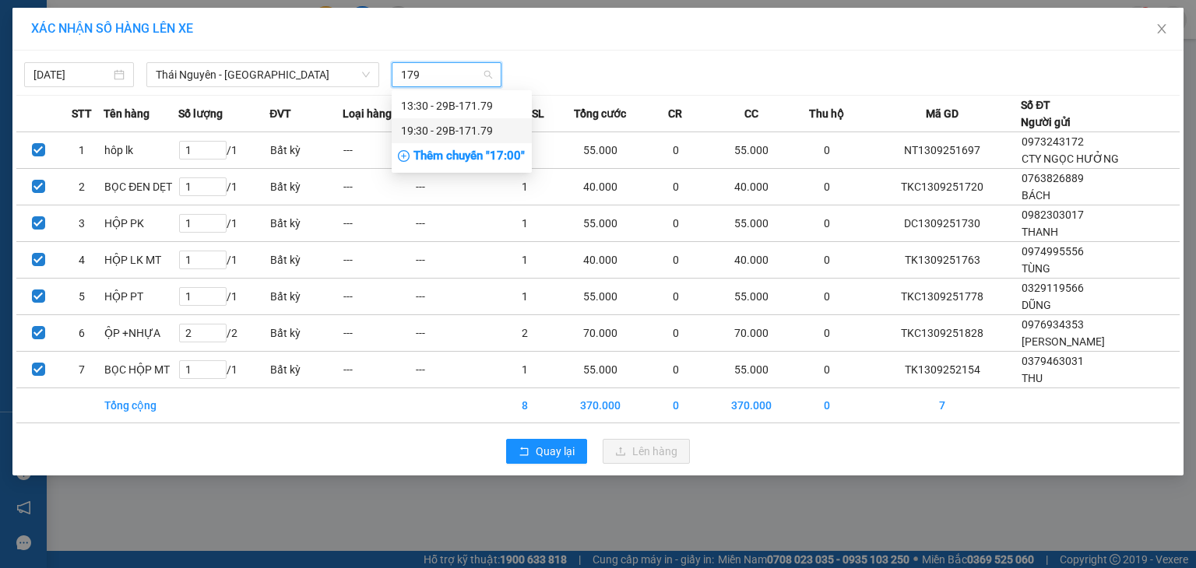
click at [470, 133] on div "19:30 - 29B-171.79" at bounding box center [461, 130] width 121 height 17
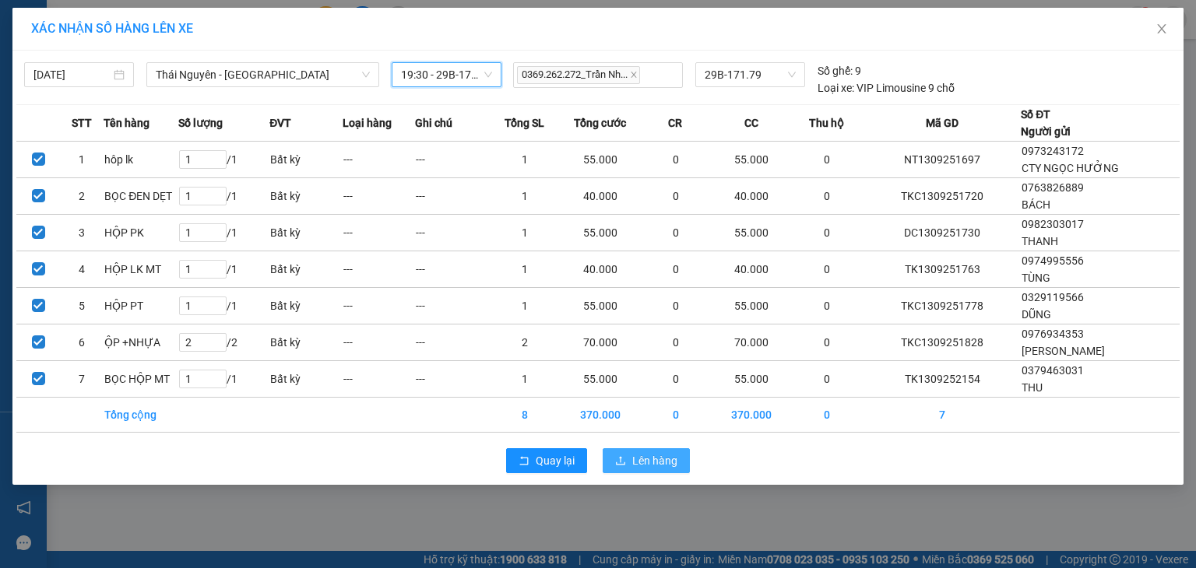
click at [660, 458] on span "Lên hàng" at bounding box center [654, 460] width 45 height 17
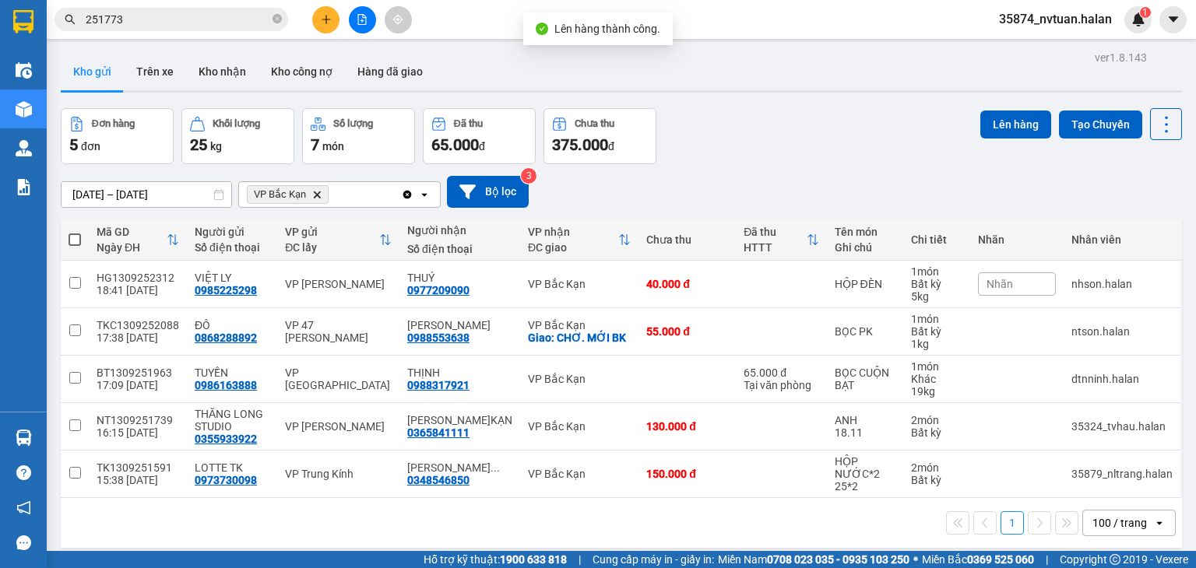
click at [69, 239] on span at bounding box center [75, 240] width 12 height 12
click at [75, 232] on input "checkbox" at bounding box center [75, 232] width 0 height 0
checkbox input "true"
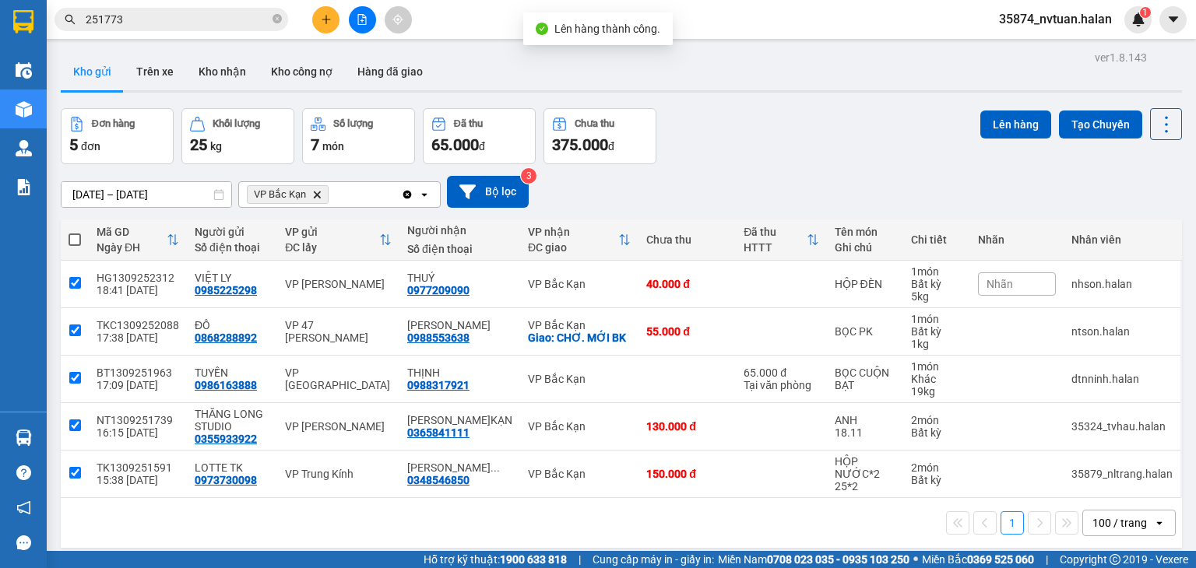
checkbox input "true"
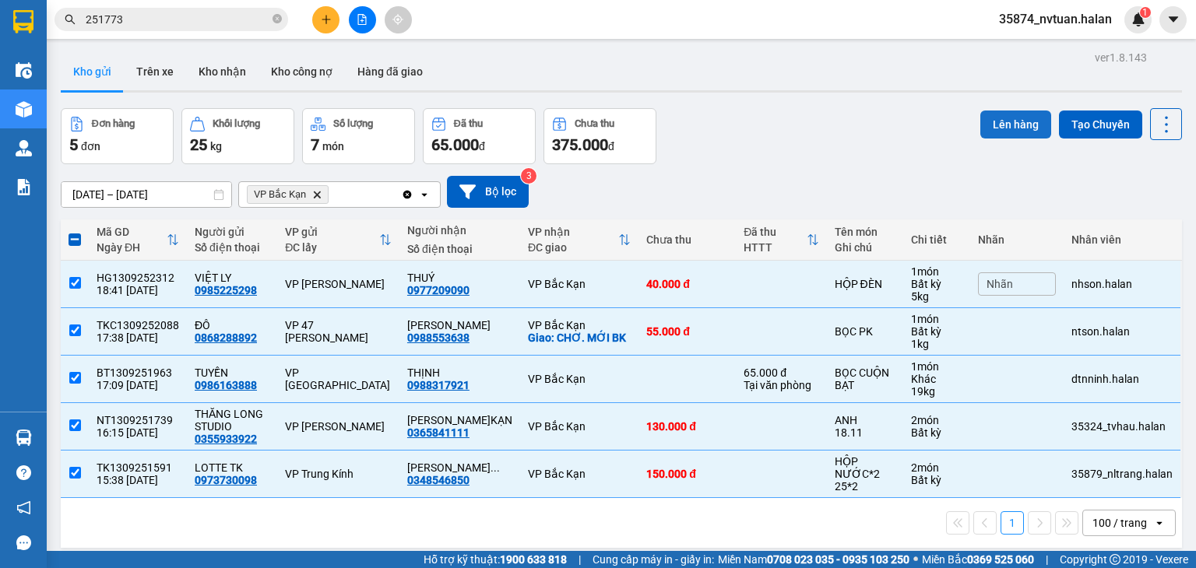
click at [997, 123] on button "Lên hàng" at bounding box center [1015, 125] width 71 height 28
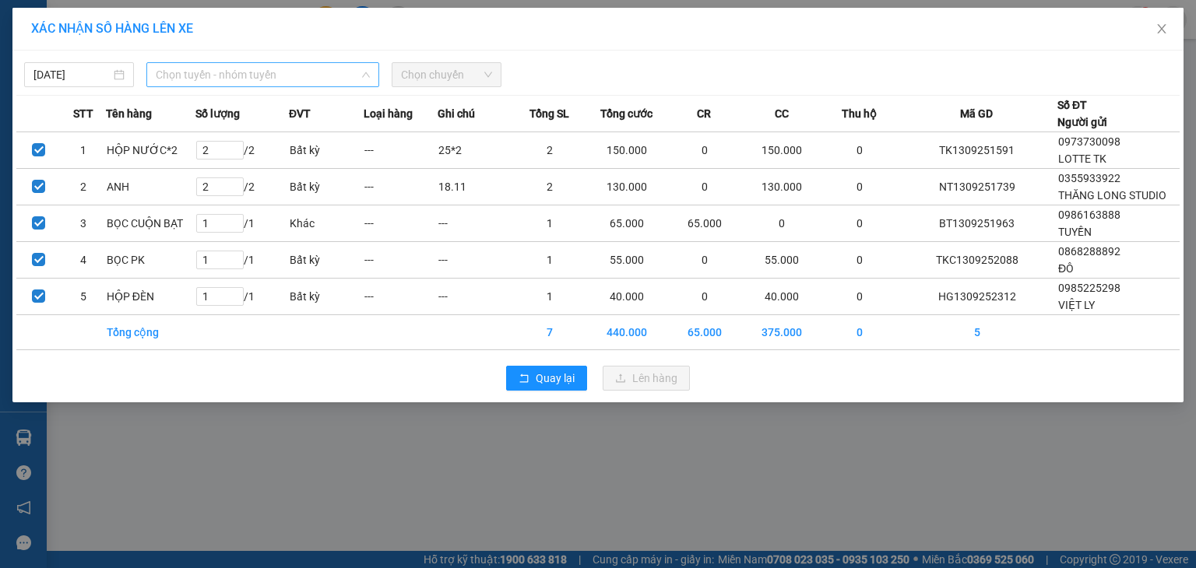
click at [193, 78] on span "Chọn tuyến - nhóm tuyến" at bounding box center [263, 74] width 214 height 23
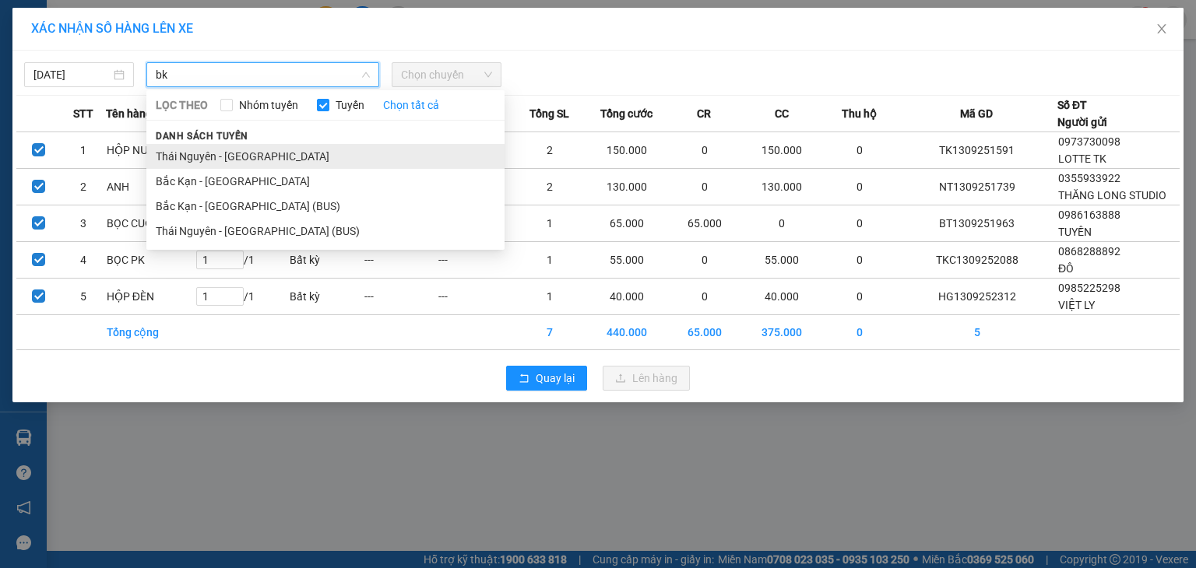
type input "bk"
click at [230, 156] on li "Thái Nguyên - [GEOGRAPHIC_DATA]" at bounding box center [325, 156] width 358 height 25
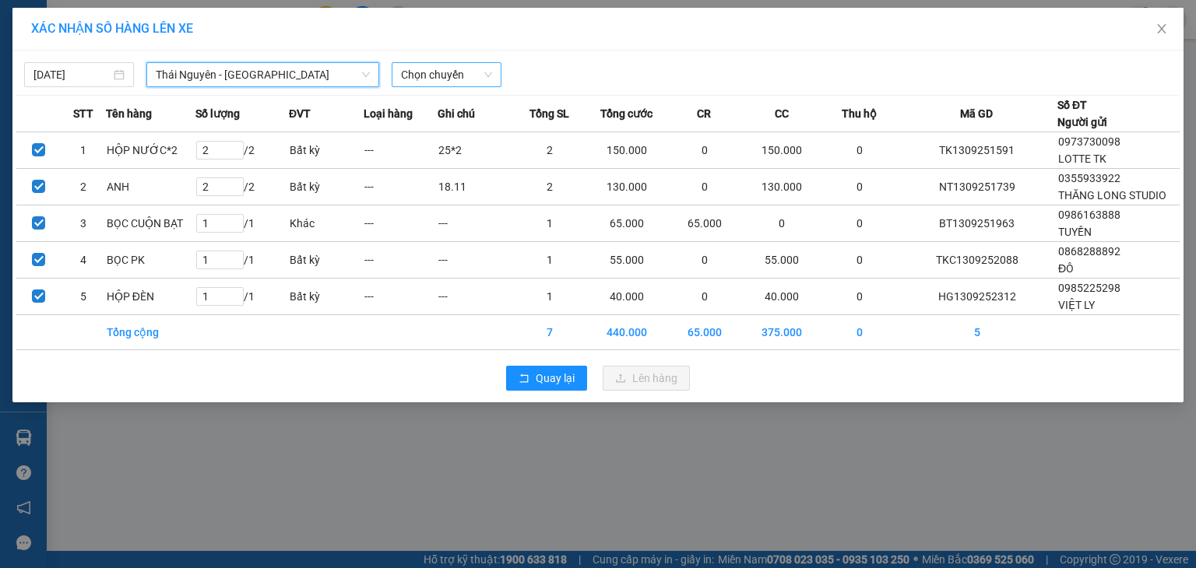
click at [462, 69] on span "Chọn chuyến" at bounding box center [446, 74] width 91 height 23
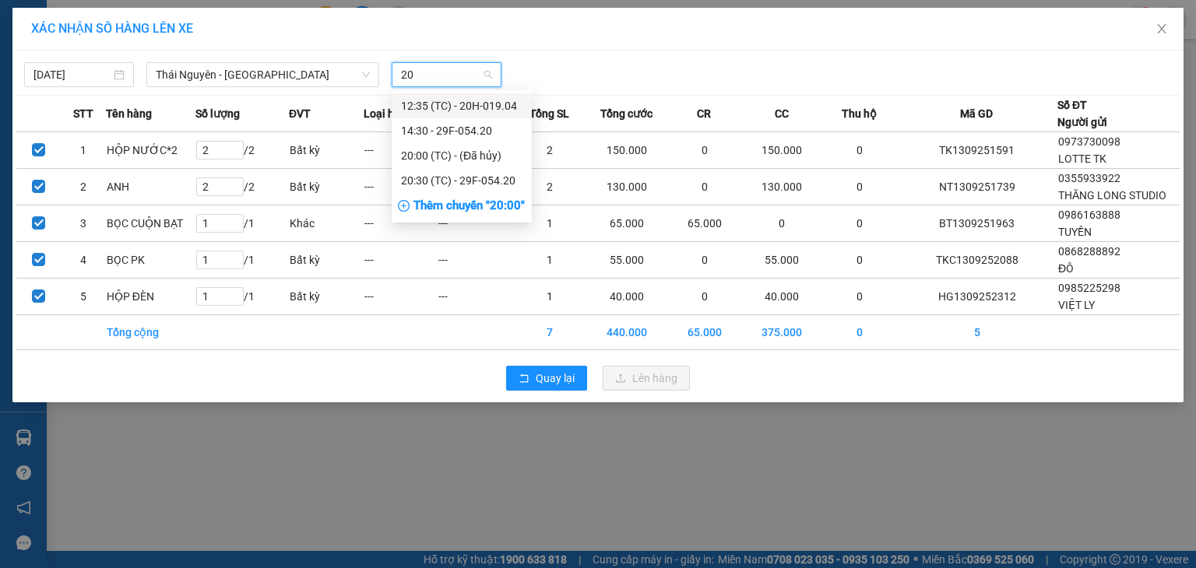
type input "20"
click at [479, 206] on div "Thêm chuyến " 20:00 "" at bounding box center [462, 206] width 140 height 26
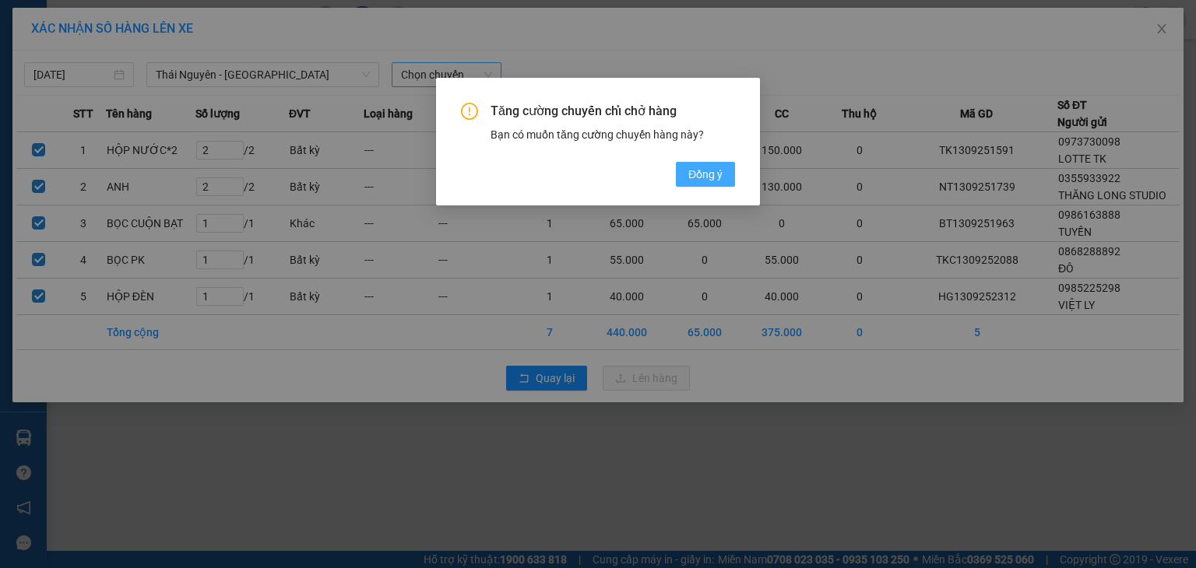
click at [698, 174] on span "Đồng ý" at bounding box center [705, 174] width 34 height 17
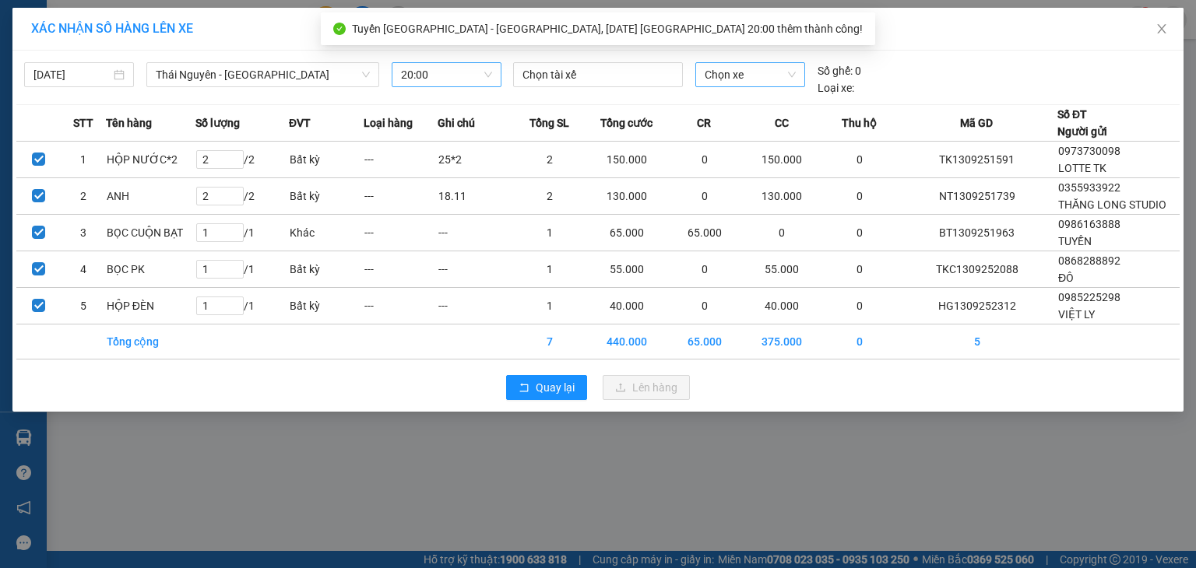
click at [728, 76] on span "Chọn xe" at bounding box center [750, 74] width 90 height 23
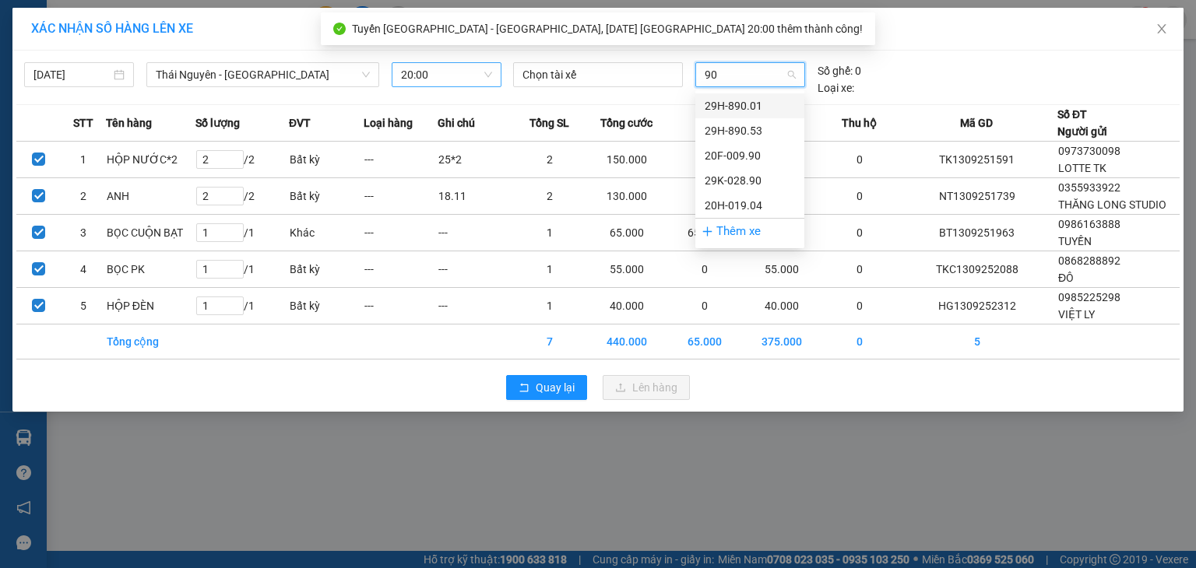
type input "904"
click at [735, 107] on div "20H-019.04" at bounding box center [750, 105] width 90 height 17
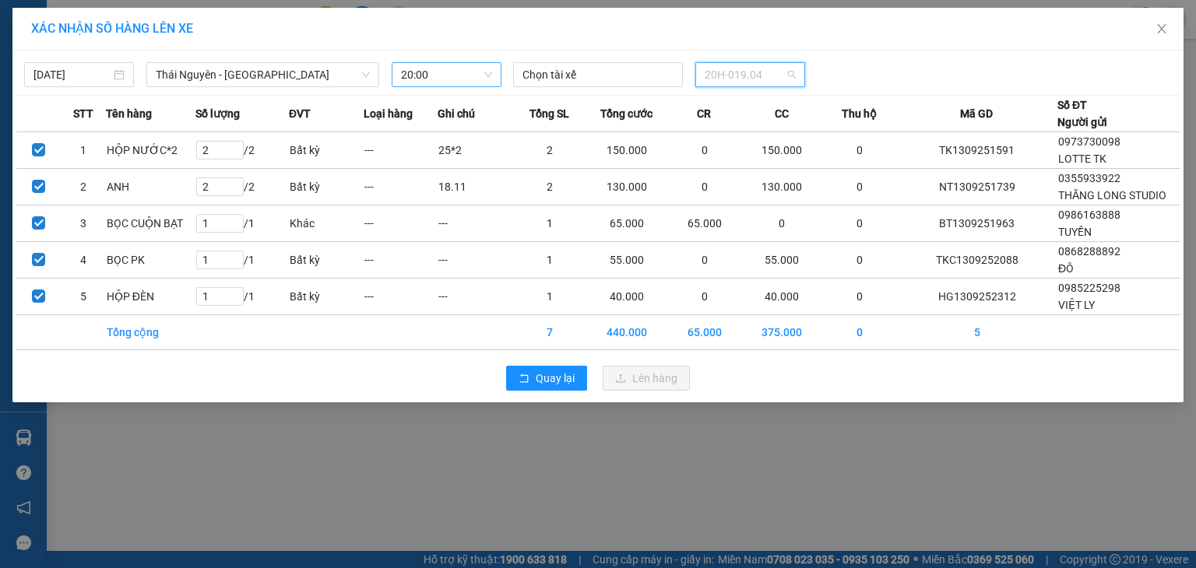
click at [740, 78] on span "20H-019.04" at bounding box center [750, 74] width 90 height 23
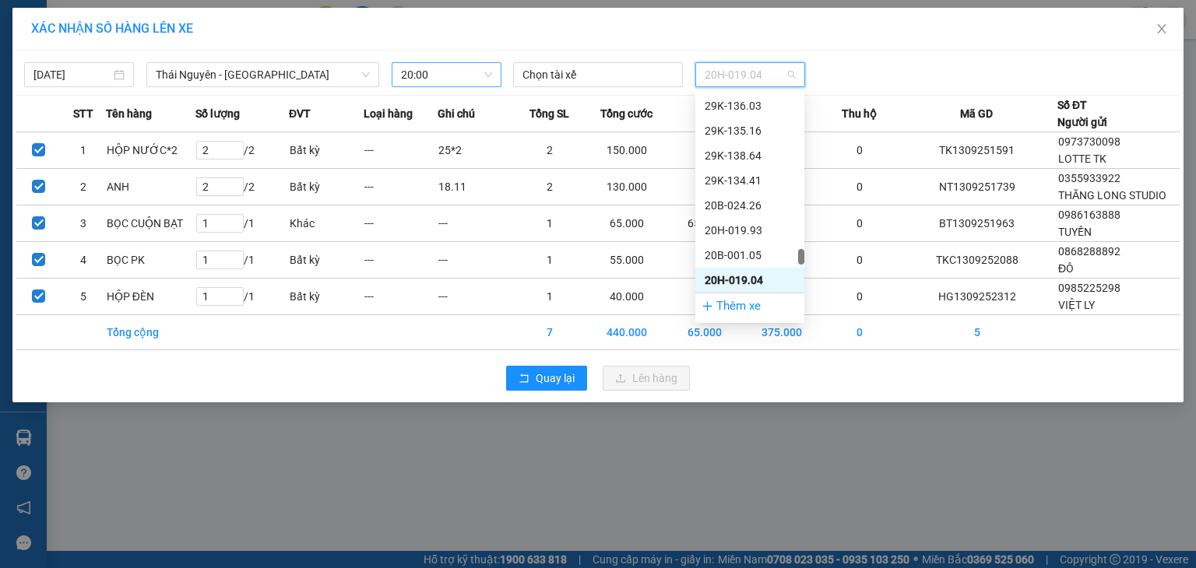
click at [747, 283] on div "20H-019.04" at bounding box center [750, 280] width 90 height 17
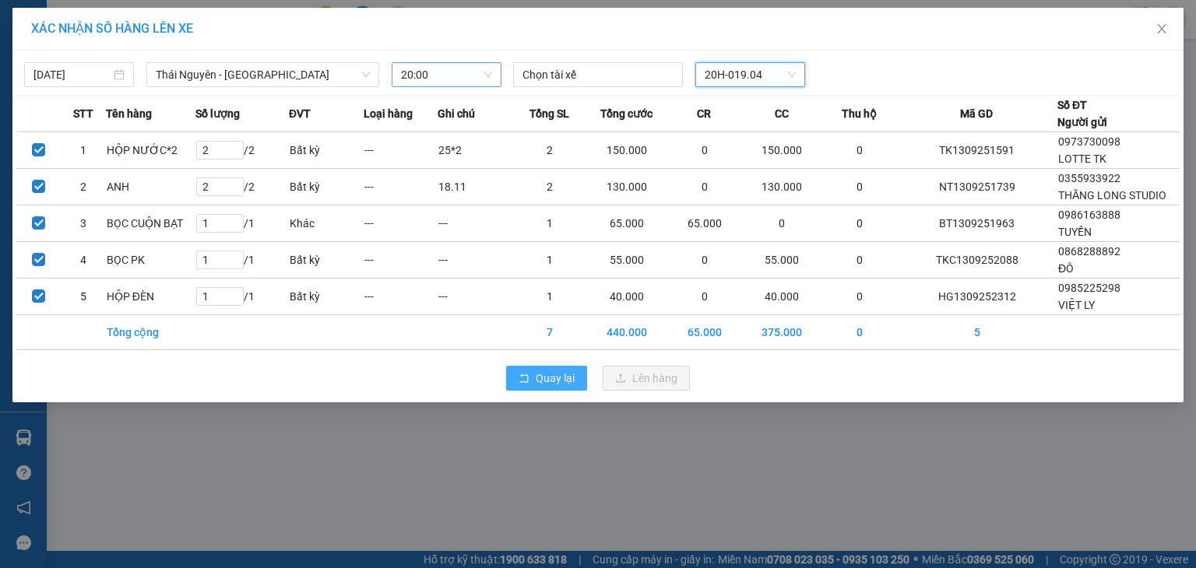
click at [538, 389] on button "Quay lại" at bounding box center [546, 378] width 81 height 25
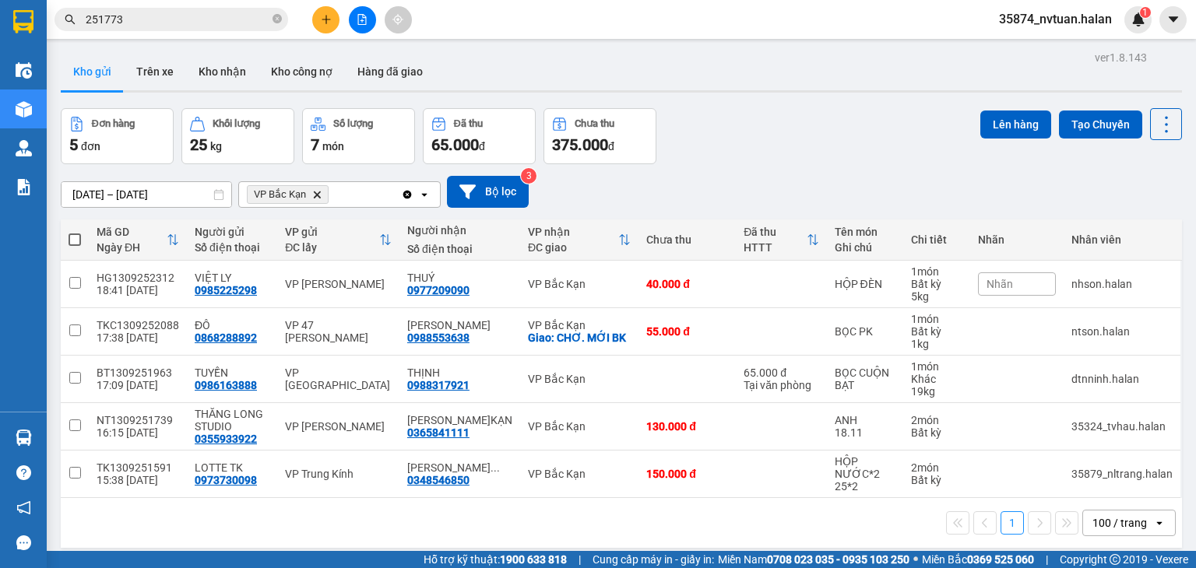
drag, startPoint x: 73, startPoint y: 237, endPoint x: 65, endPoint y: 223, distance: 16.0
click at [73, 237] on span at bounding box center [75, 240] width 12 height 12
click at [75, 232] on input "checkbox" at bounding box center [75, 232] width 0 height 0
checkbox input "true"
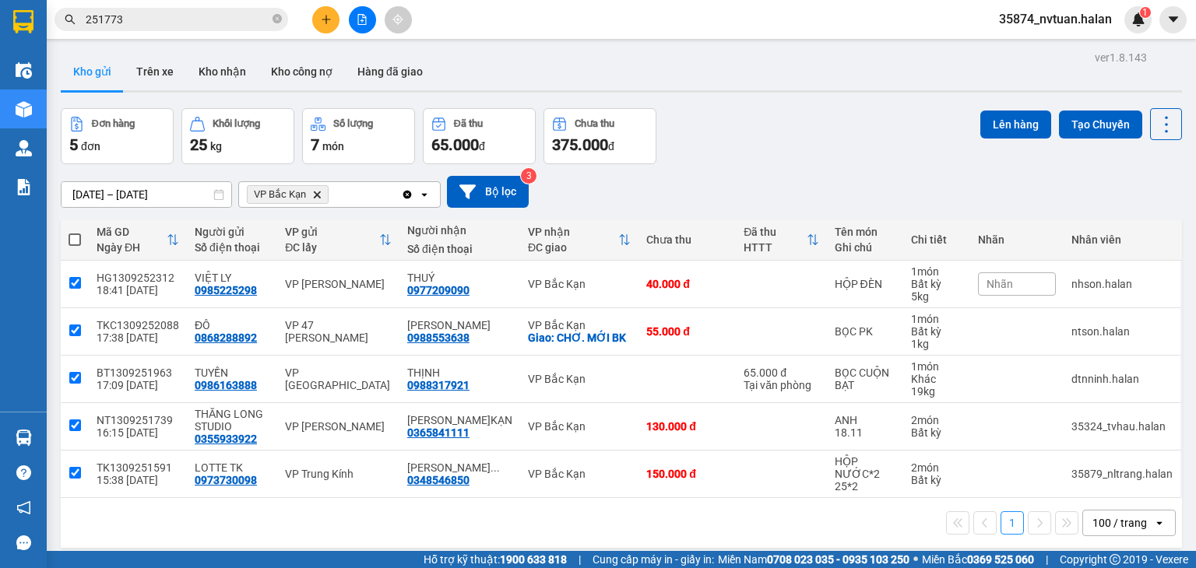
checkbox input "true"
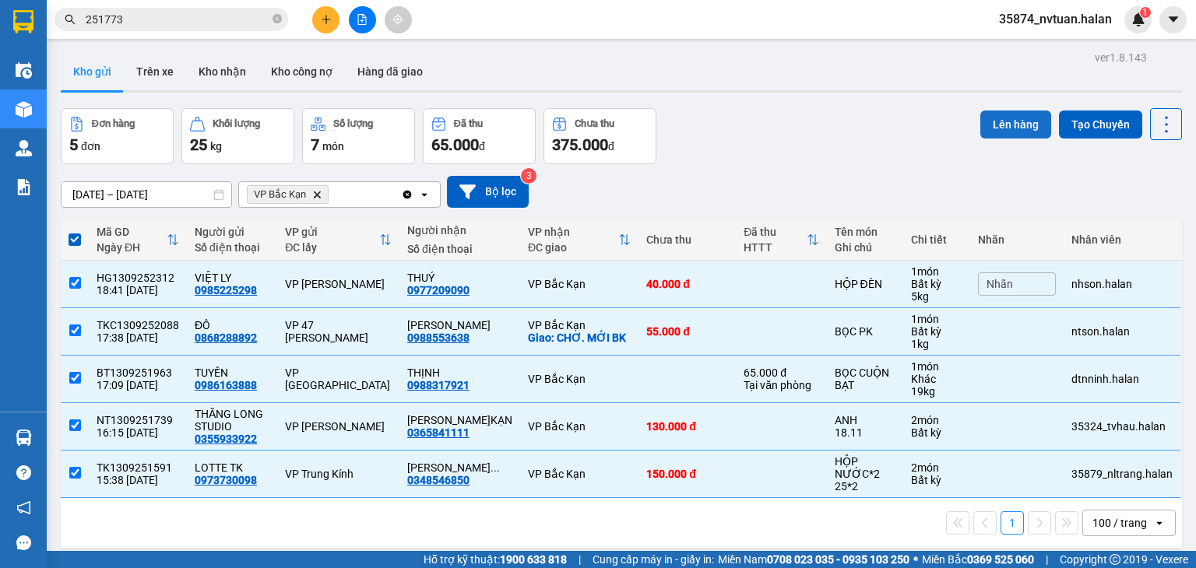
click at [997, 119] on button "Lên hàng" at bounding box center [1015, 125] width 71 height 28
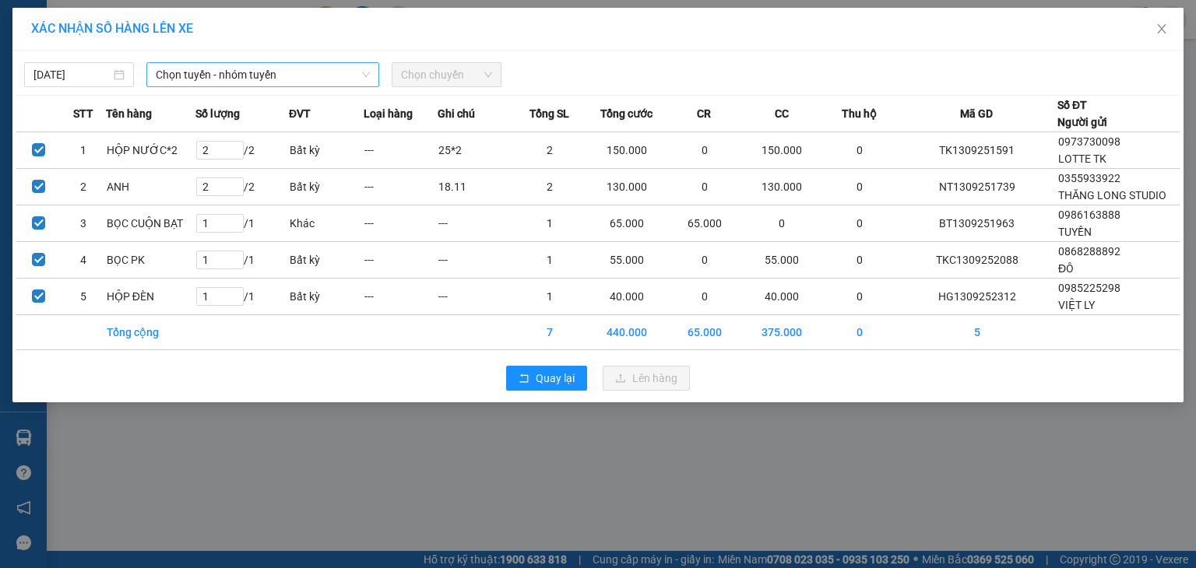
click at [199, 74] on span "Chọn tuyến - nhóm tuyến" at bounding box center [263, 74] width 214 height 23
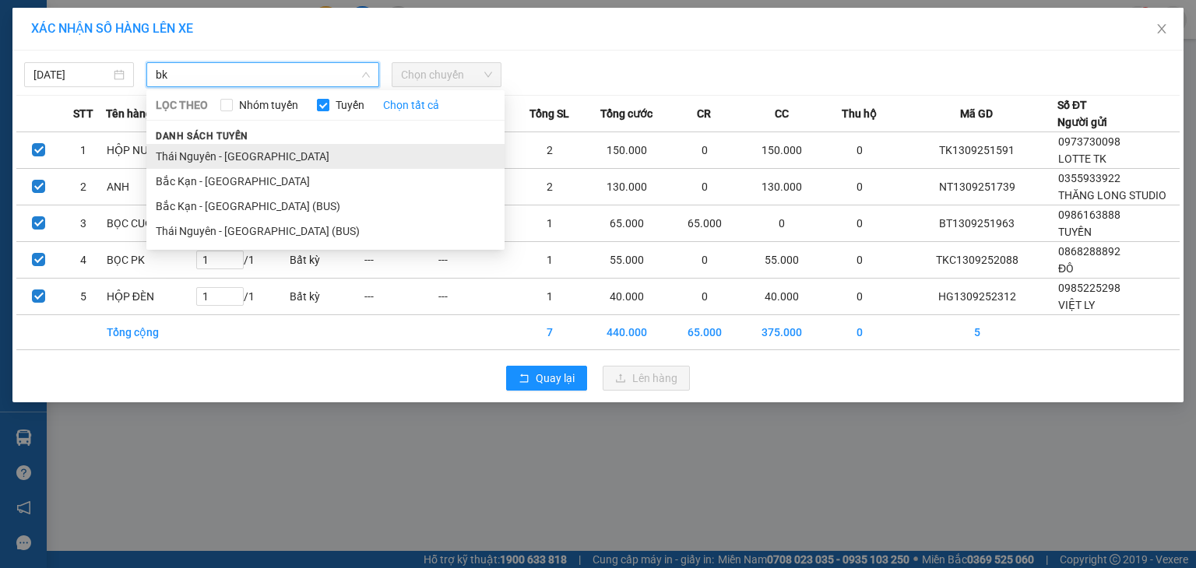
type input "bk"
click at [240, 158] on li "Thái Nguyên - [GEOGRAPHIC_DATA]" at bounding box center [325, 156] width 358 height 25
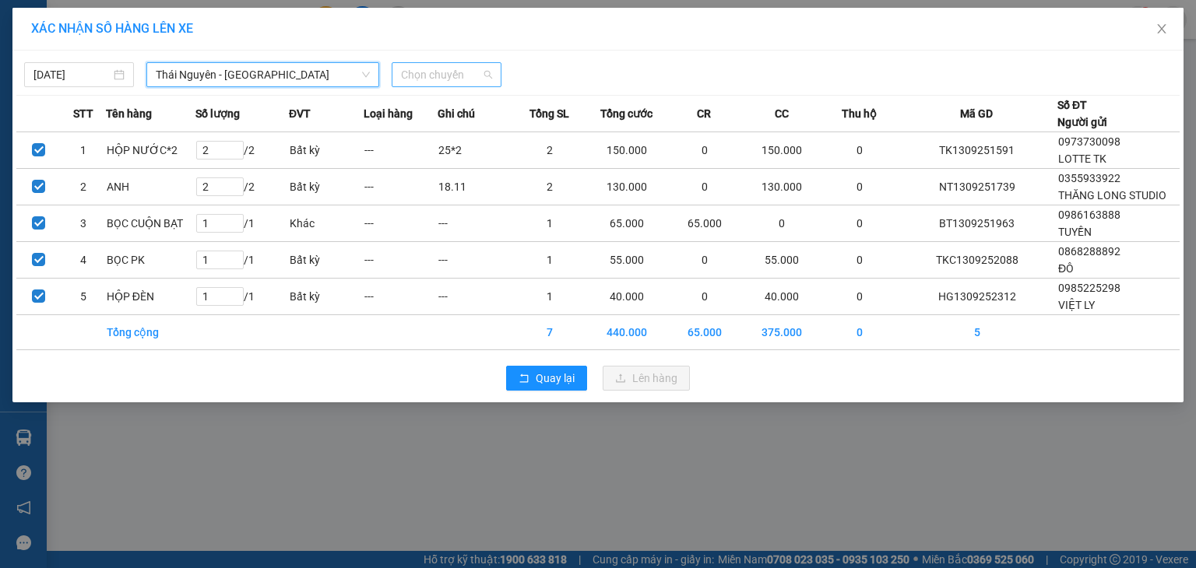
click at [448, 74] on span "Chọn chuyến" at bounding box center [446, 74] width 91 height 23
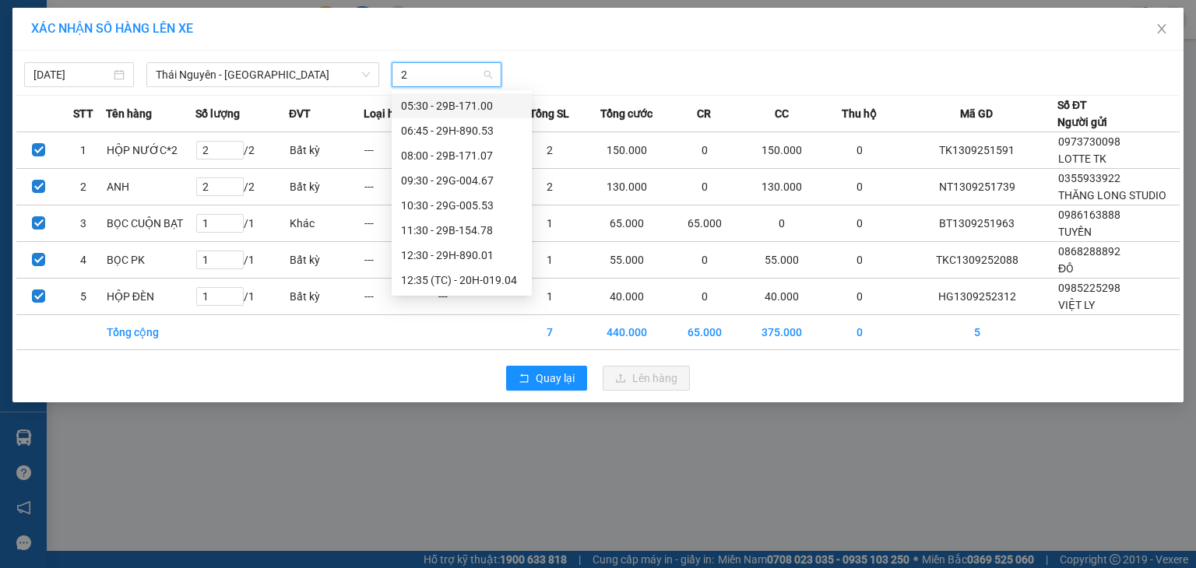
type input "20"
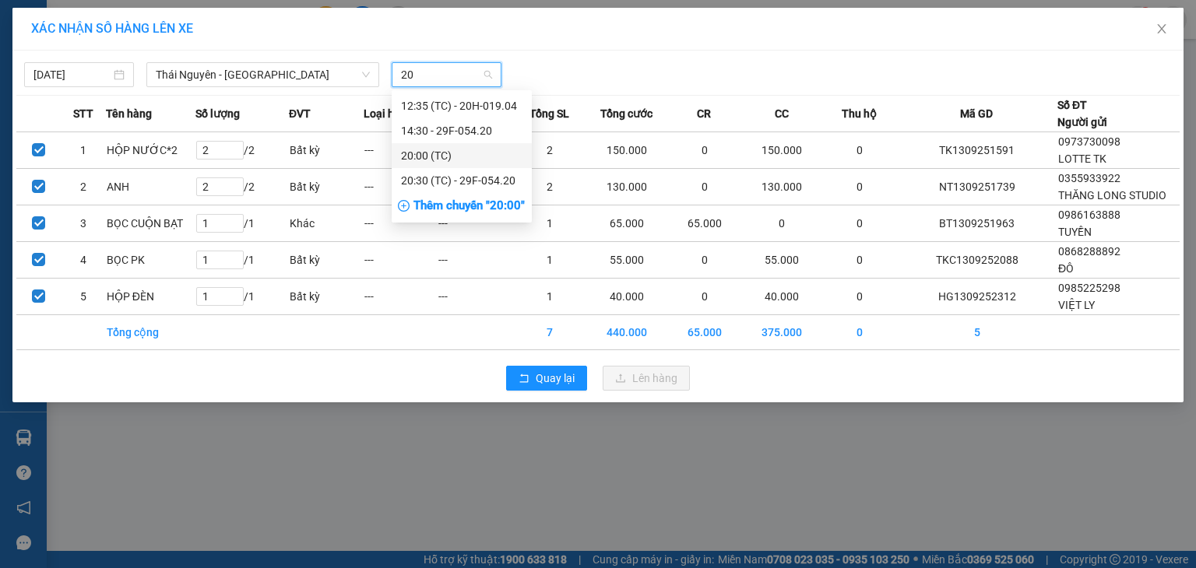
click at [433, 157] on div "20:00 (TC)" at bounding box center [461, 155] width 121 height 17
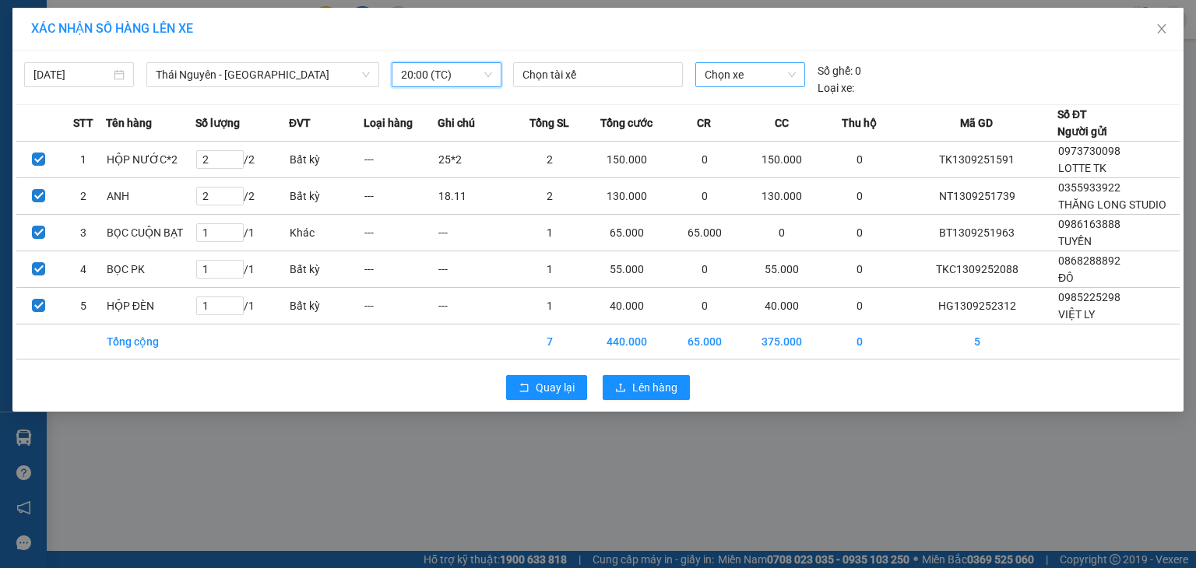
click at [750, 68] on span "Chọn xe" at bounding box center [750, 74] width 90 height 23
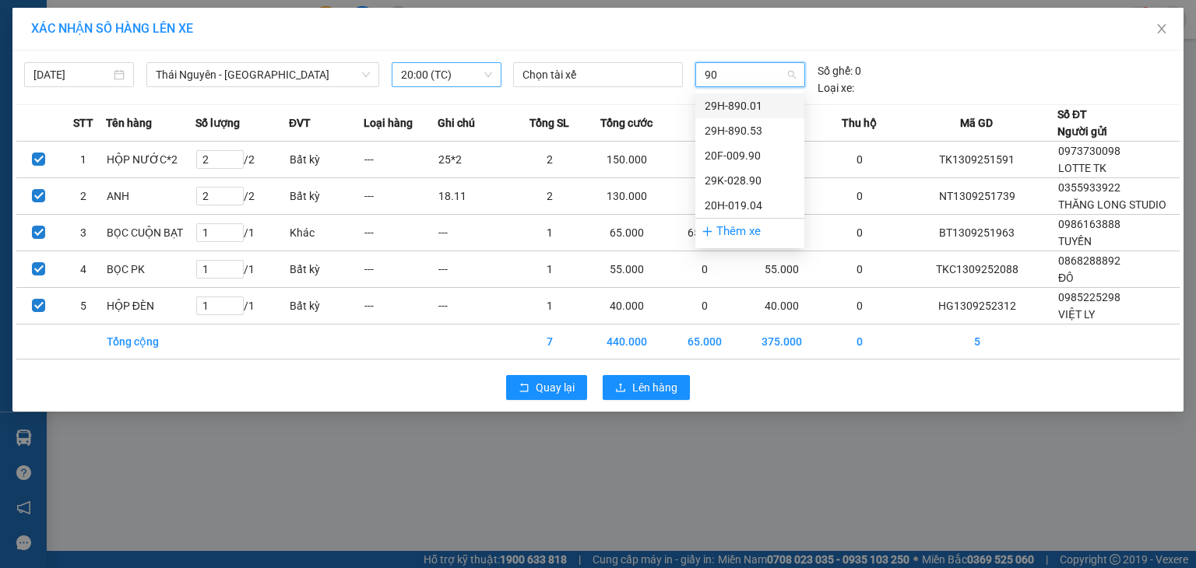
type input "904"
click at [738, 101] on div "20H-019.04" at bounding box center [750, 105] width 90 height 17
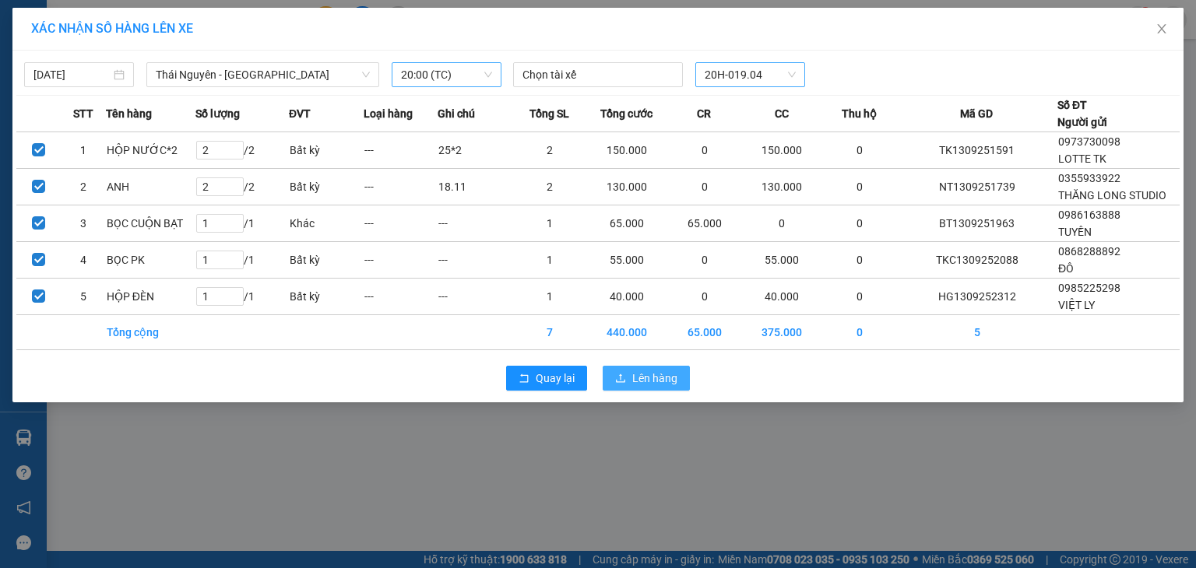
drag, startPoint x: 645, startPoint y: 374, endPoint x: 648, endPoint y: 358, distance: 16.8
click at [645, 374] on span "Lên hàng" at bounding box center [654, 378] width 45 height 17
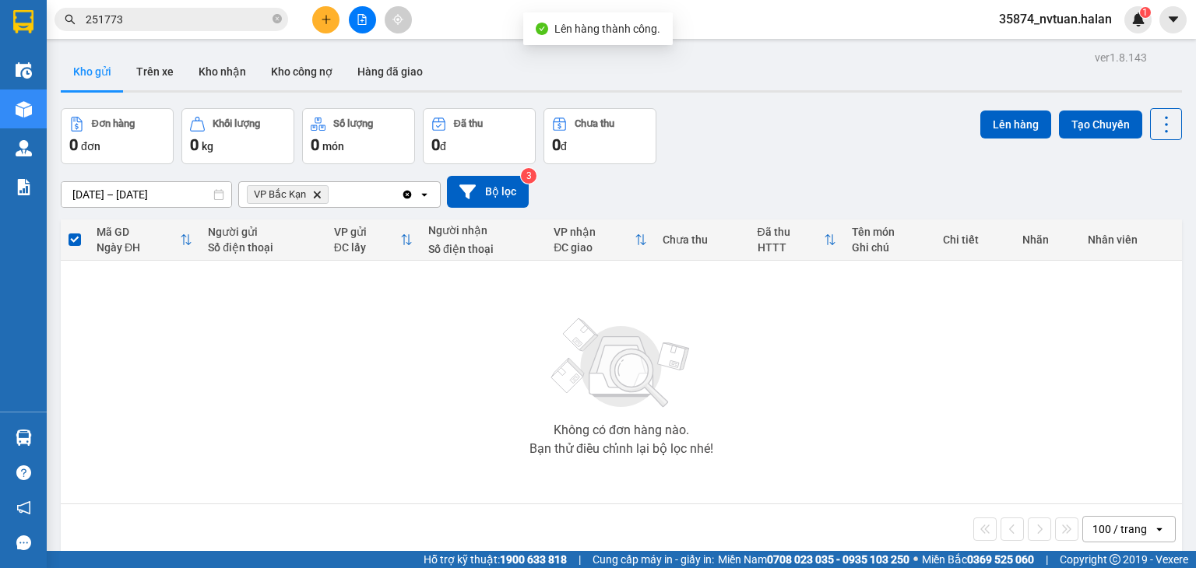
click at [409, 194] on icon "Clear all" at bounding box center [407, 194] width 9 height 9
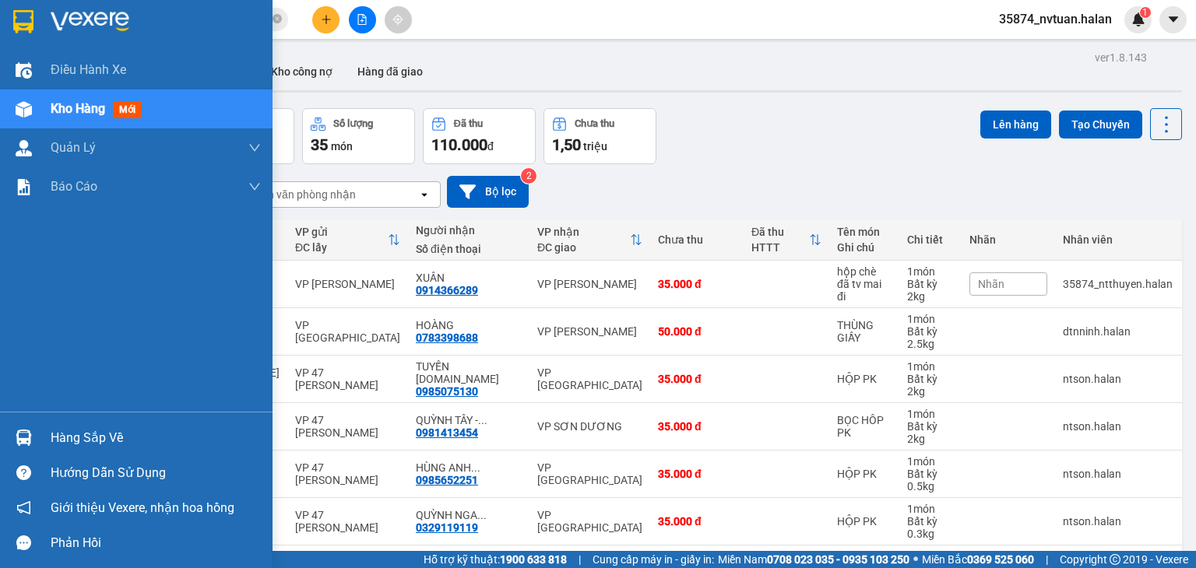
drag, startPoint x: 65, startPoint y: 437, endPoint x: 44, endPoint y: 424, distance: 24.4
click at [67, 438] on div "Hàng sắp về" at bounding box center [156, 438] width 210 height 23
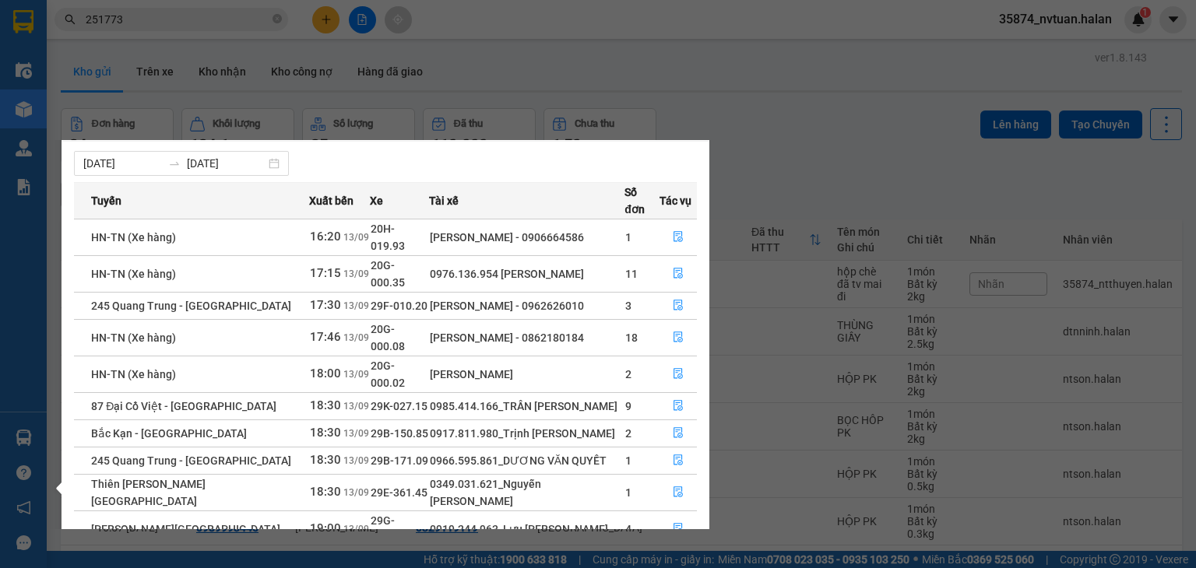
click at [788, 166] on section "Kết quả tìm kiếm ( 200 ) Bộ lọc Mã ĐH Trạng thái Món hàng Thu hộ Tổng cước Chưa…" at bounding box center [598, 284] width 1196 height 568
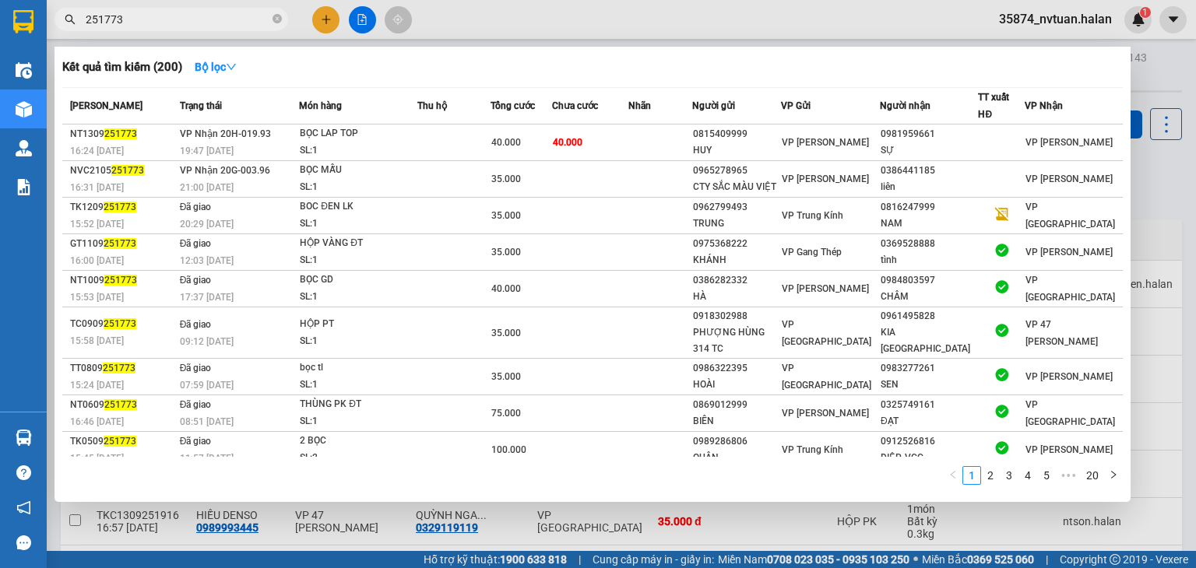
click at [193, 16] on input "251773" at bounding box center [178, 19] width 184 height 17
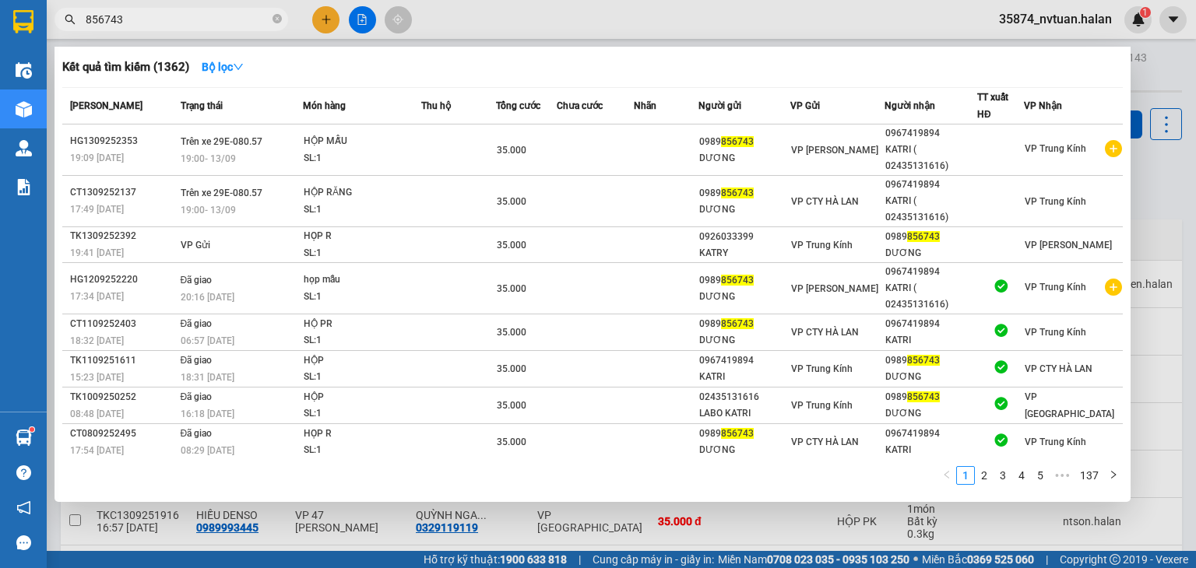
type input "856743"
click at [1141, 195] on div at bounding box center [598, 284] width 1196 height 568
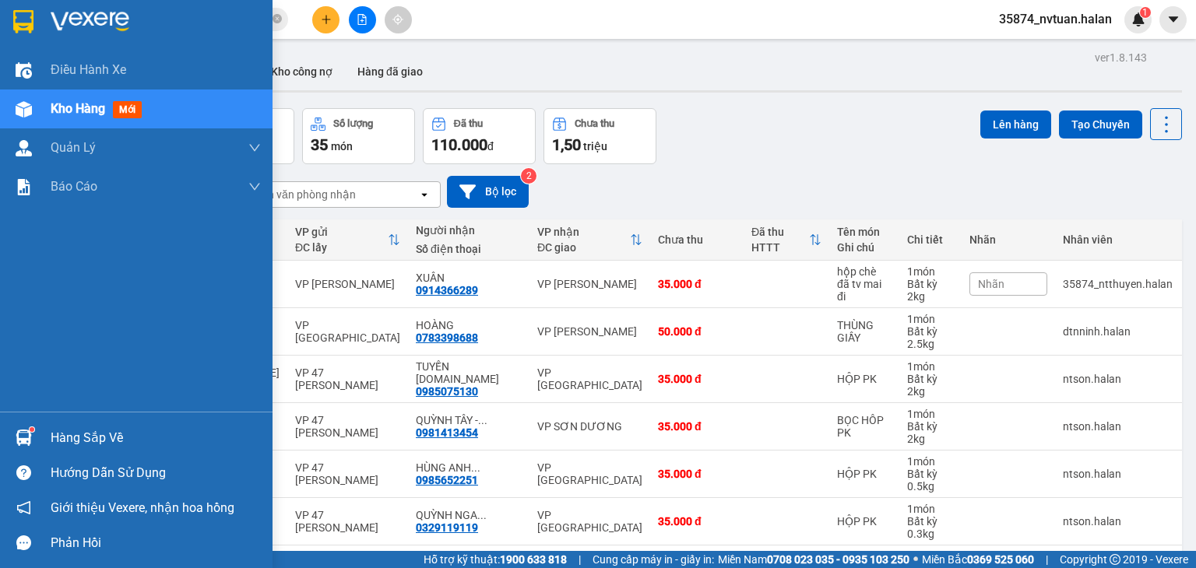
click at [54, 440] on div "Hàng sắp về" at bounding box center [156, 438] width 210 height 23
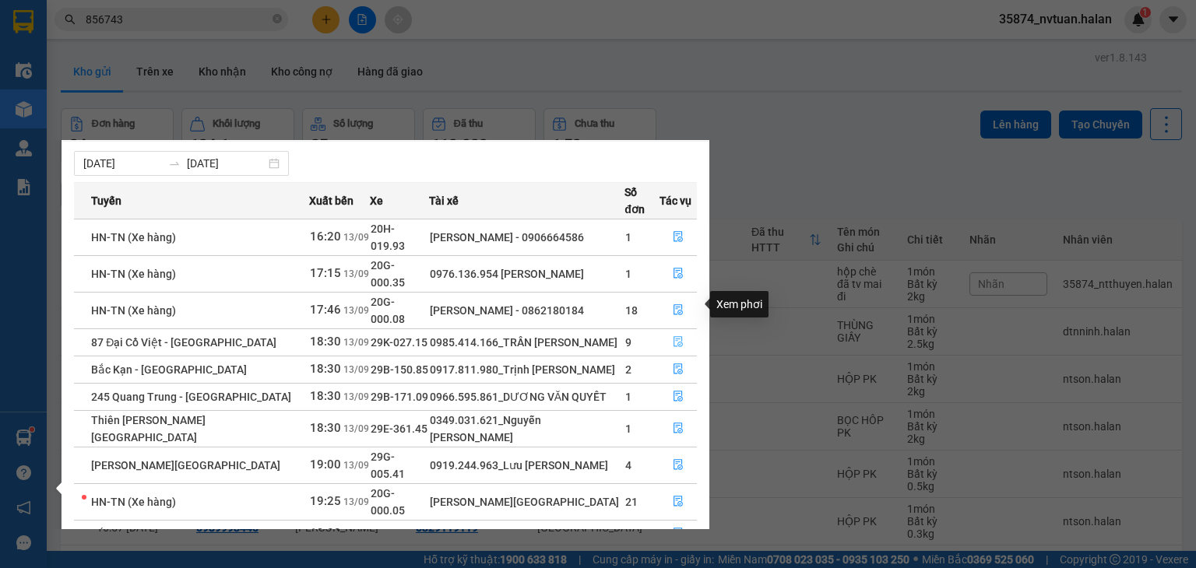
click at [675, 336] on icon "file-done" at bounding box center [678, 341] width 11 height 11
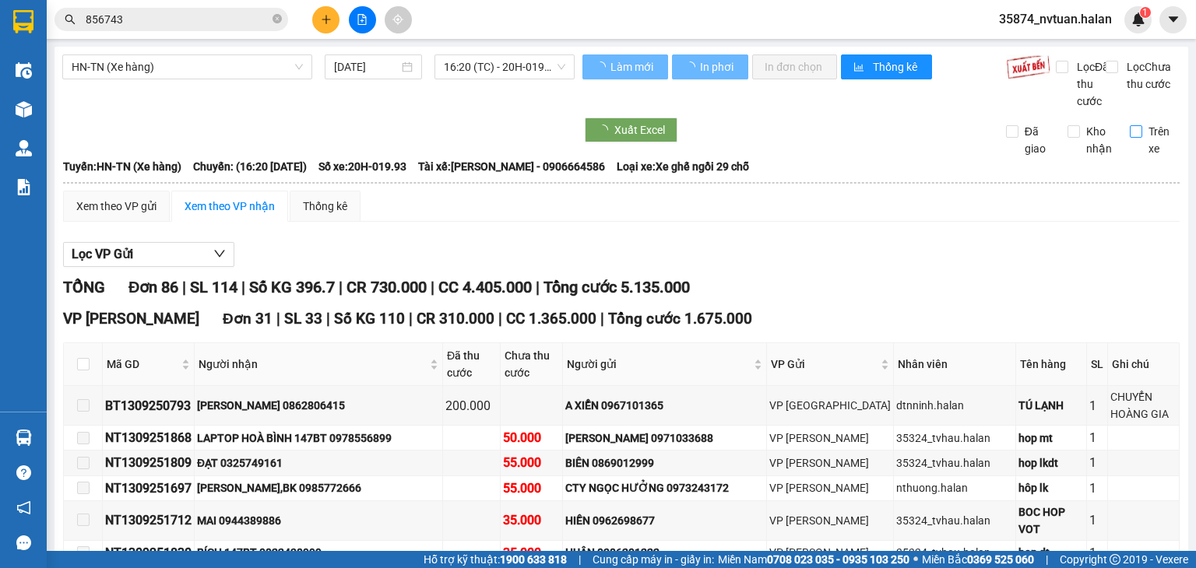
click at [1130, 138] on input "Trên xe" at bounding box center [1136, 131] width 12 height 12
checkbox input "true"
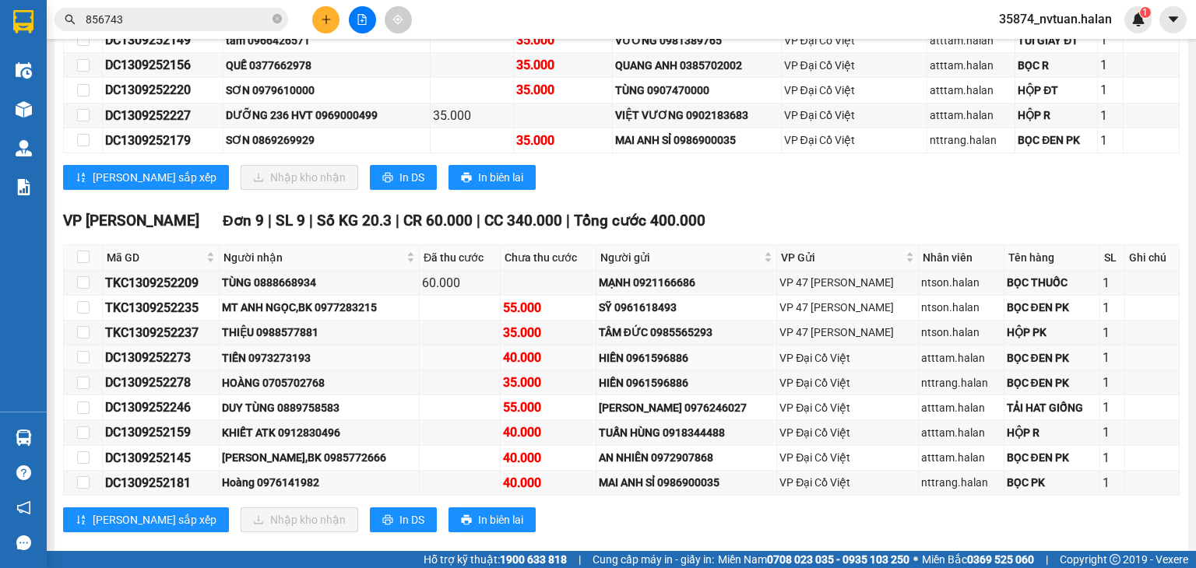
scroll to position [778, 0]
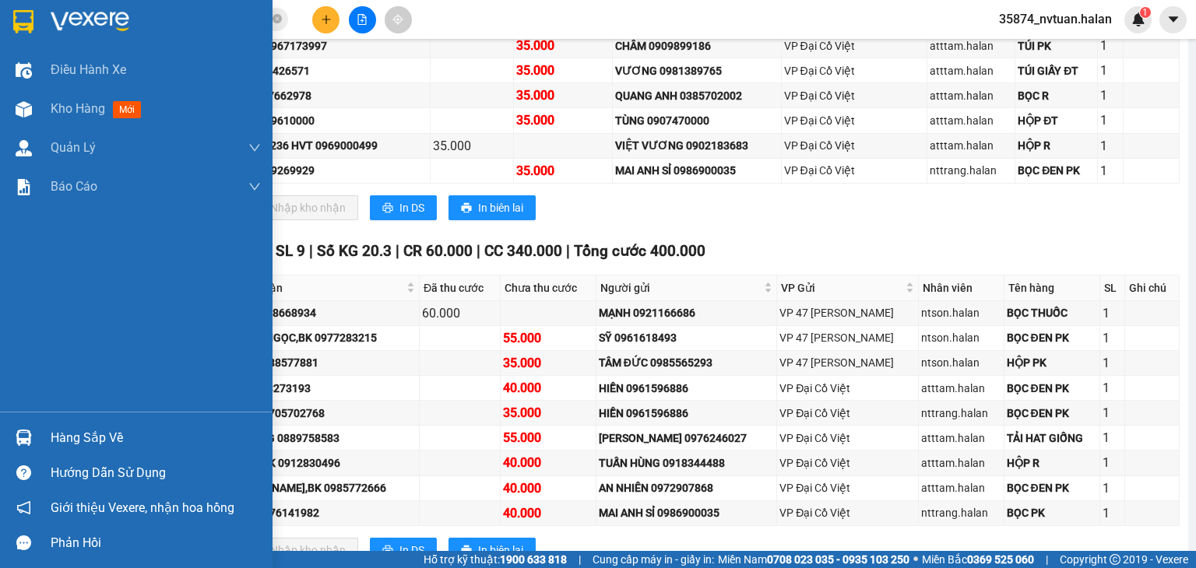
click at [84, 440] on div "Hàng sắp về" at bounding box center [156, 438] width 210 height 23
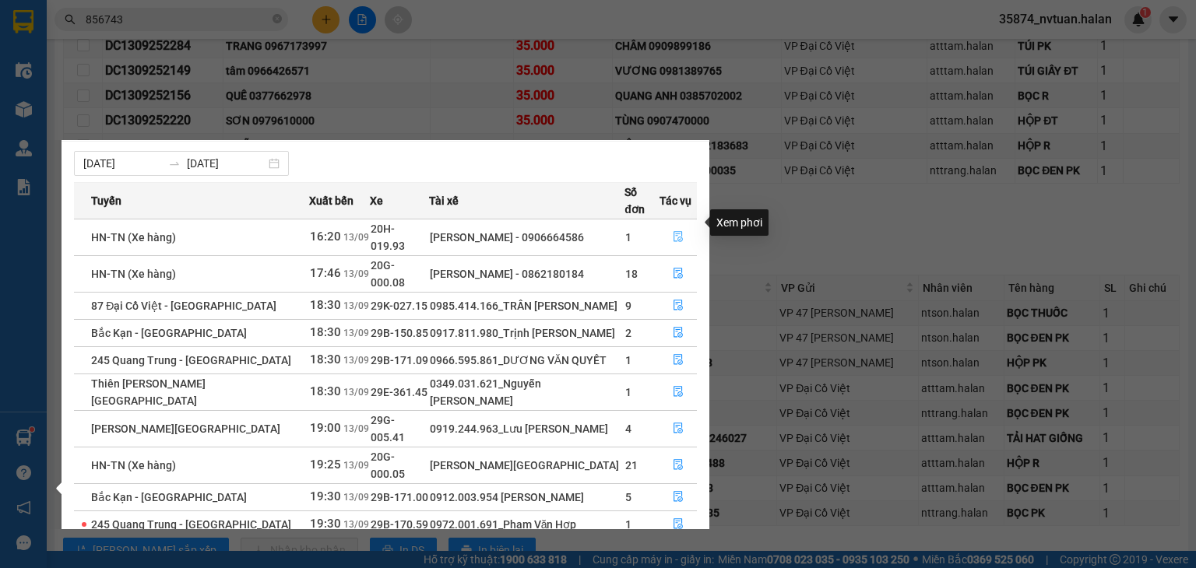
drag, startPoint x: 679, startPoint y: 220, endPoint x: 691, endPoint y: 218, distance: 12.7
click at [679, 231] on icon "file-done" at bounding box center [678, 236] width 11 height 11
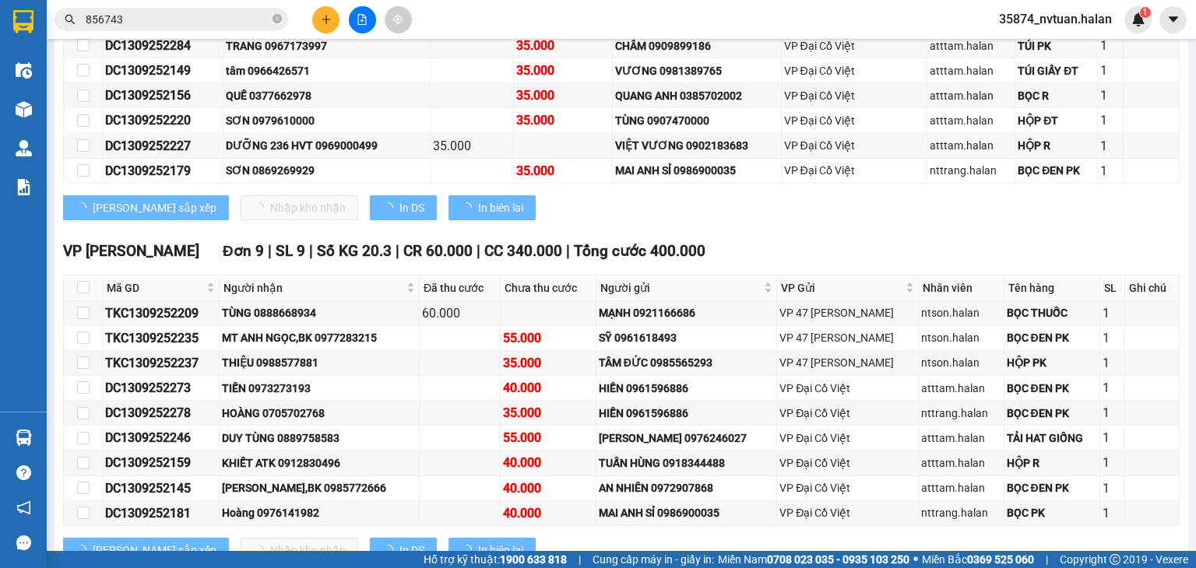
scroll to position [297, 0]
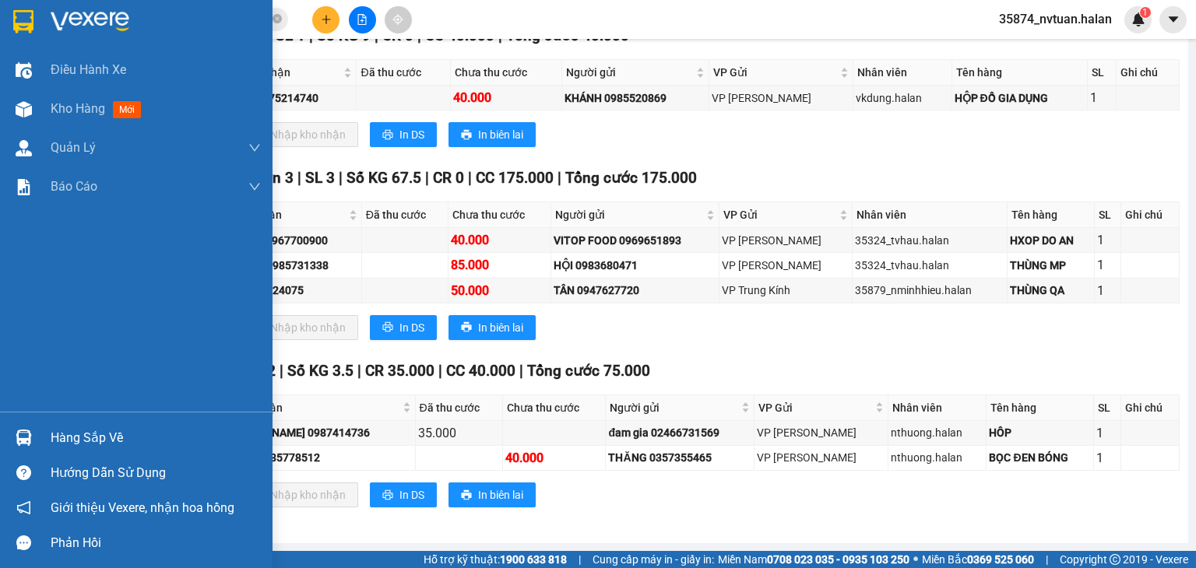
drag, startPoint x: 69, startPoint y: 423, endPoint x: 54, endPoint y: 417, distance: 16.0
click at [70, 426] on div "Hàng sắp về" at bounding box center [136, 437] width 272 height 35
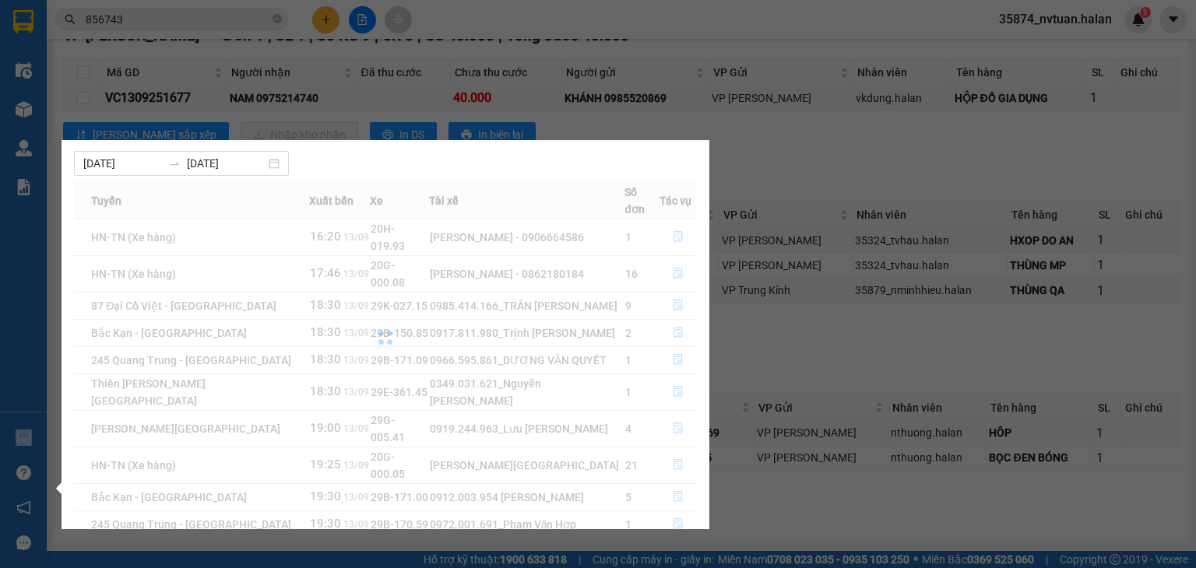
scroll to position [0, 0]
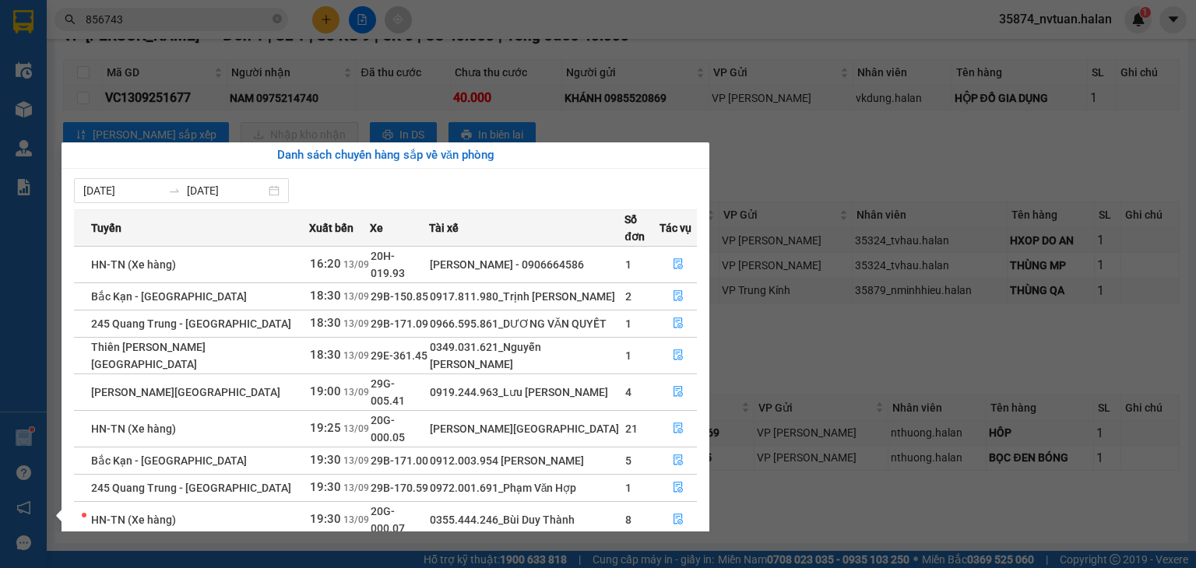
click at [919, 153] on section "Kết quả tìm kiếm ( 1362 ) Bộ lọc Mã ĐH Trạng thái Món hàng Thu hộ Tổng cước Chư…" at bounding box center [598, 284] width 1196 height 568
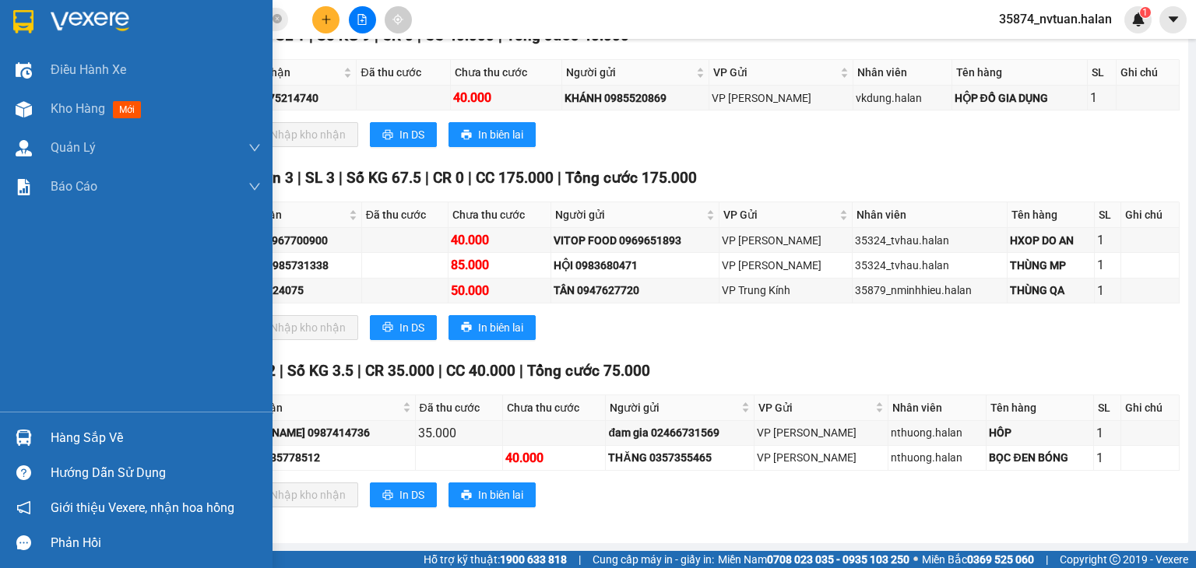
click at [72, 437] on div "Hàng sắp về" at bounding box center [156, 438] width 210 height 23
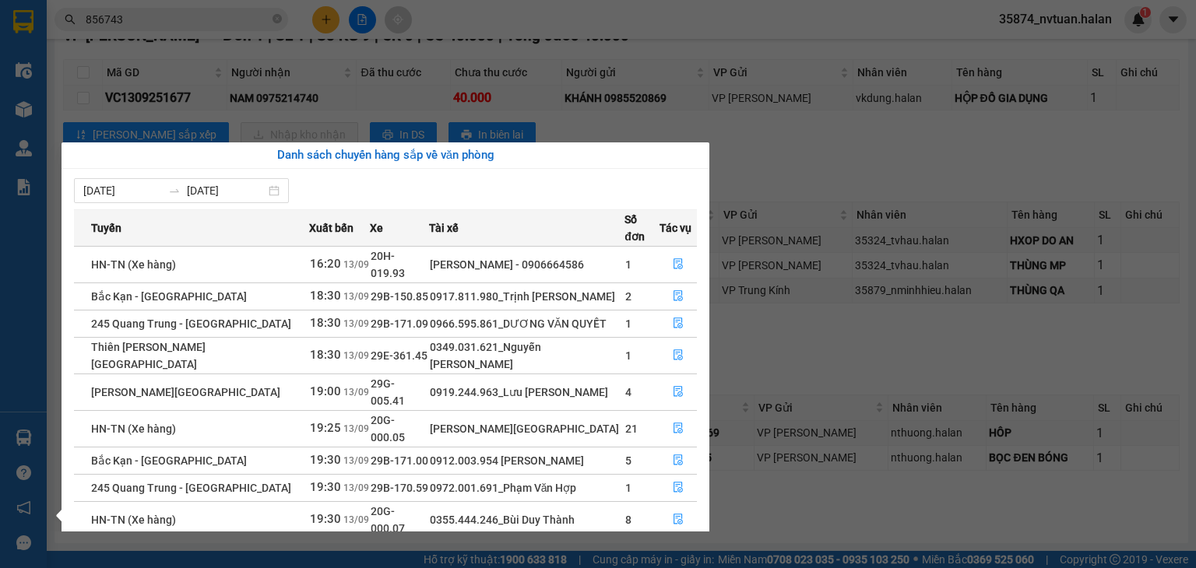
click at [806, 332] on section "Kết quả tìm kiếm ( 1362 ) Bộ lọc Mã ĐH Trạng thái Món hàng Thu hộ Tổng cước Chư…" at bounding box center [598, 284] width 1196 height 568
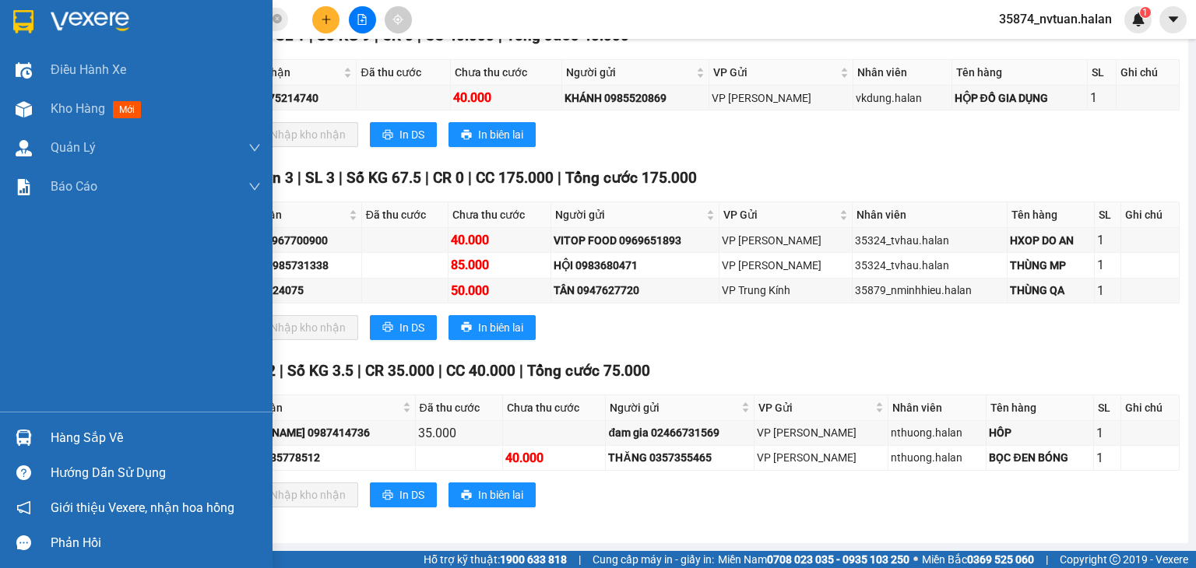
click at [65, 433] on div "Hàng sắp về" at bounding box center [156, 438] width 210 height 23
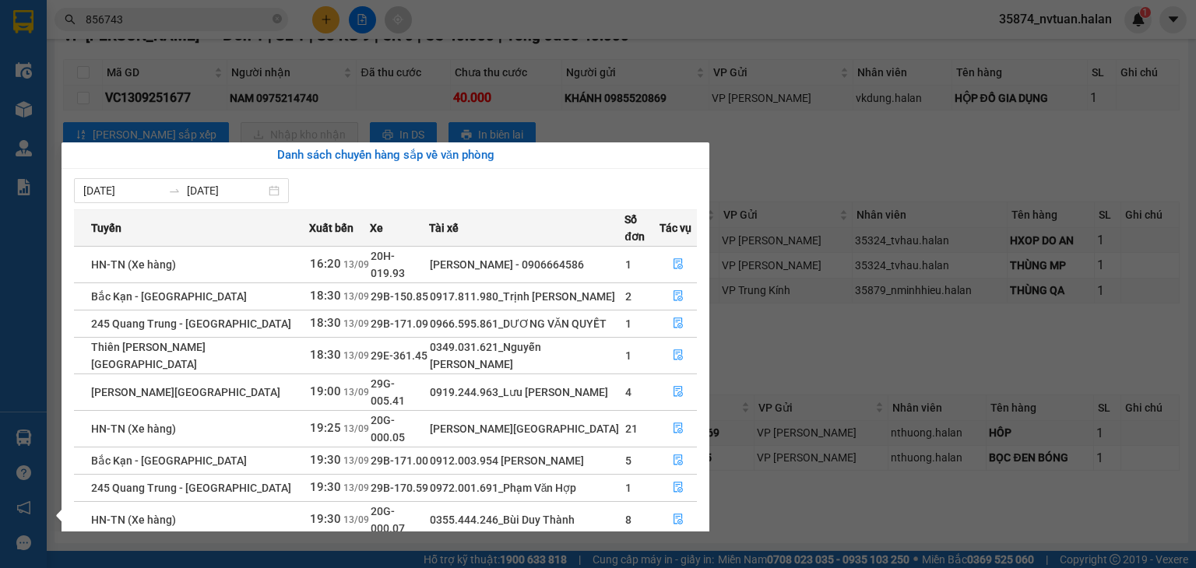
click at [798, 154] on section "Kết quả tìm kiếm ( 1362 ) Bộ lọc Mã ĐH Trạng thái Món hàng Thu hộ Tổng cước Chư…" at bounding box center [598, 284] width 1196 height 568
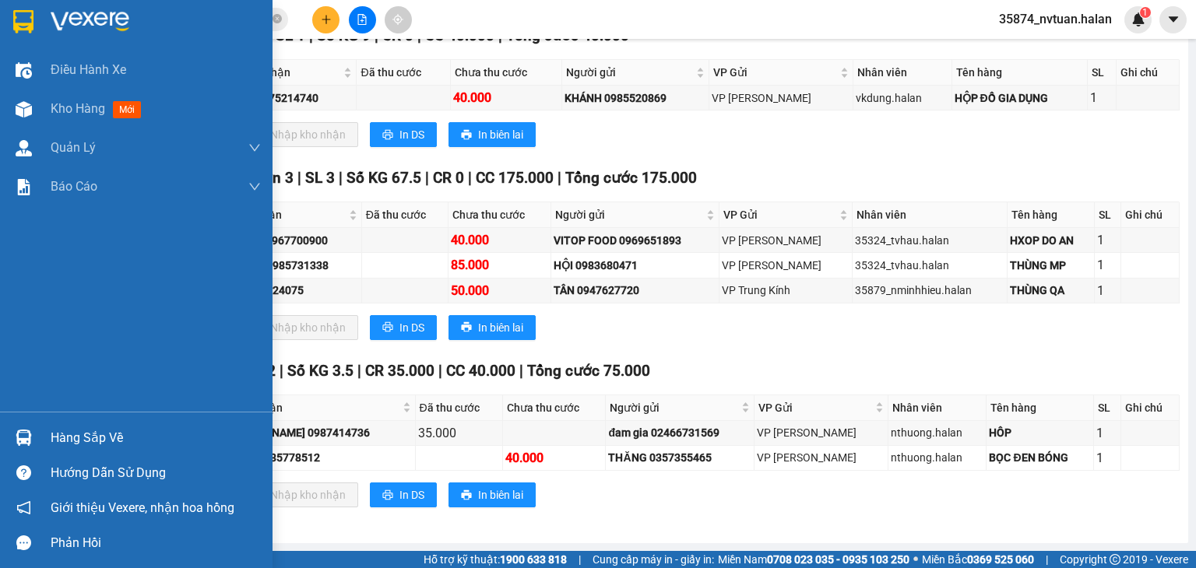
click at [41, 425] on div "Hàng sắp về" at bounding box center [136, 437] width 272 height 35
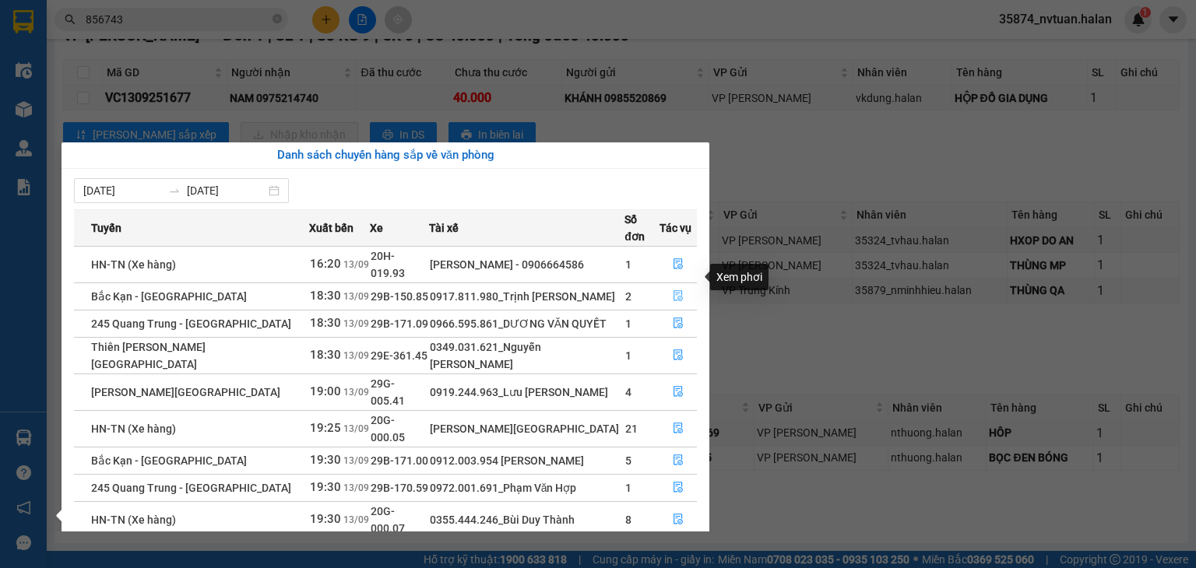
click at [673, 290] on icon "file-done" at bounding box center [678, 295] width 11 height 11
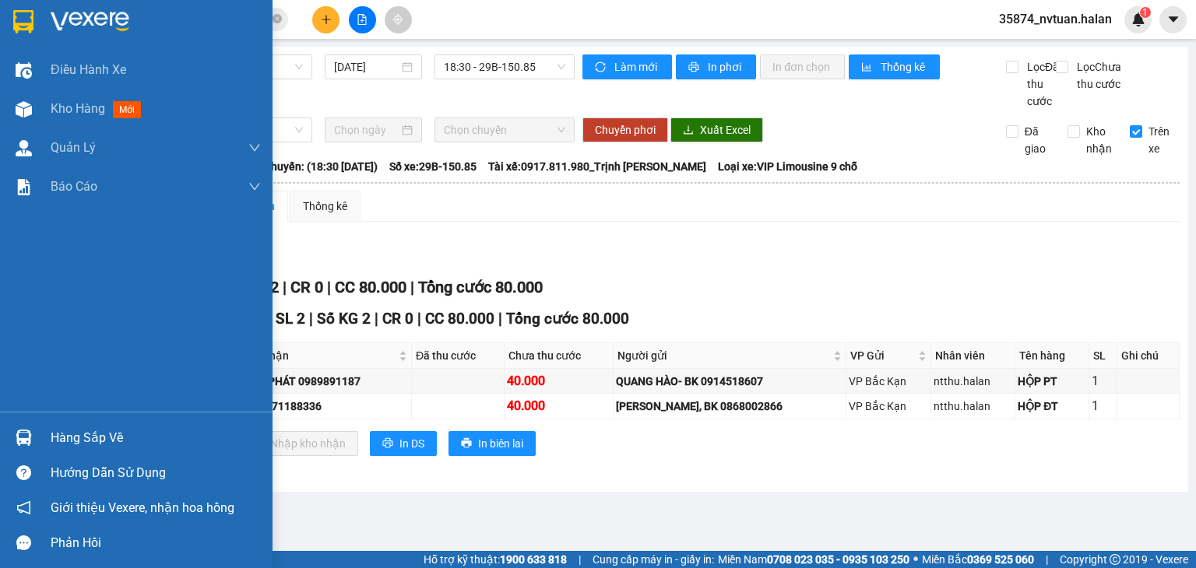
click at [70, 444] on div "Hàng sắp về" at bounding box center [156, 438] width 210 height 23
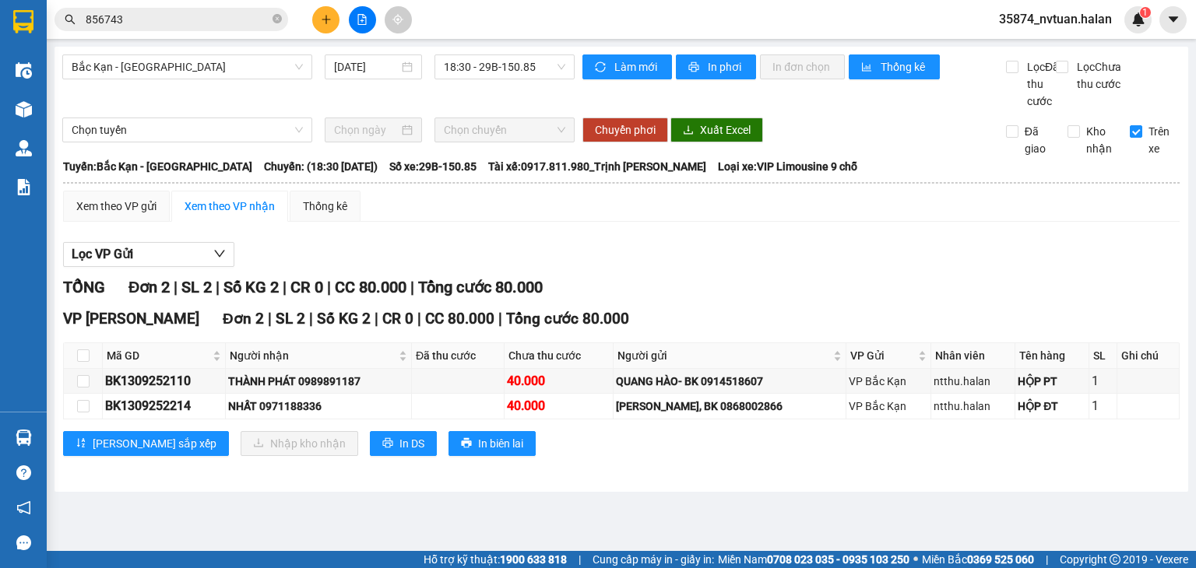
click at [754, 309] on section "Kết quả tìm kiếm ( 1362 ) Bộ lọc Mã ĐH Trạng thái Món hàng Thu hộ Tổng cước Chư…" at bounding box center [598, 284] width 1196 height 568
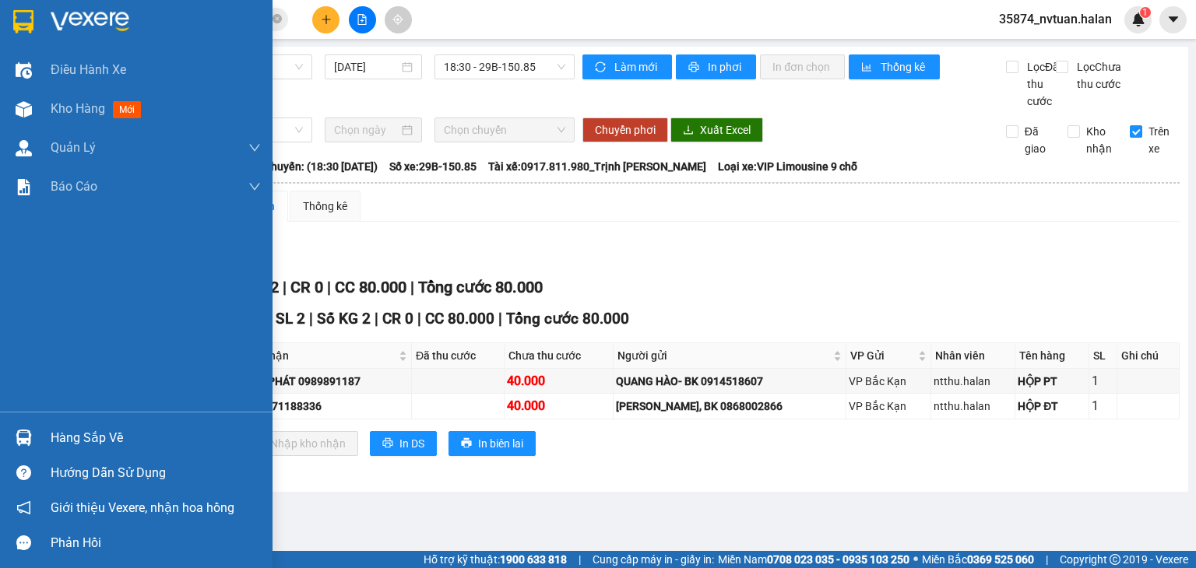
click at [54, 452] on div "Hàng sắp về" at bounding box center [136, 437] width 272 height 35
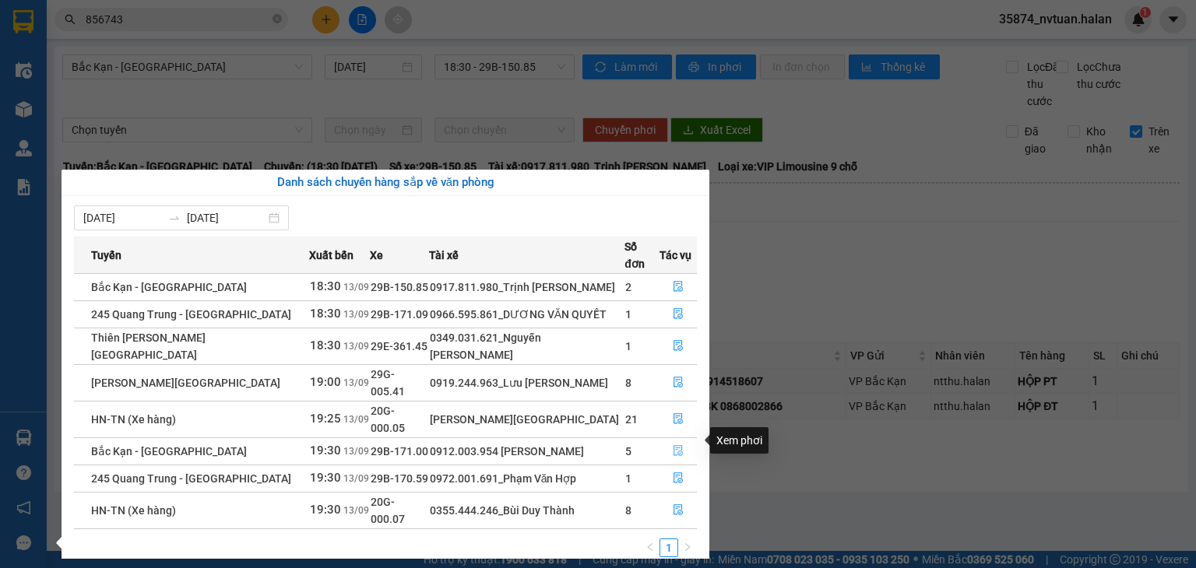
click at [675, 439] on button "button" at bounding box center [678, 451] width 36 height 25
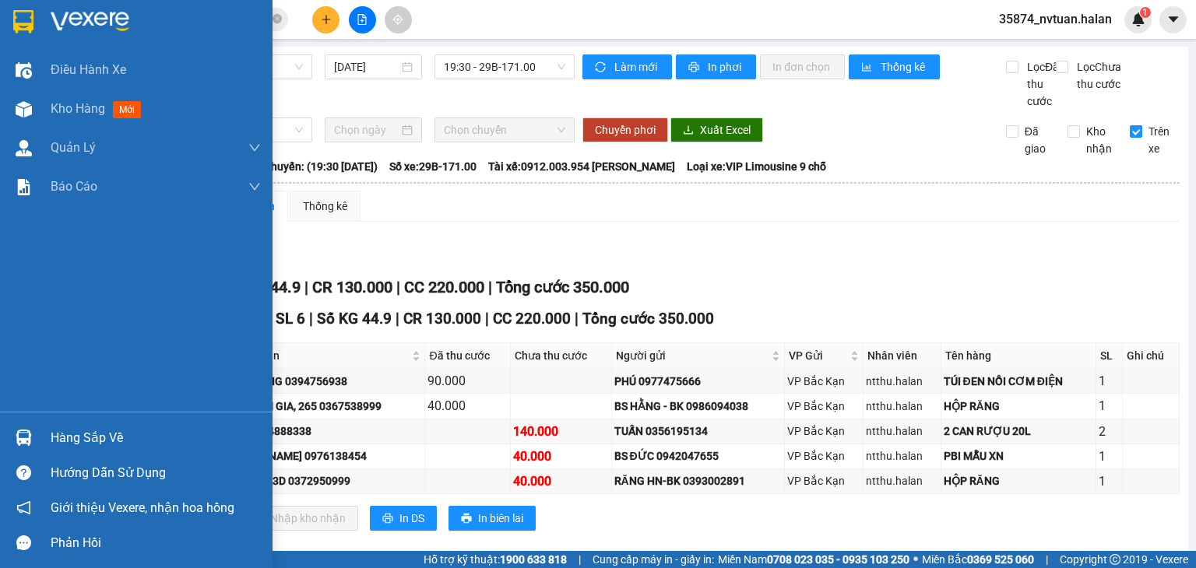
click at [65, 443] on div "Hàng sắp về" at bounding box center [156, 438] width 210 height 23
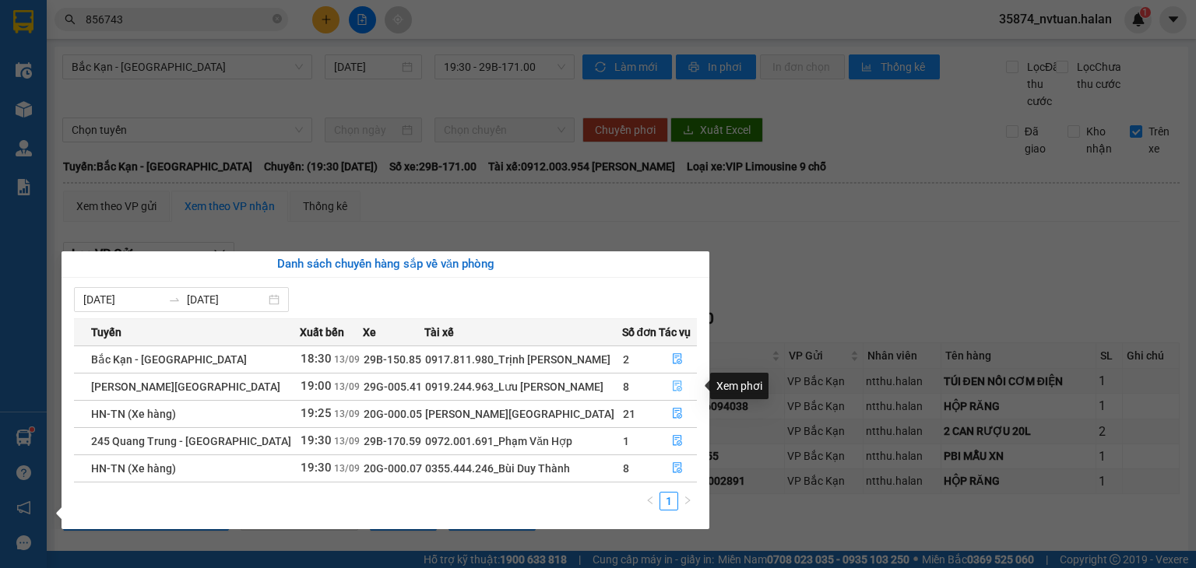
click at [666, 388] on button "button" at bounding box center [677, 386] width 37 height 25
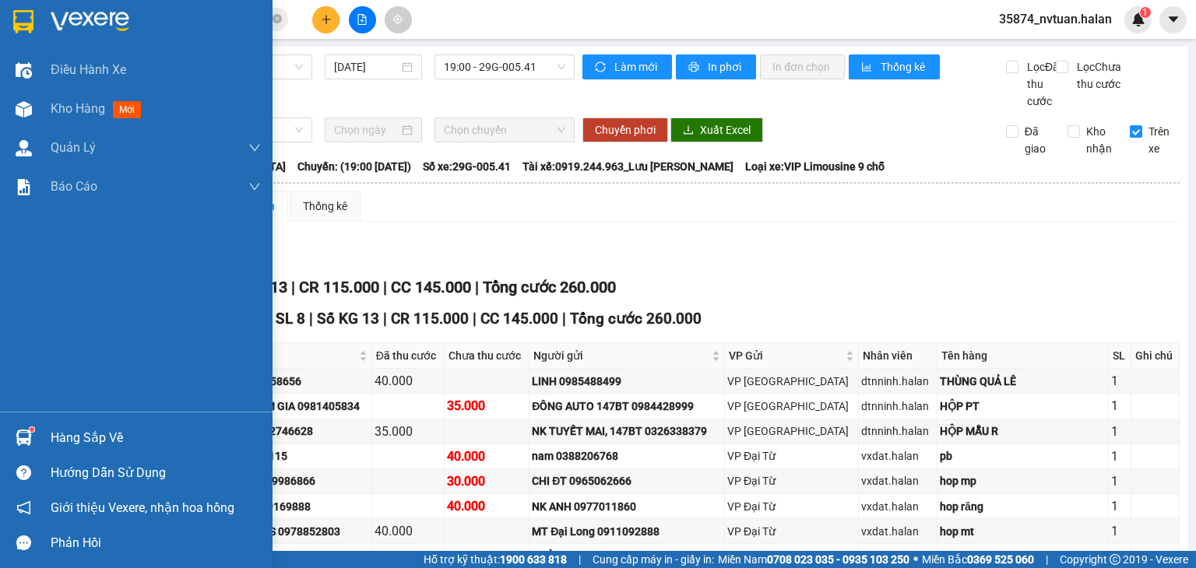
click at [65, 434] on div "Hàng sắp về" at bounding box center [156, 438] width 210 height 23
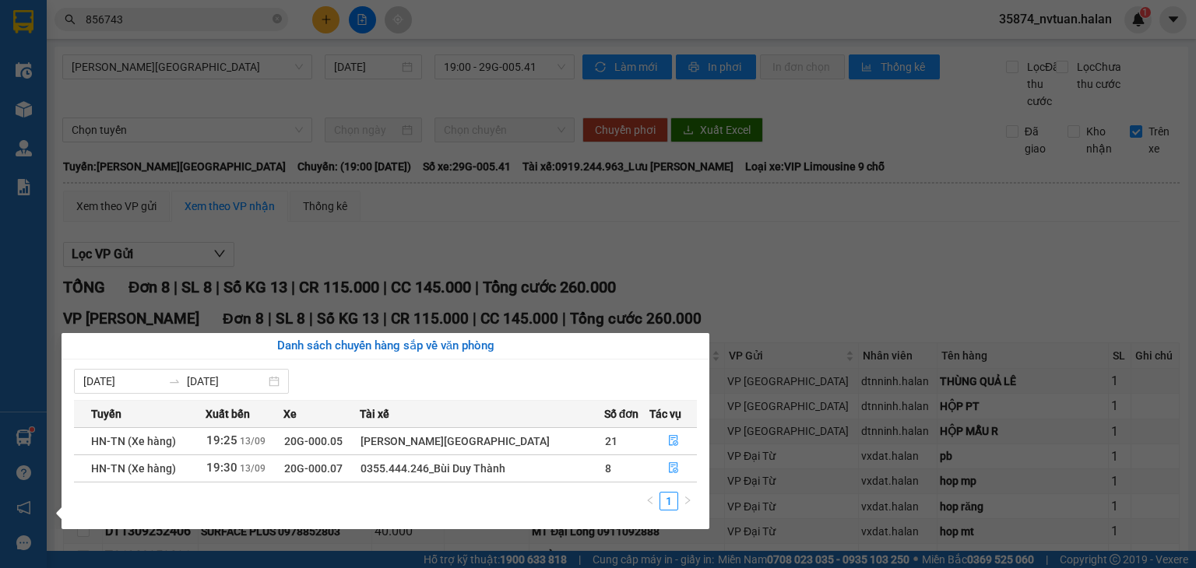
drag, startPoint x: 834, startPoint y: 298, endPoint x: 532, endPoint y: 112, distance: 354.8
click at [808, 283] on section "Kết quả tìm kiếm ( 1362 ) Bộ lọc Mã ĐH Trạng thái Món hàng Thu hộ Tổng cước Chư…" at bounding box center [598, 284] width 1196 height 568
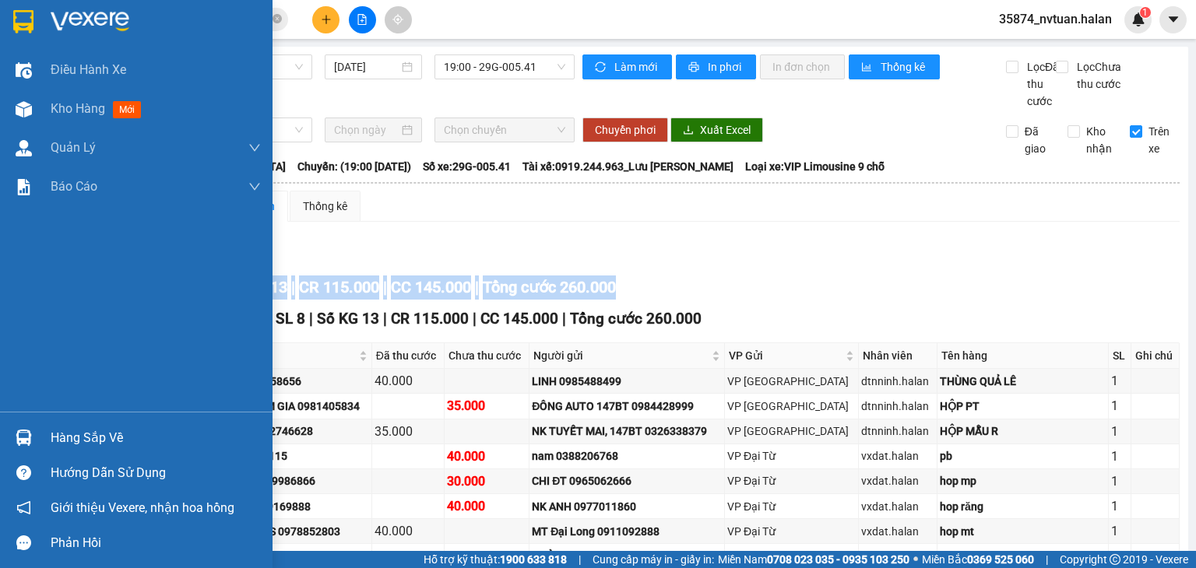
click at [55, 437] on div "Hàng sắp về" at bounding box center [156, 438] width 210 height 23
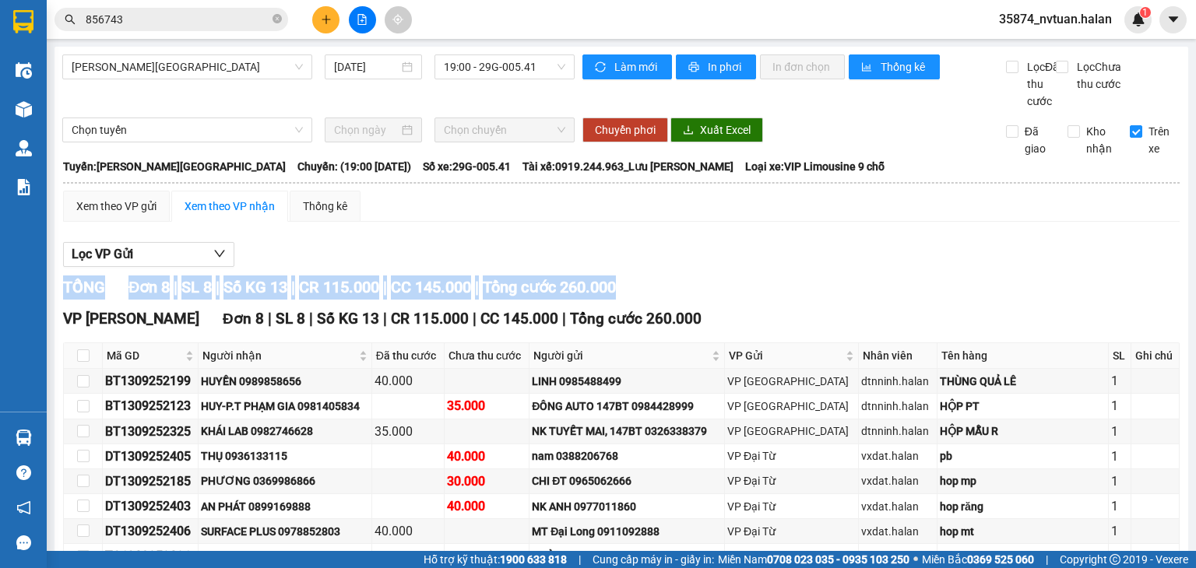
click at [821, 306] on section "Kết quả tìm kiếm ( 1362 ) Bộ lọc Mã ĐH Trạng thái Món hàng Thu hộ Tổng cước Chư…" at bounding box center [598, 284] width 1196 height 568
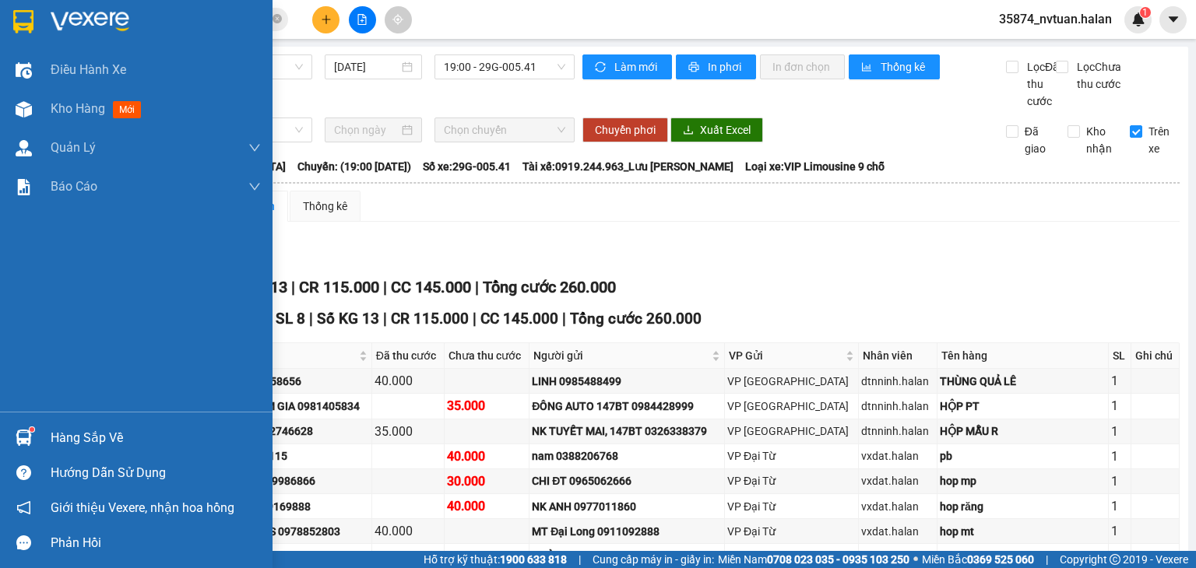
click at [65, 433] on div "Hàng sắp về" at bounding box center [156, 438] width 210 height 23
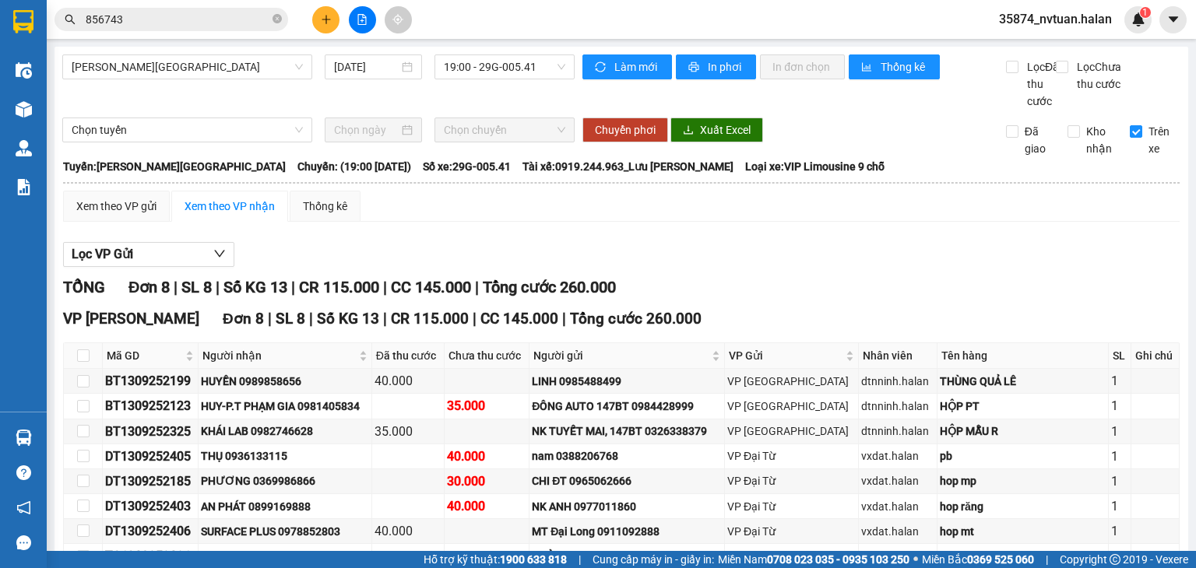
click at [772, 311] on section "Kết quả tìm kiếm ( 1362 ) Bộ lọc Mã ĐH Trạng thái Món hàng Thu hộ Tổng cước Chư…" at bounding box center [598, 284] width 1196 height 568
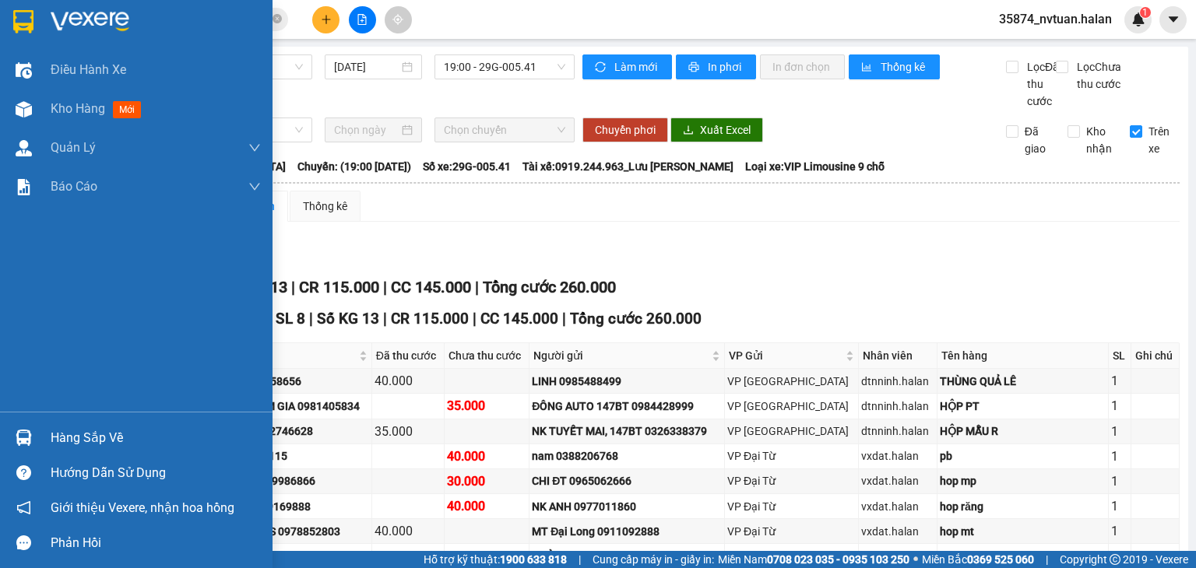
click at [65, 433] on div "Hàng sắp về" at bounding box center [156, 438] width 210 height 23
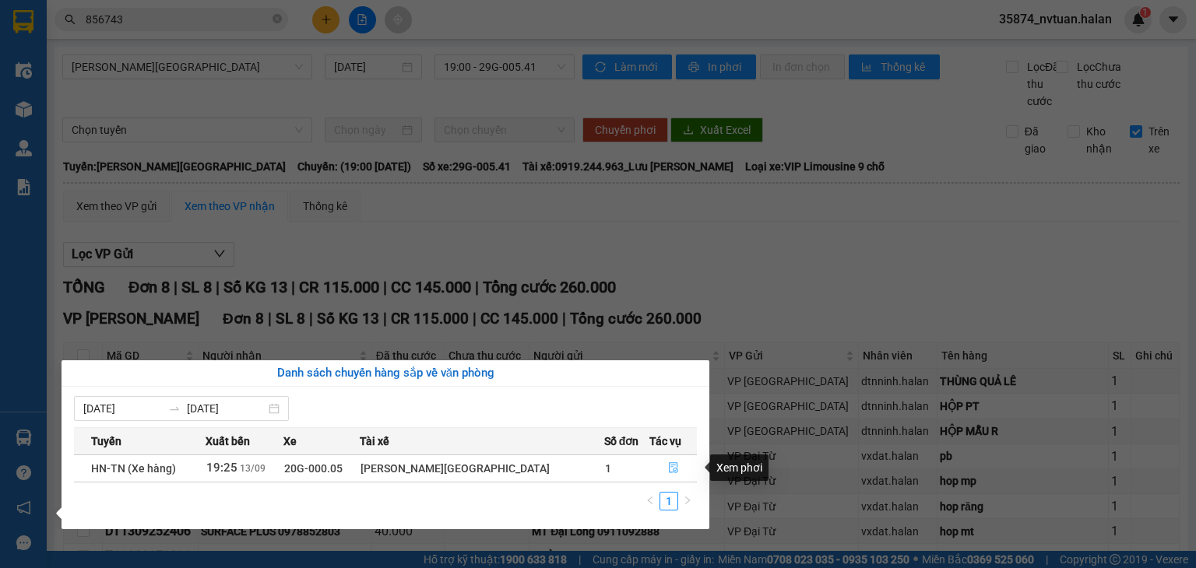
click at [663, 462] on button "button" at bounding box center [673, 468] width 46 height 25
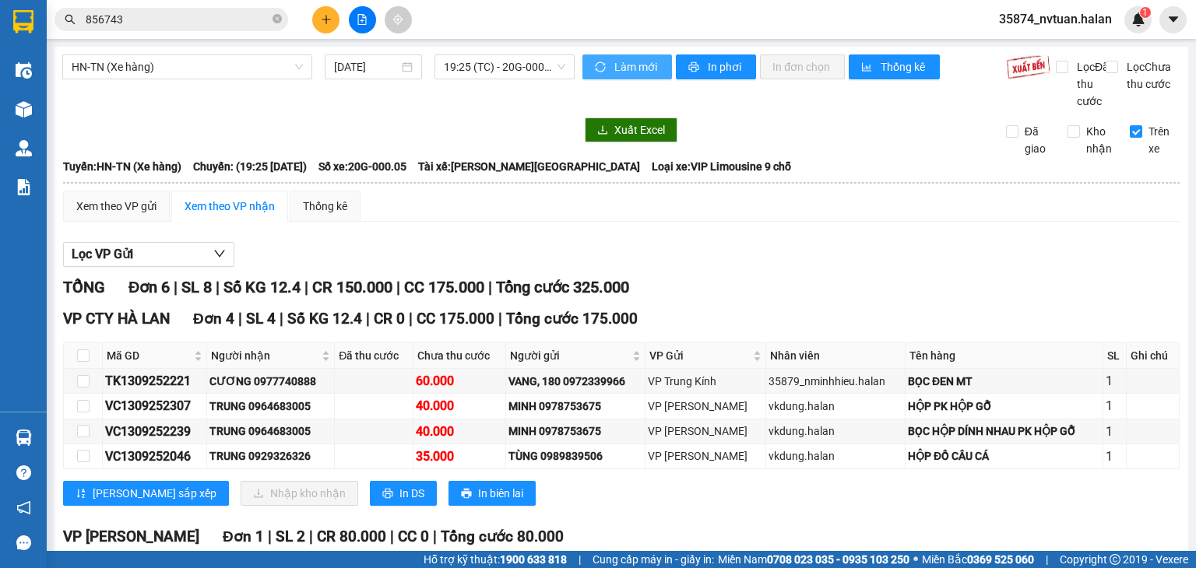
drag, startPoint x: 613, startPoint y: 62, endPoint x: 511, endPoint y: 69, distance: 102.9
click at [614, 62] on span "Làm mới" at bounding box center [636, 66] width 45 height 17
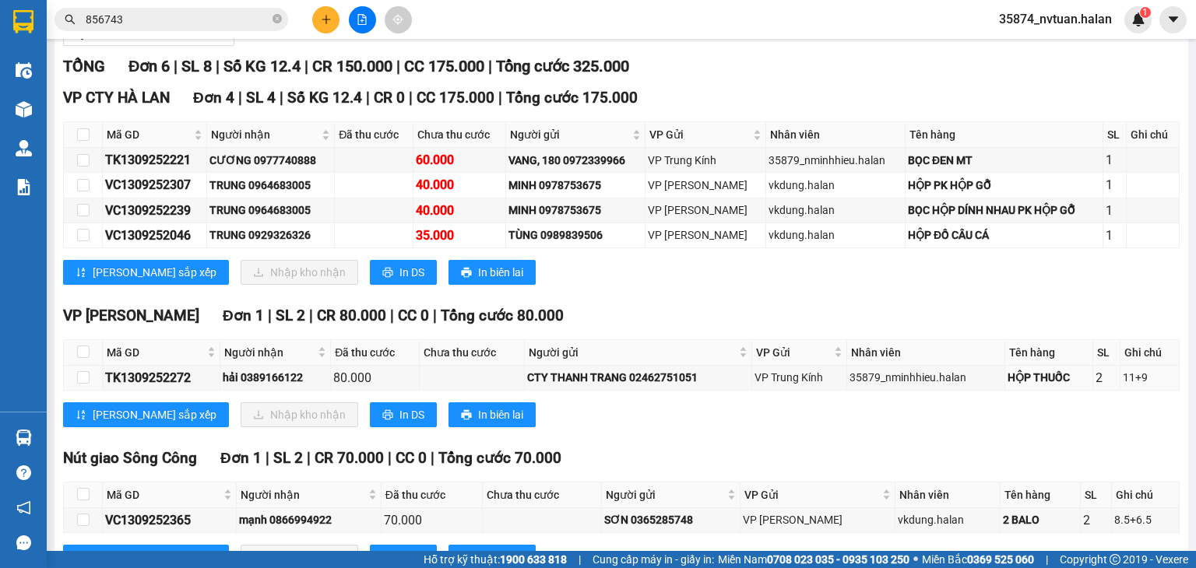
scroll to position [220, 0]
